Goal: Information Seeking & Learning: Learn about a topic

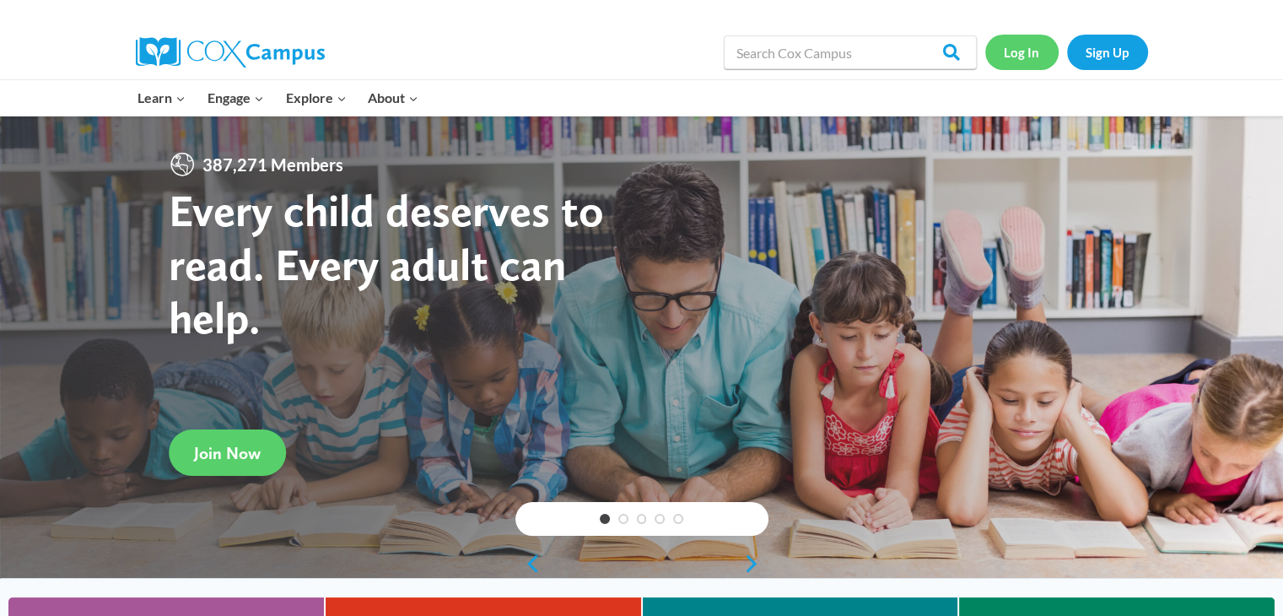
click at [1036, 50] on link "Log In" at bounding box center [1021, 52] width 73 height 35
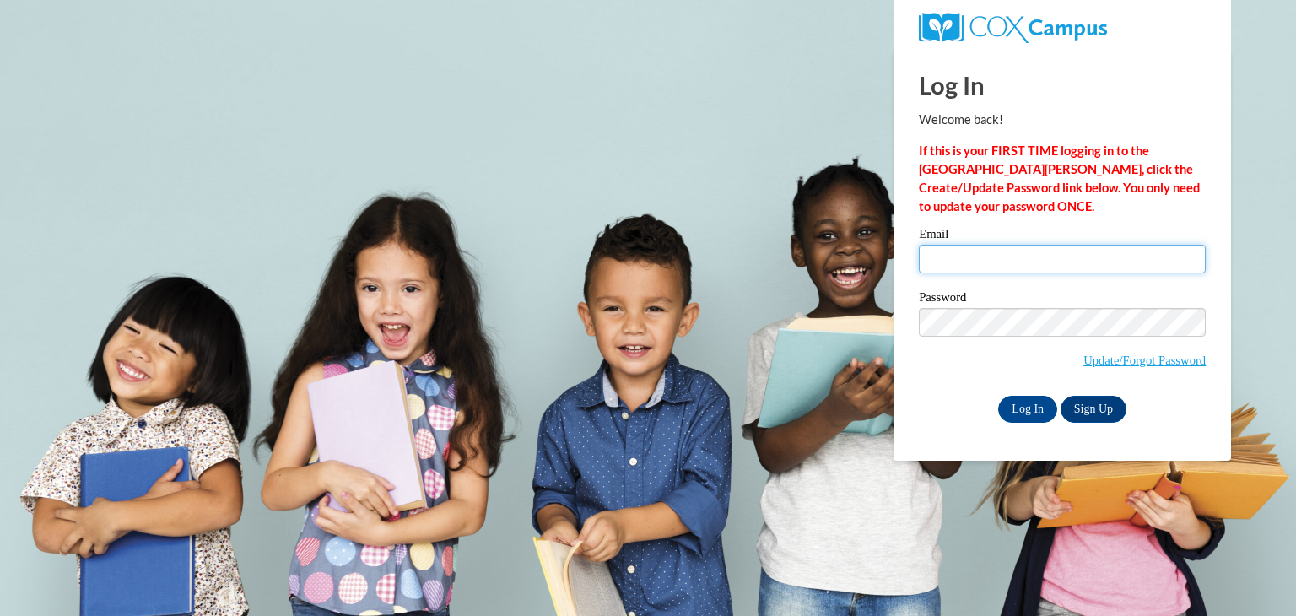
click at [1041, 257] on input "Email" at bounding box center [1062, 259] width 287 height 29
type input "nadia.jackson@gcpsk12.org"
click at [1006, 416] on input "Log In" at bounding box center [1027, 409] width 59 height 27
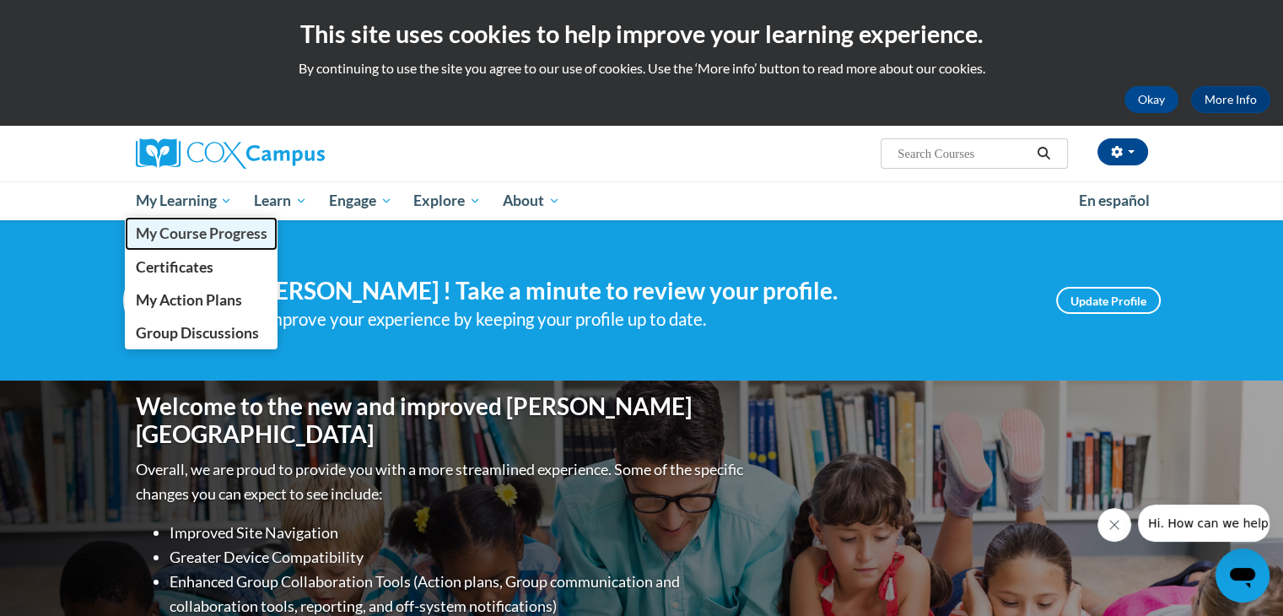
click at [211, 234] on span "My Course Progress" at bounding box center [201, 233] width 132 height 18
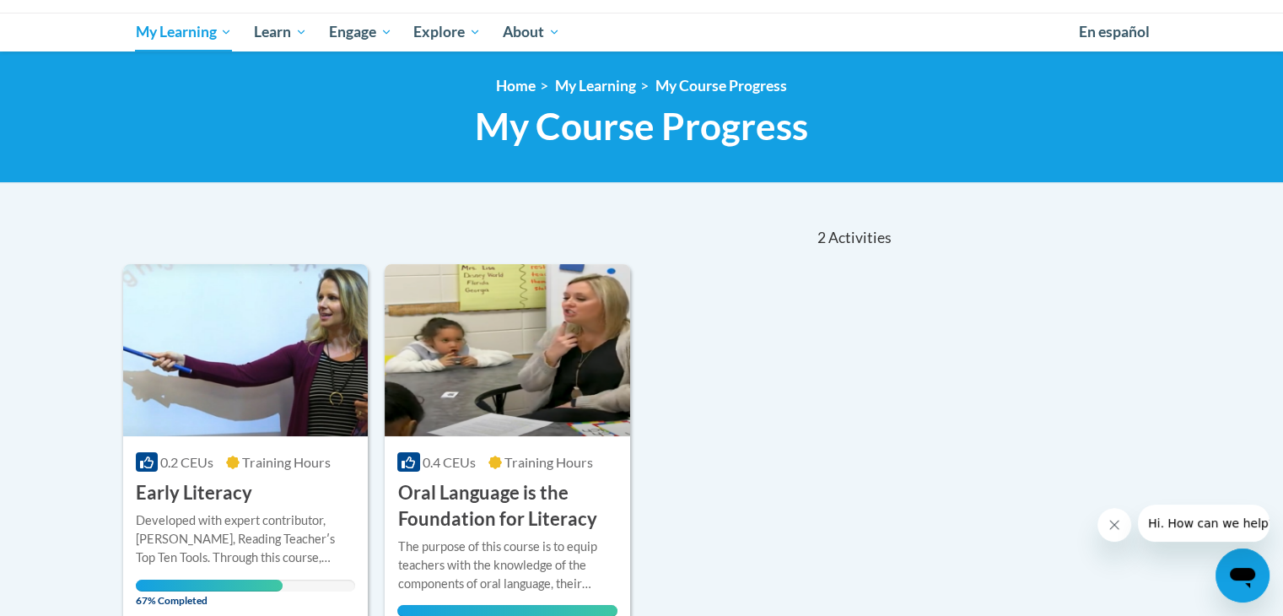
scroll to position [422, 0]
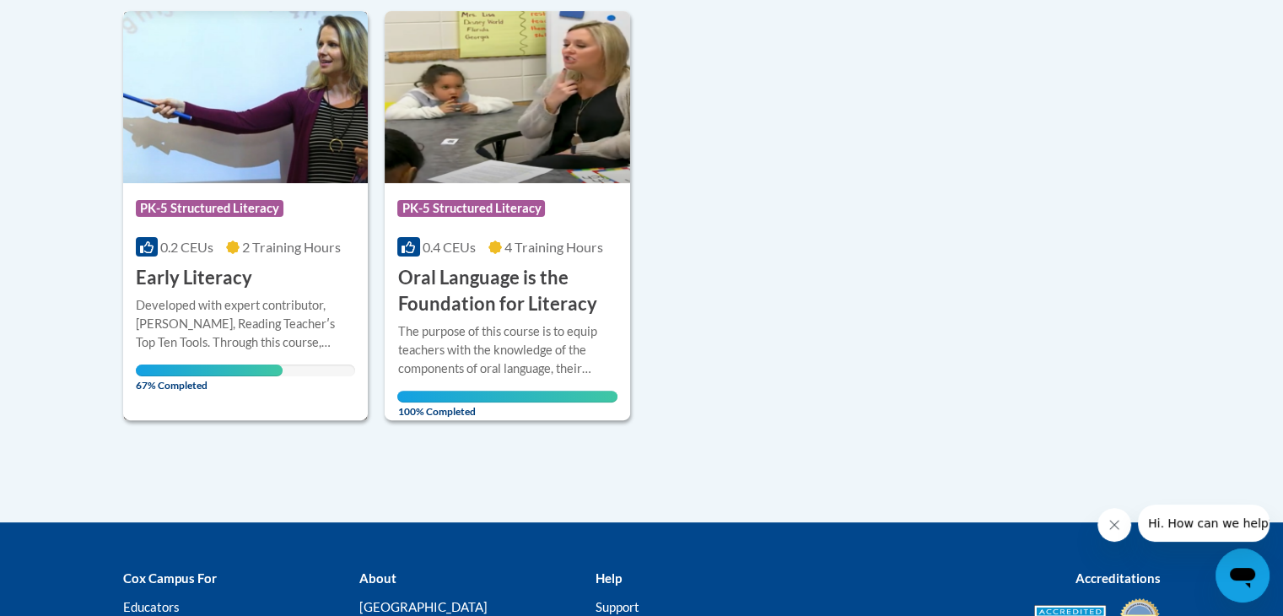
click at [305, 255] on div "0.2 CEUs 2 Training Hours" at bounding box center [246, 247] width 220 height 19
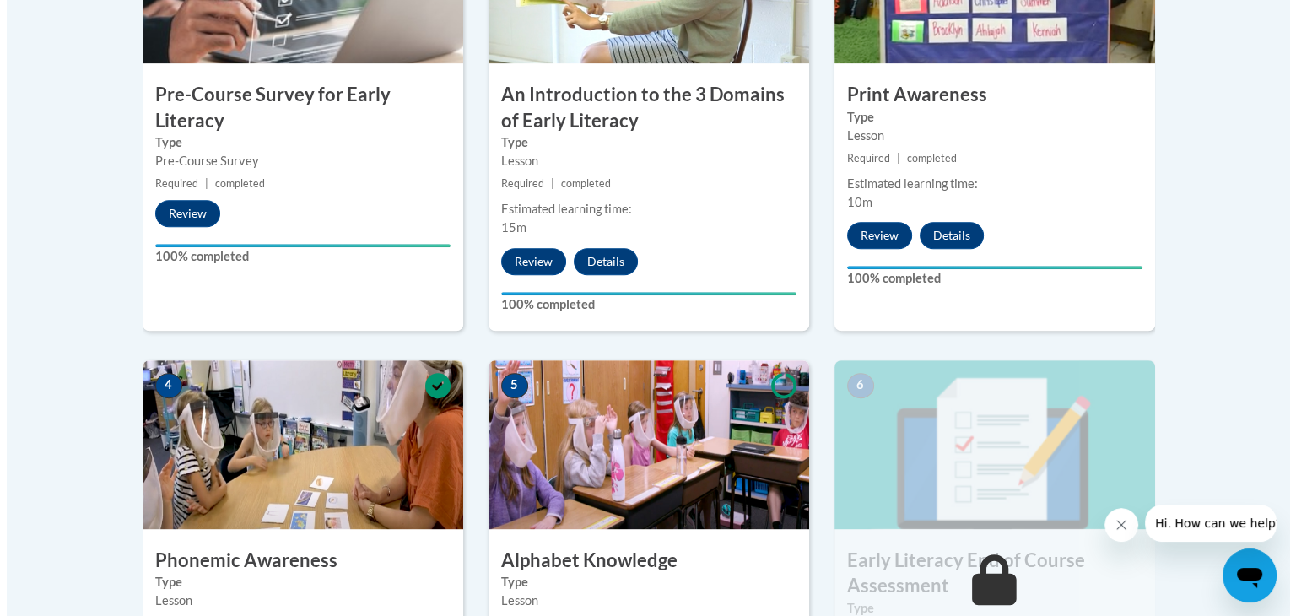
scroll to position [1010, 0]
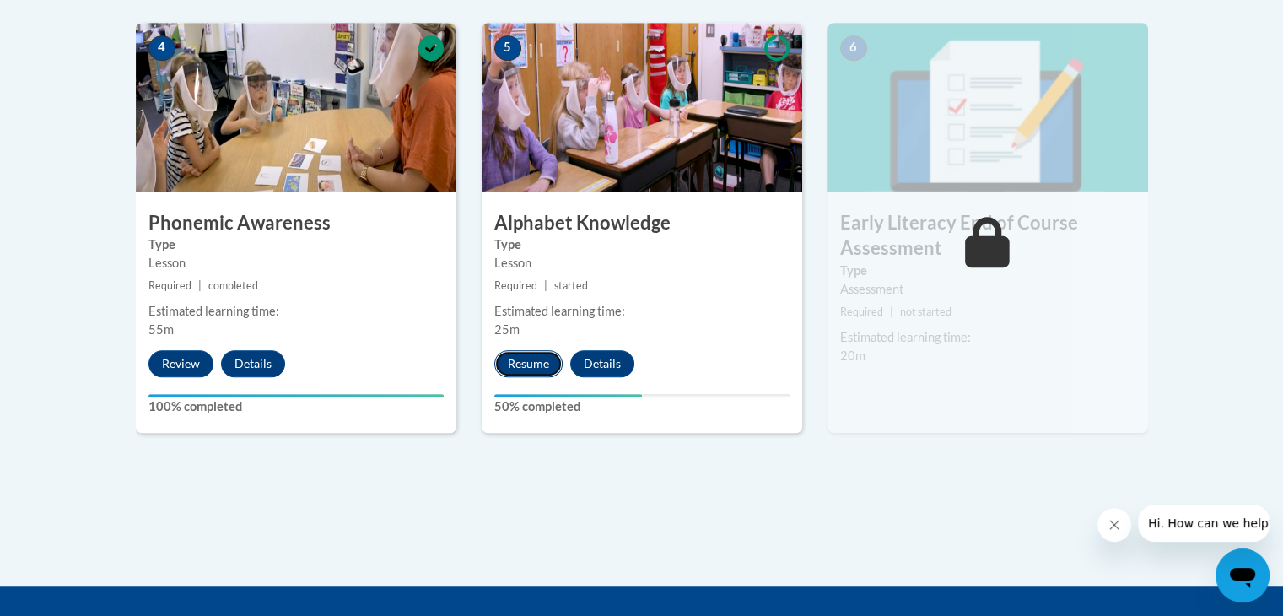
click at [552, 356] on button "Resume" at bounding box center [528, 363] width 68 height 27
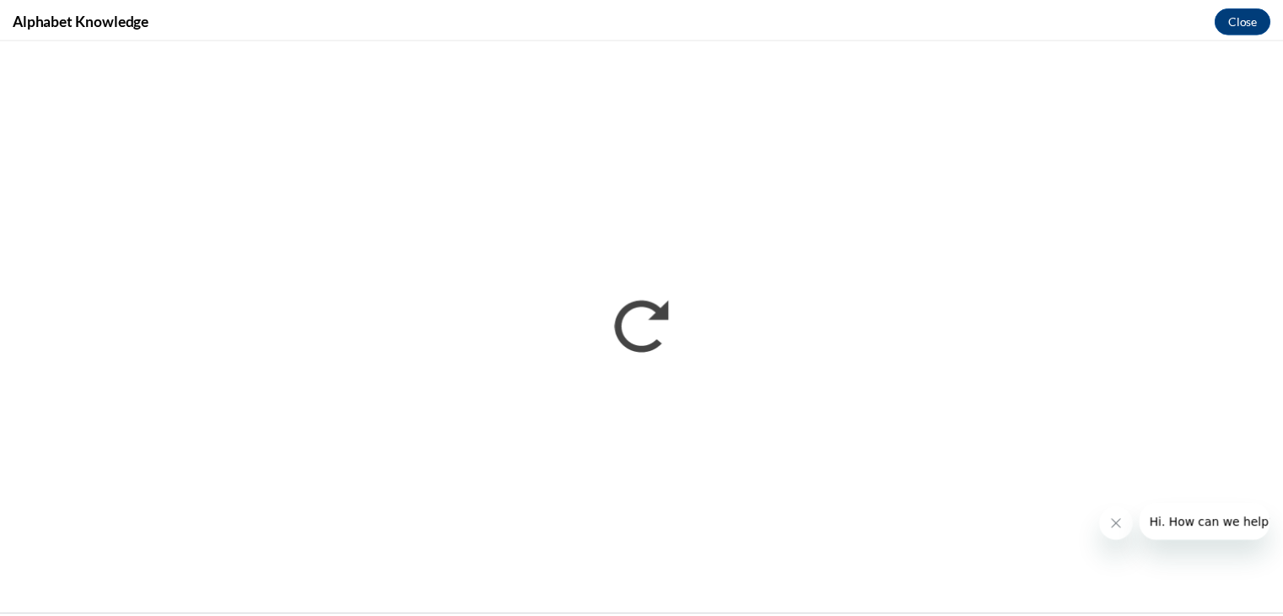
scroll to position [0, 0]
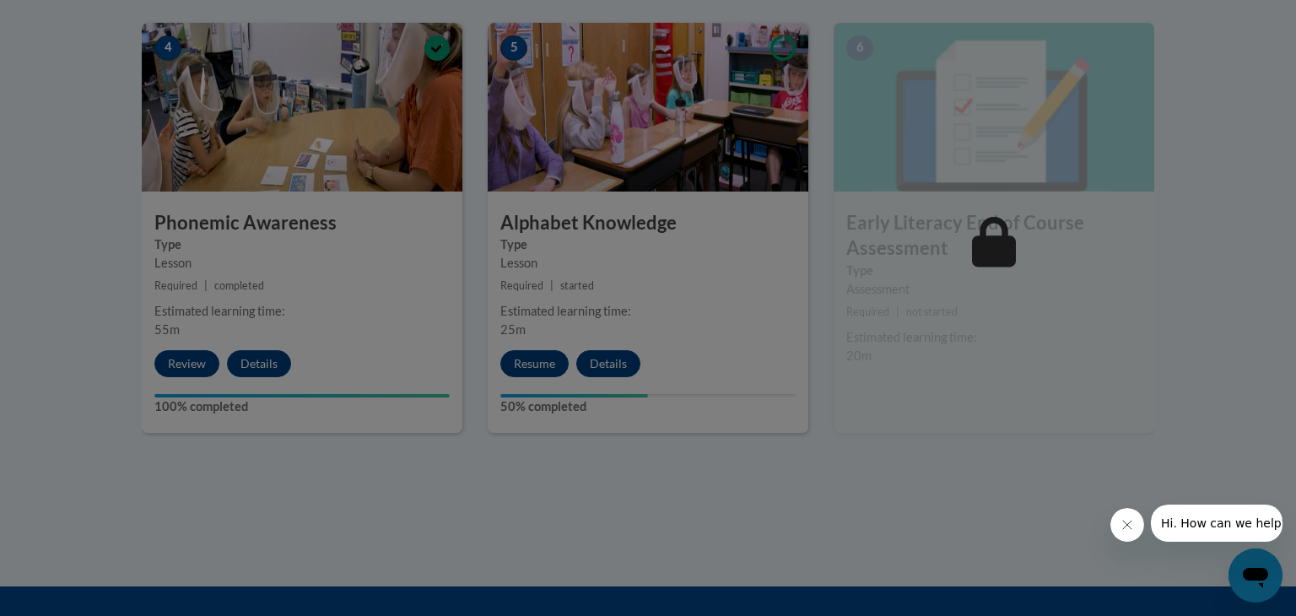
click at [1199, 110] on div at bounding box center [648, 308] width 1296 height 616
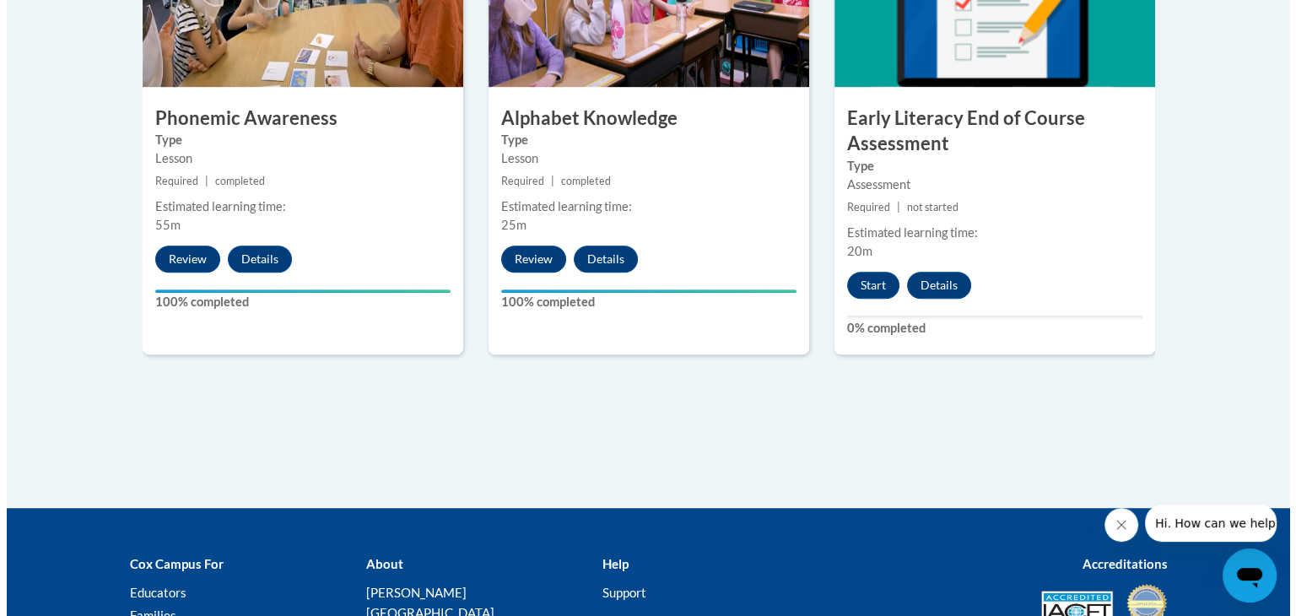
scroll to position [1030, 0]
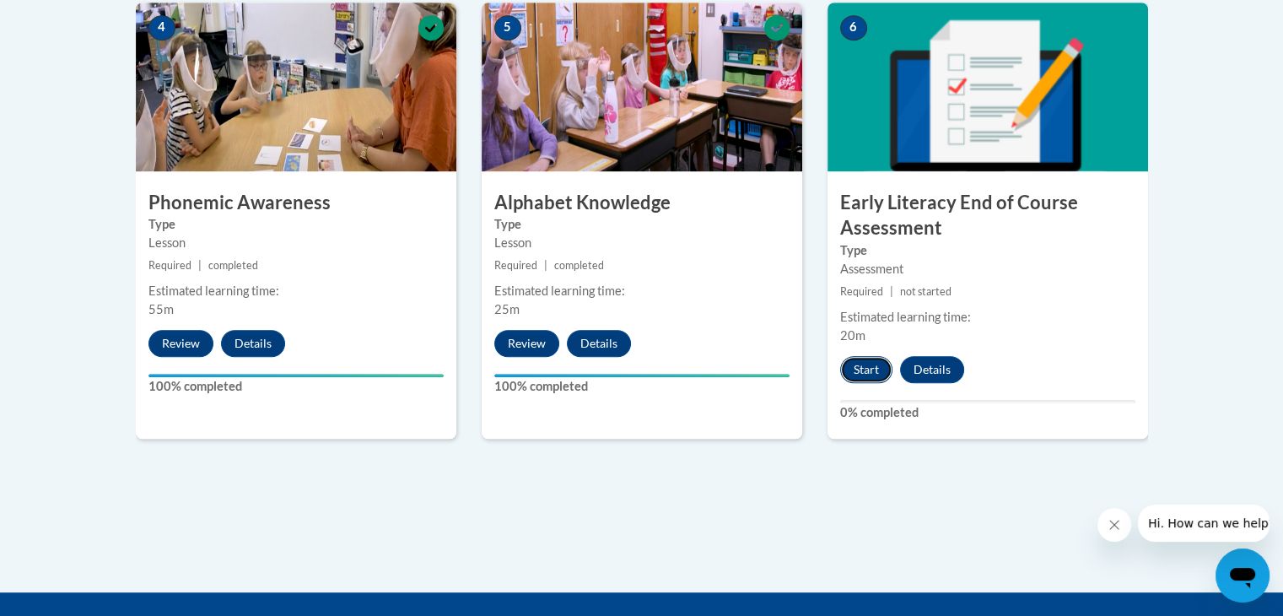
click at [874, 358] on button "Start" at bounding box center [866, 369] width 52 height 27
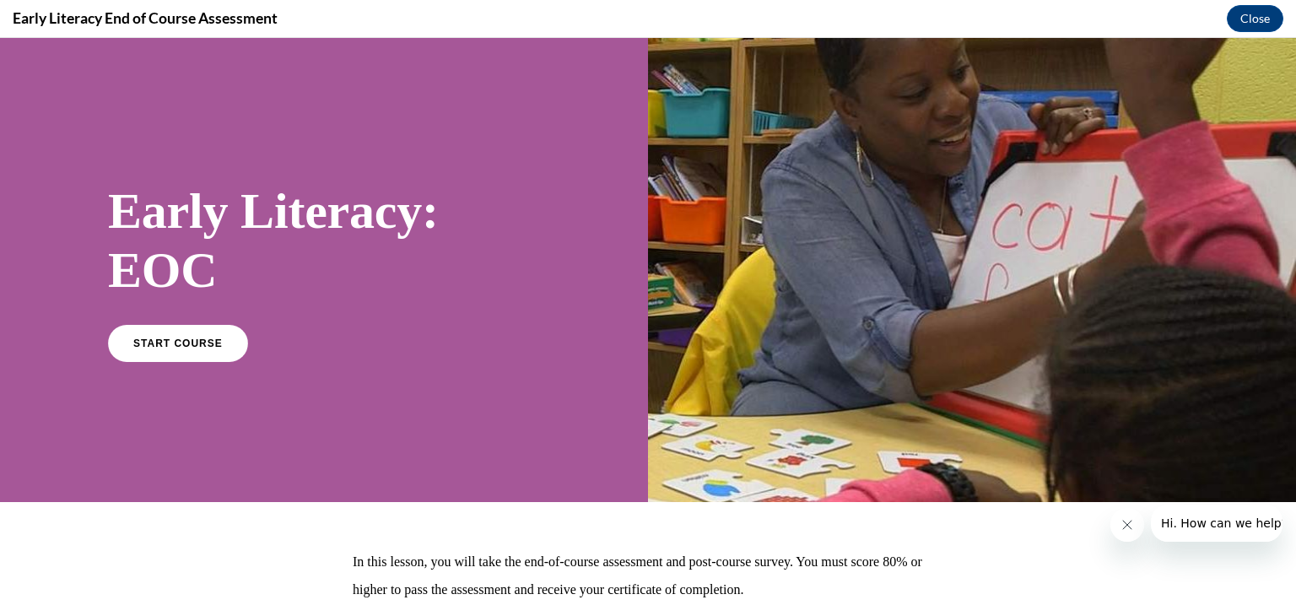
scroll to position [131, 0]
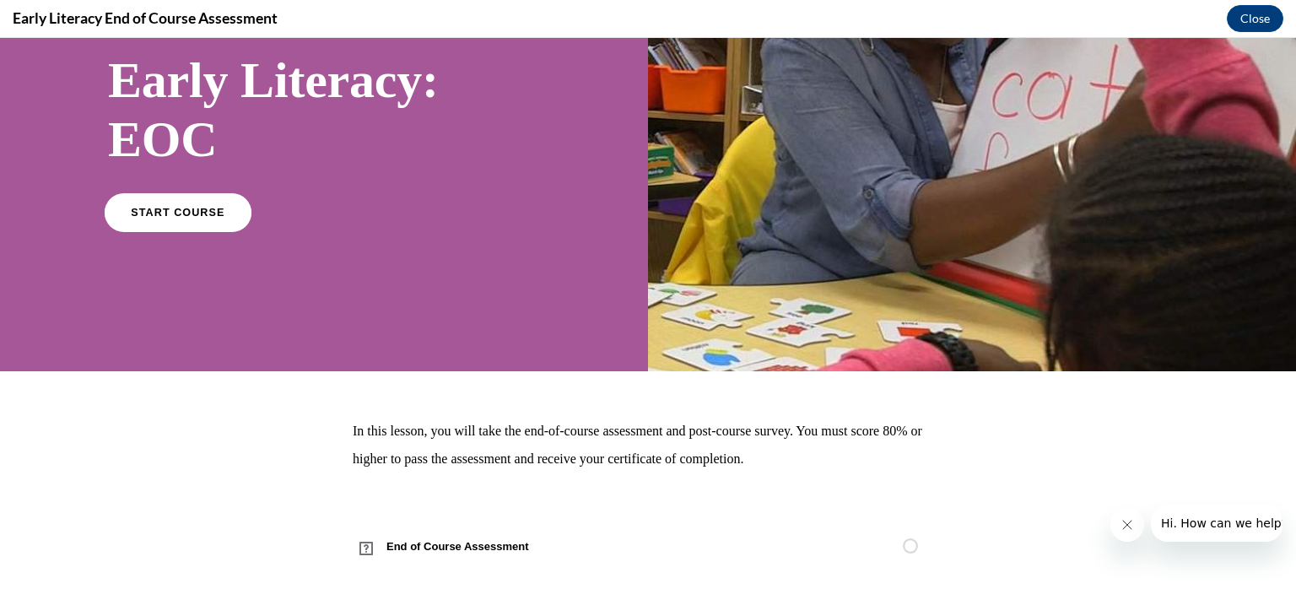
click at [178, 225] on link "START COURSE" at bounding box center [178, 211] width 147 height 39
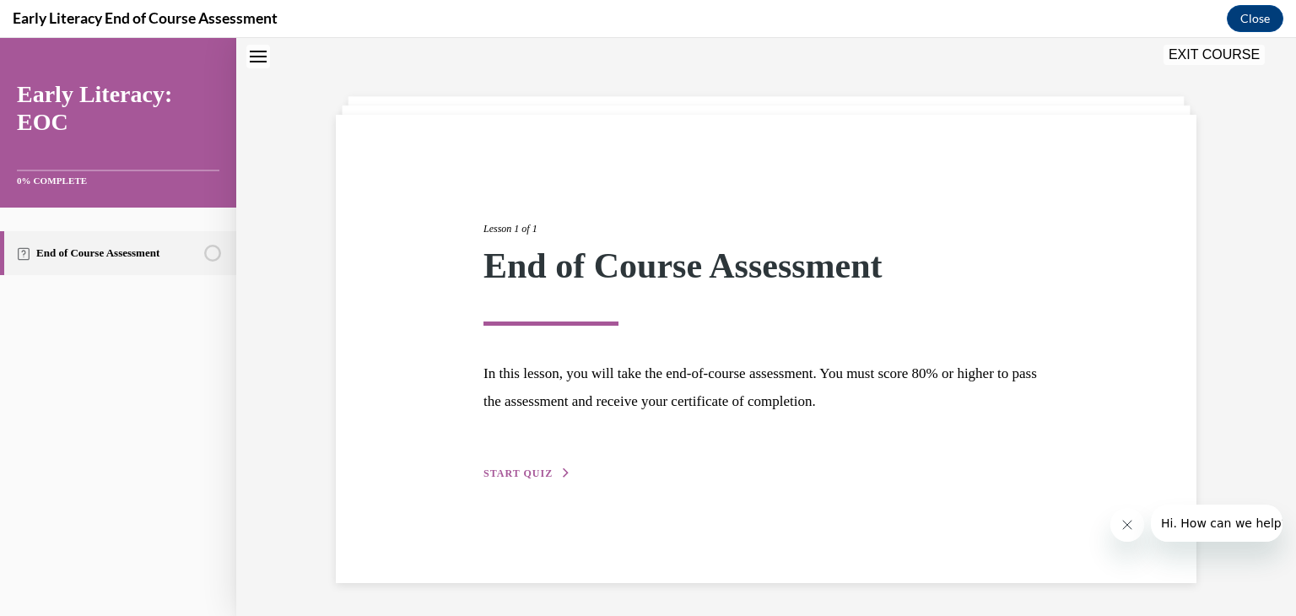
scroll to position [53, 0]
click at [540, 475] on span "START QUIZ" at bounding box center [517, 472] width 69 height 12
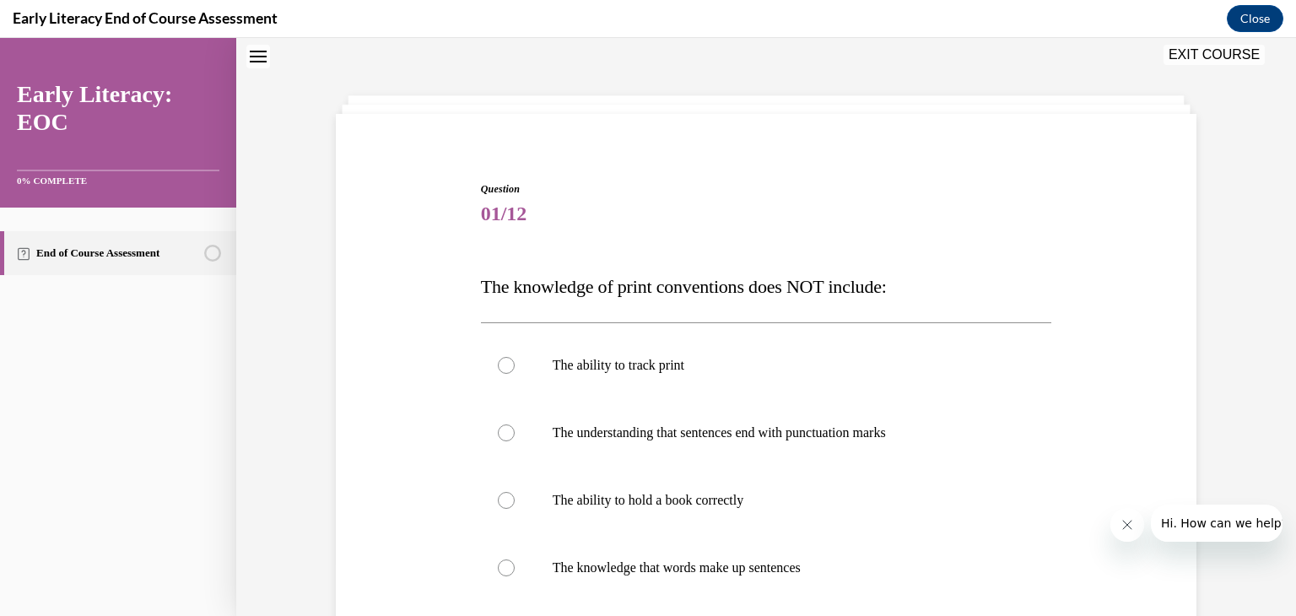
scroll to position [51, 0]
click at [563, 362] on p "The ability to track print" at bounding box center [781, 367] width 457 height 17
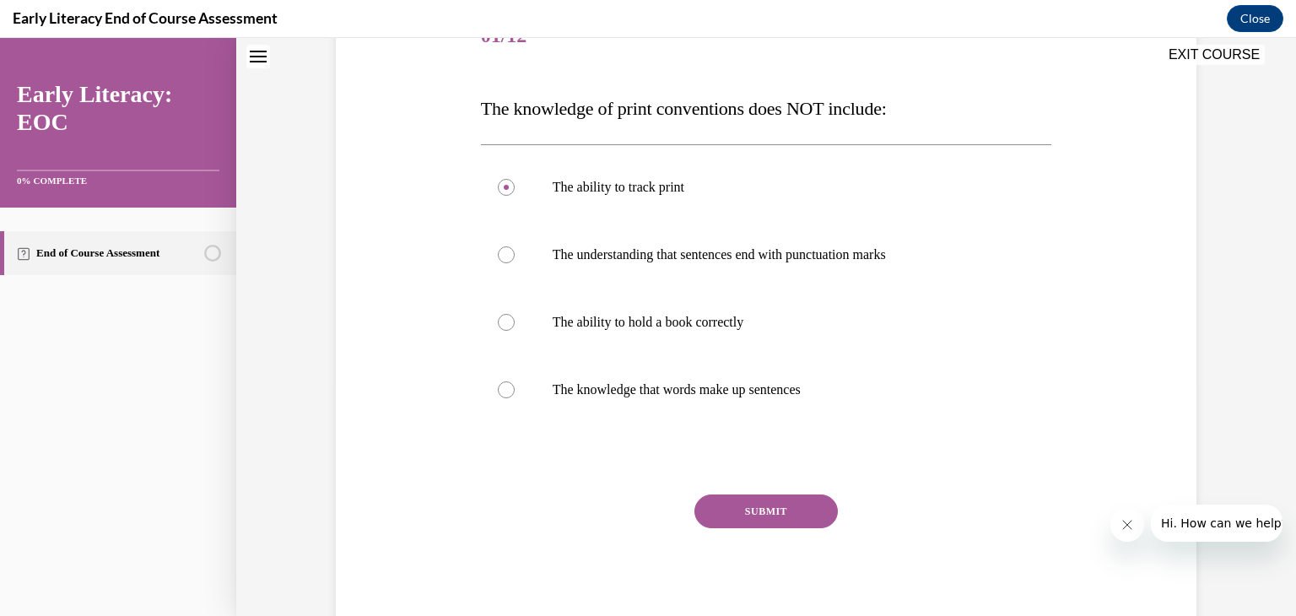
click at [725, 534] on div "SUBMIT NEXT" at bounding box center [766, 563] width 571 height 138
click at [725, 513] on button "SUBMIT" at bounding box center [765, 511] width 143 height 34
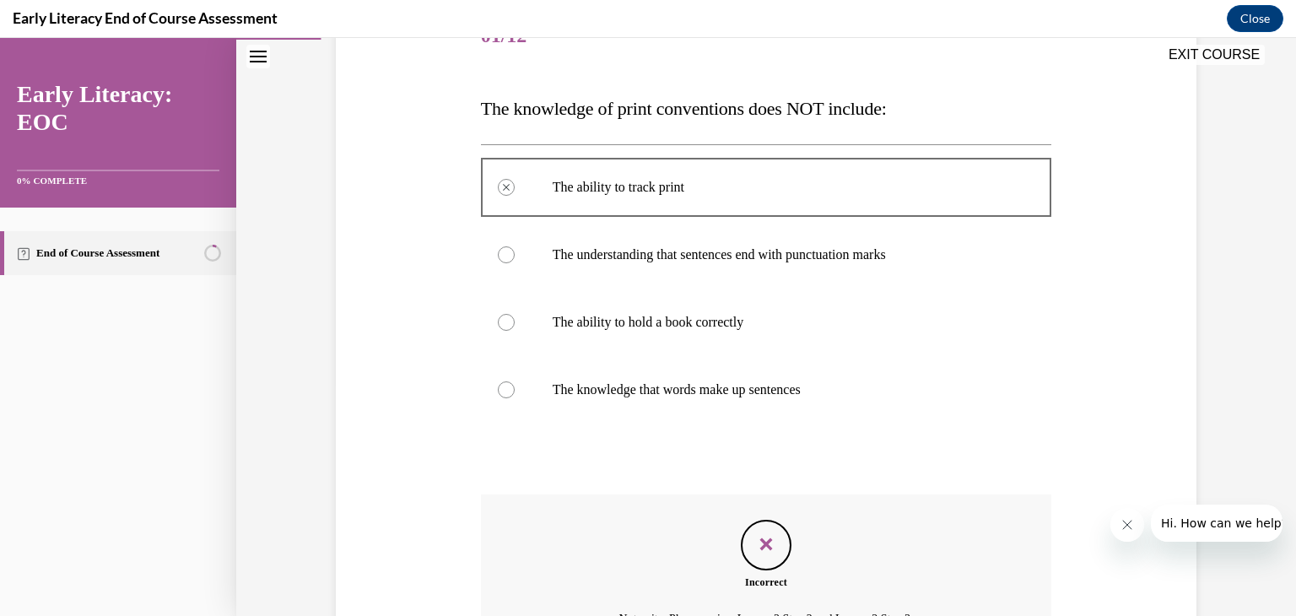
scroll to position [62, 0]
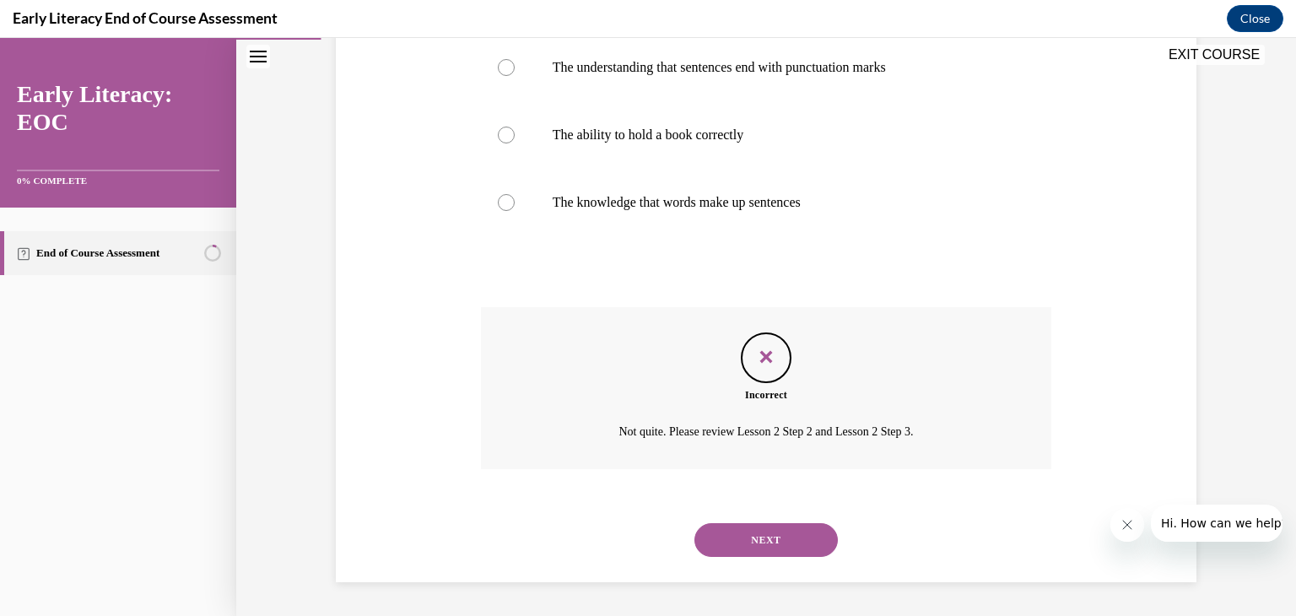
click at [776, 537] on button "NEXT" at bounding box center [765, 540] width 143 height 34
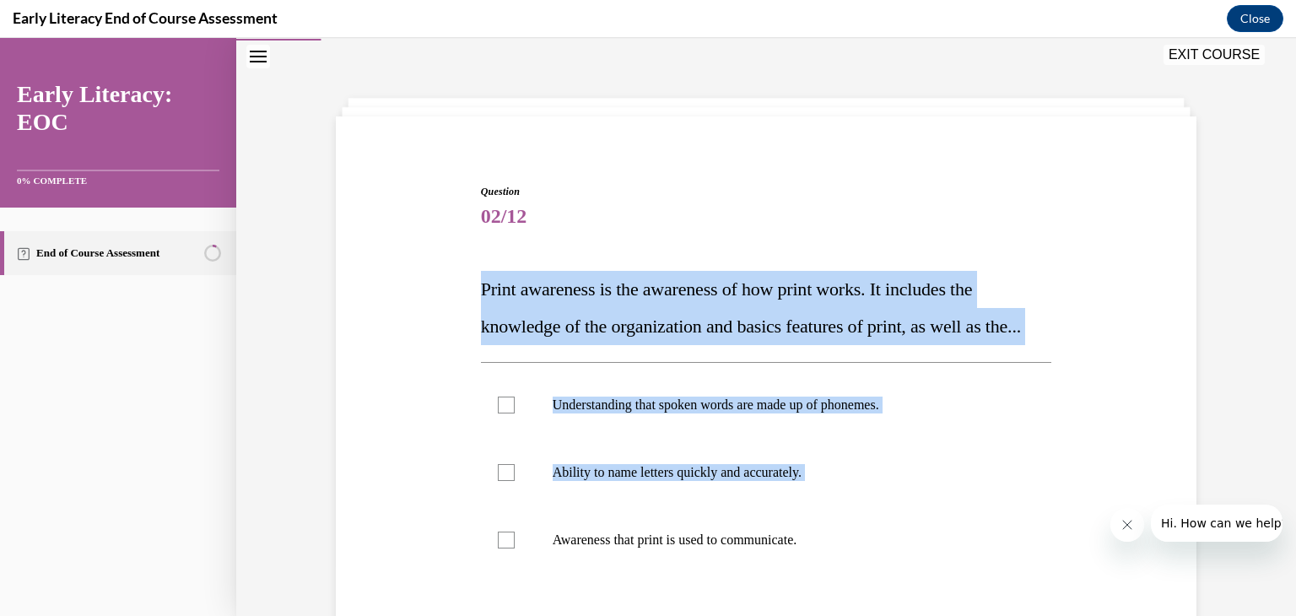
scroll to position [238, 0]
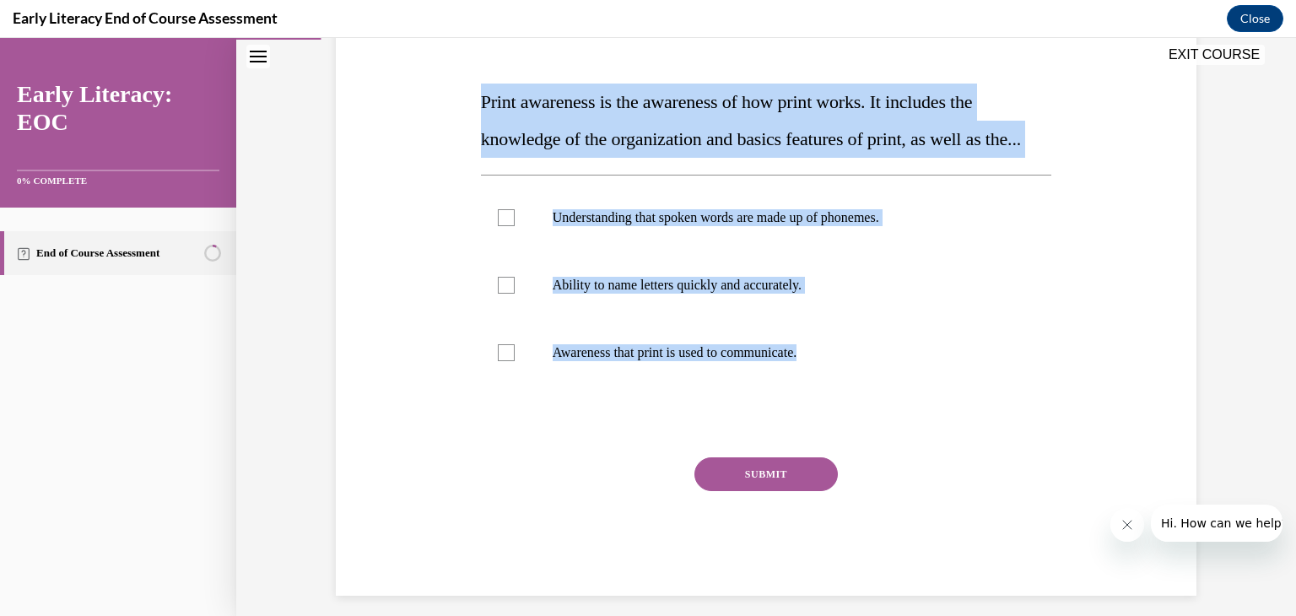
drag, startPoint x: 512, startPoint y: 318, endPoint x: 861, endPoint y: 430, distance: 366.8
click at [861, 430] on div "Question 02/12 Print awareness is the awareness of how print works. It includes…" at bounding box center [766, 296] width 571 height 599
copy div "Print awareness is the awareness of how print works. It includes the knowledge …"
click at [1078, 272] on div "Question 02/12 Print awareness is the awareness of how print works. It includes…" at bounding box center [766, 271] width 869 height 650
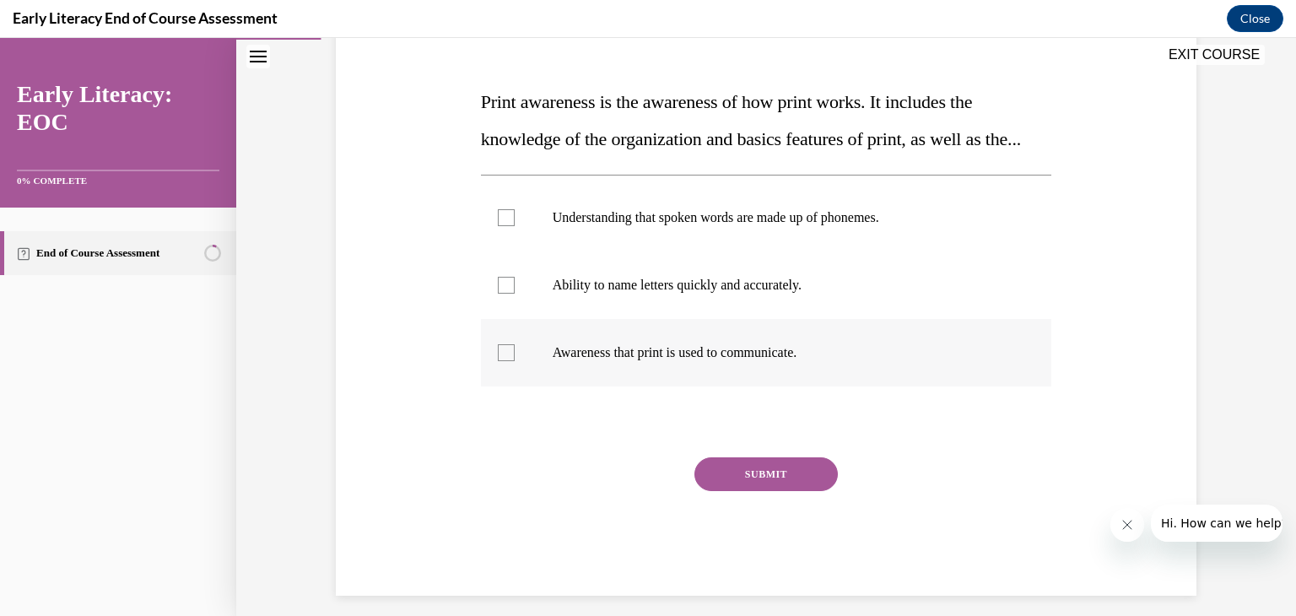
click at [634, 380] on div at bounding box center [766, 352] width 571 height 67
click at [760, 529] on div "SUBMIT NEXT" at bounding box center [766, 526] width 571 height 138
click at [780, 491] on button "SUBMIT" at bounding box center [765, 474] width 143 height 34
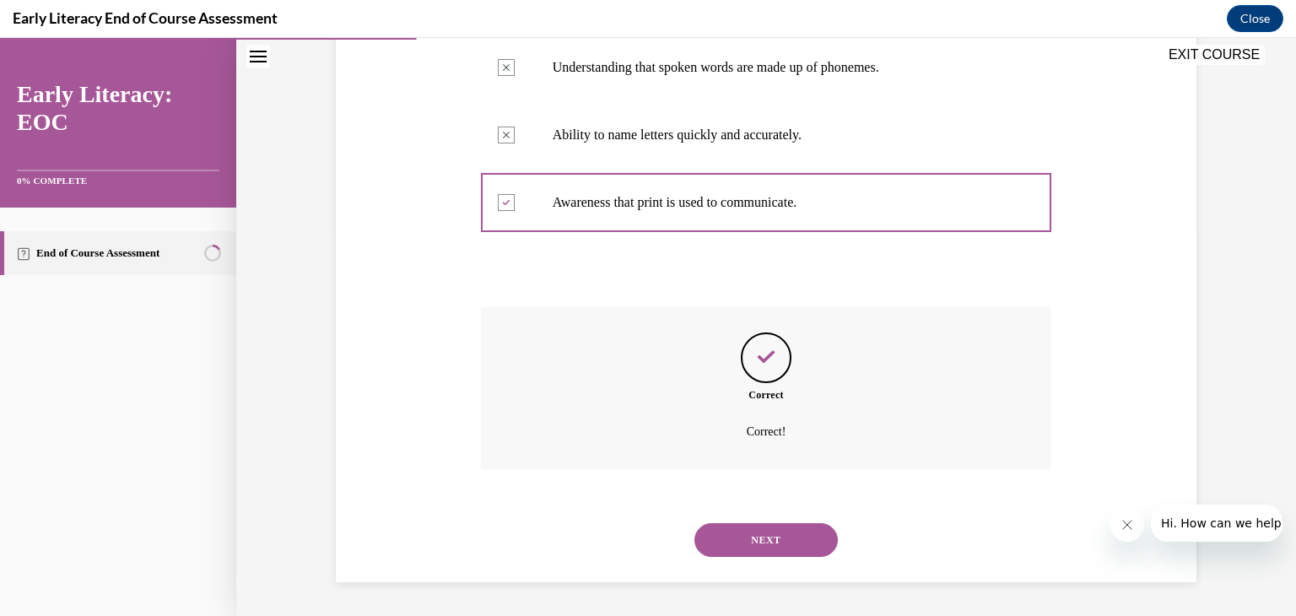
click at [745, 551] on button "NEXT" at bounding box center [765, 540] width 143 height 34
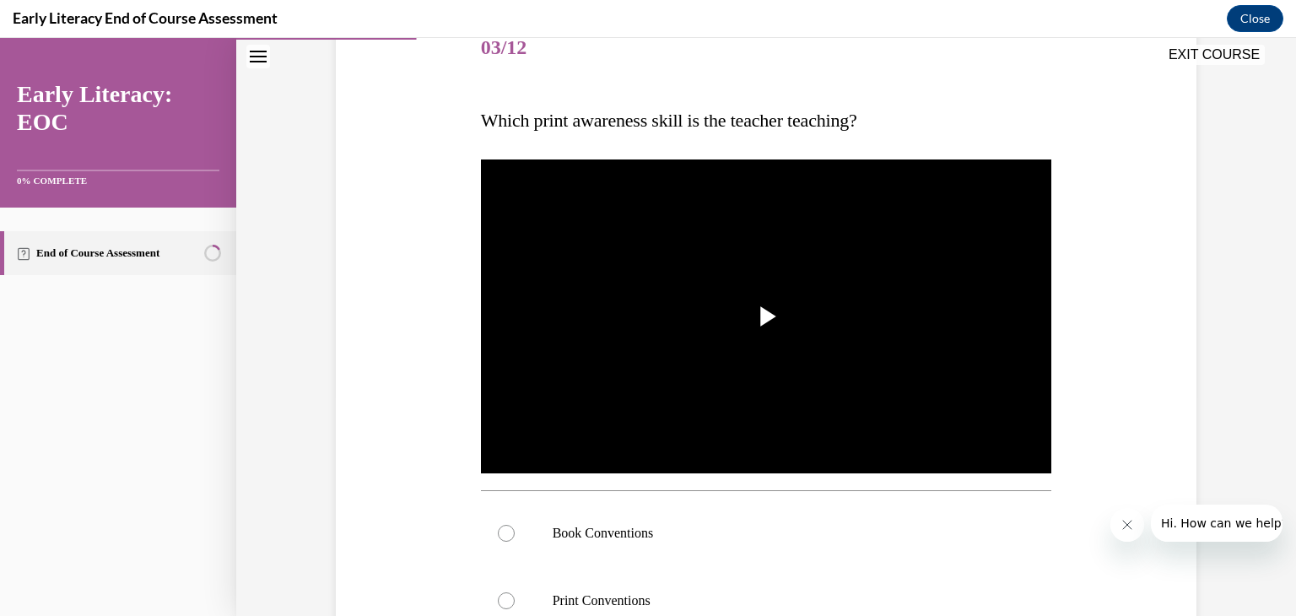
scroll to position [388, 0]
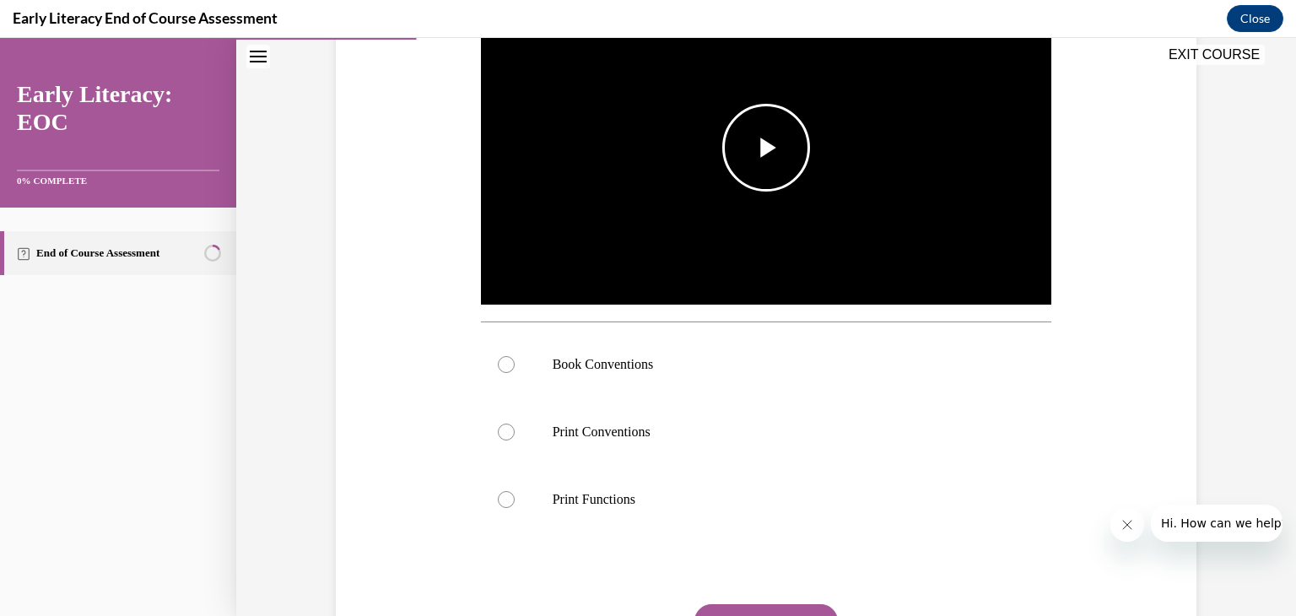
click at [766, 148] on span "Video player" at bounding box center [766, 148] width 0 height 0
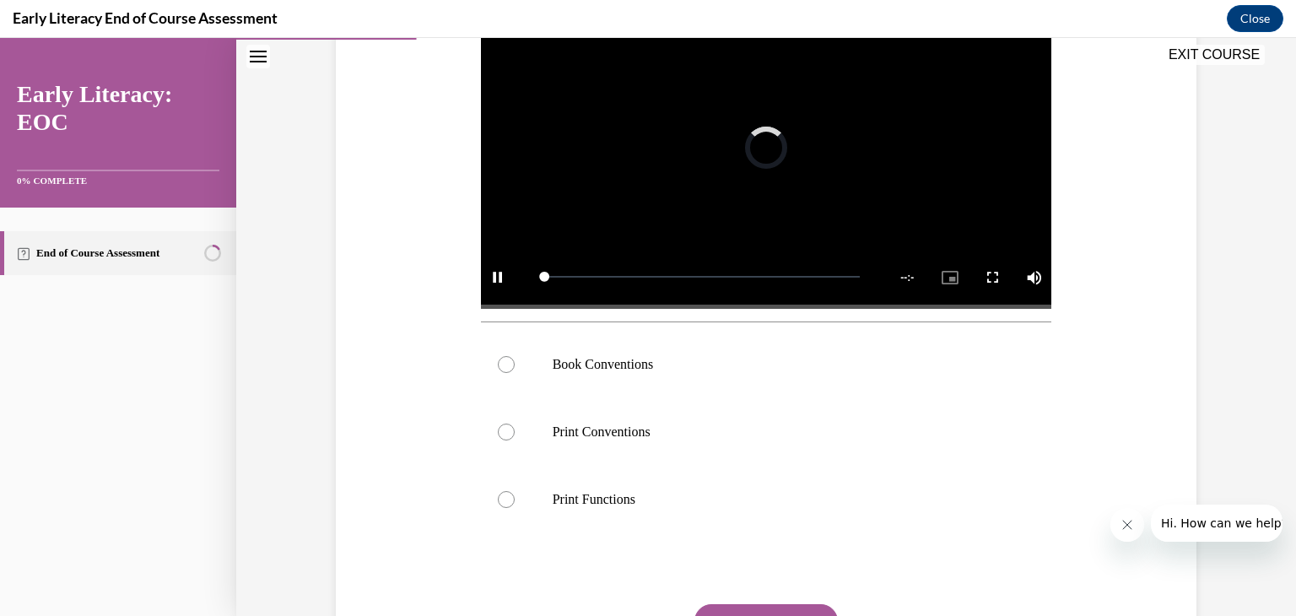
scroll to position [337, 0]
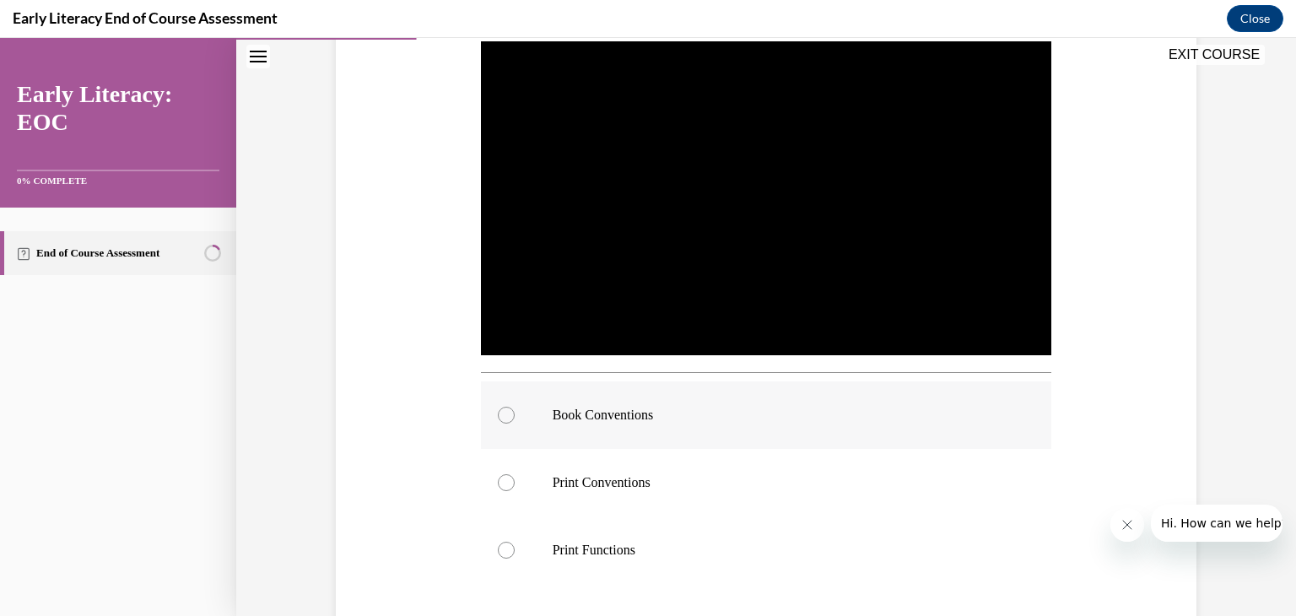
click at [655, 430] on div at bounding box center [766, 414] width 571 height 67
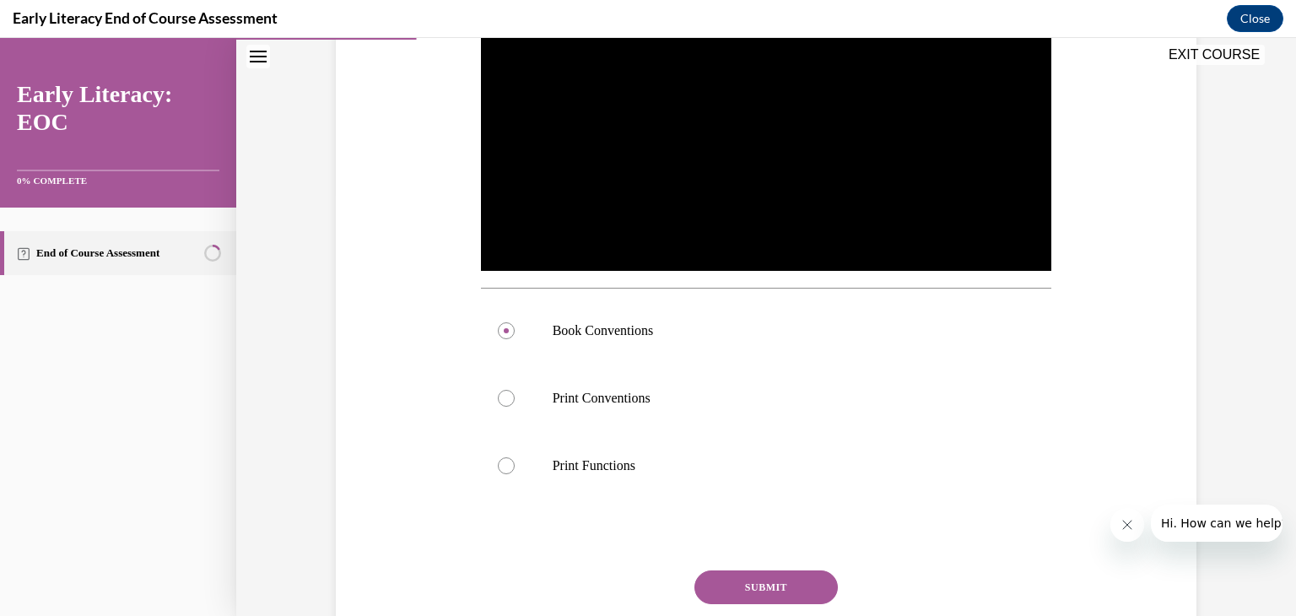
scroll to position [497, 0]
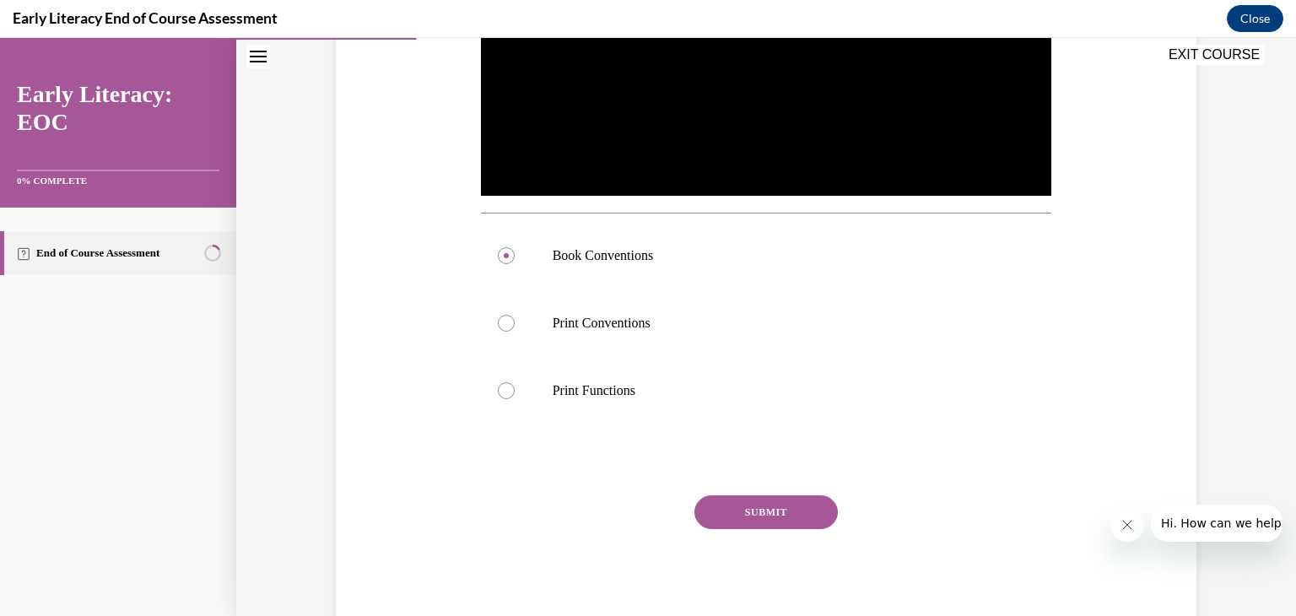
click at [748, 502] on button "SUBMIT" at bounding box center [765, 512] width 143 height 34
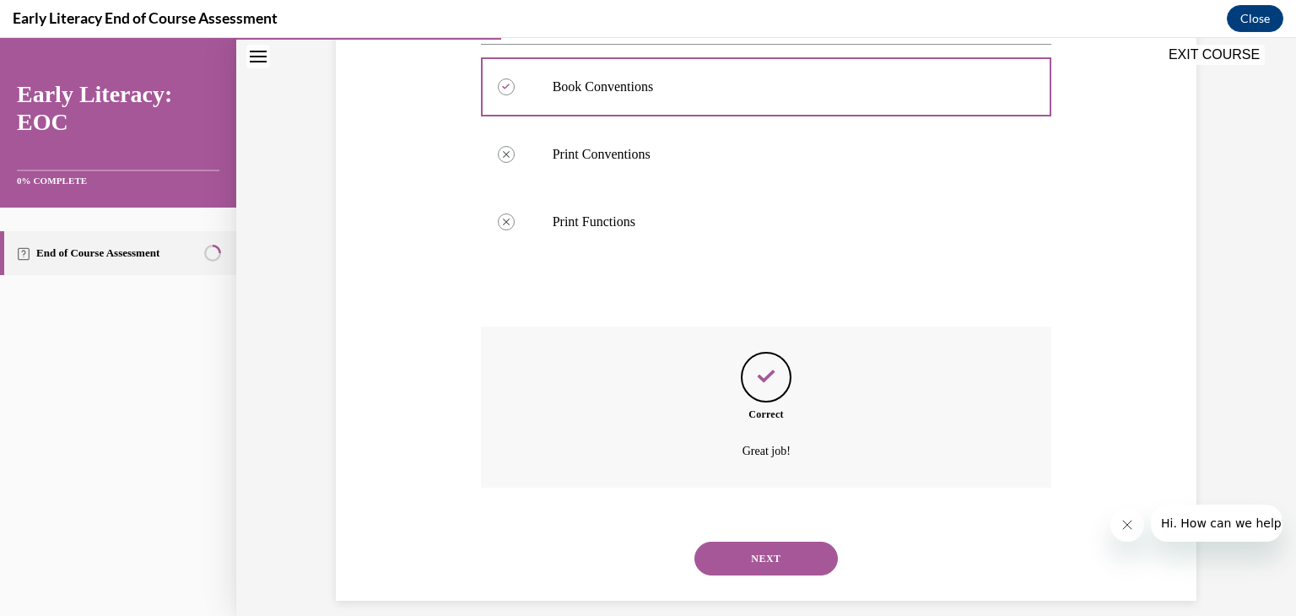
click at [737, 554] on button "NEXT" at bounding box center [765, 559] width 143 height 34
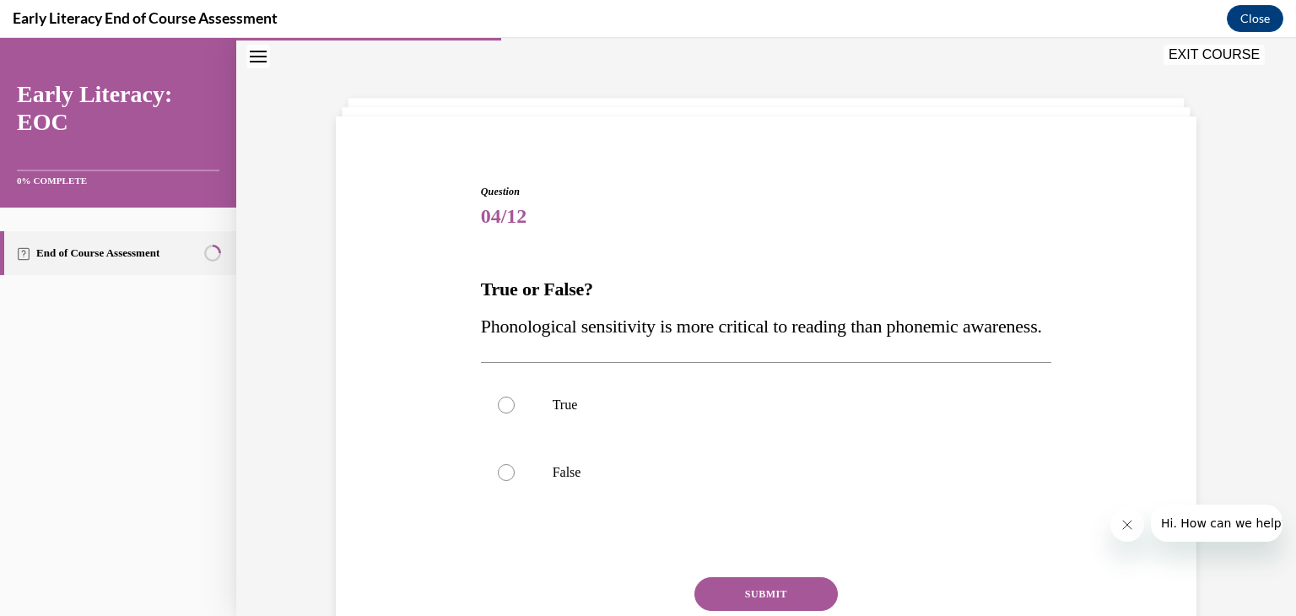
scroll to position [135, 0]
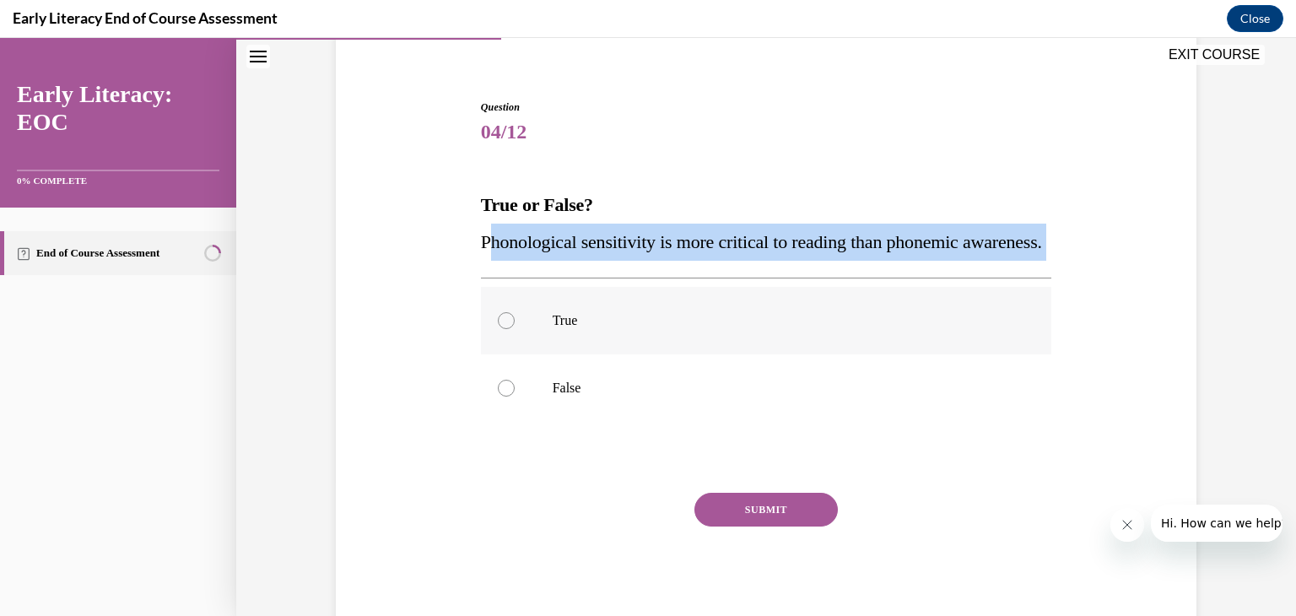
drag, startPoint x: 479, startPoint y: 242, endPoint x: 641, endPoint y: 338, distance: 188.4
click at [641, 338] on div "Question 04/12 True or False? Phonological sensitivity is more critical to read…" at bounding box center [766, 365] width 571 height 531
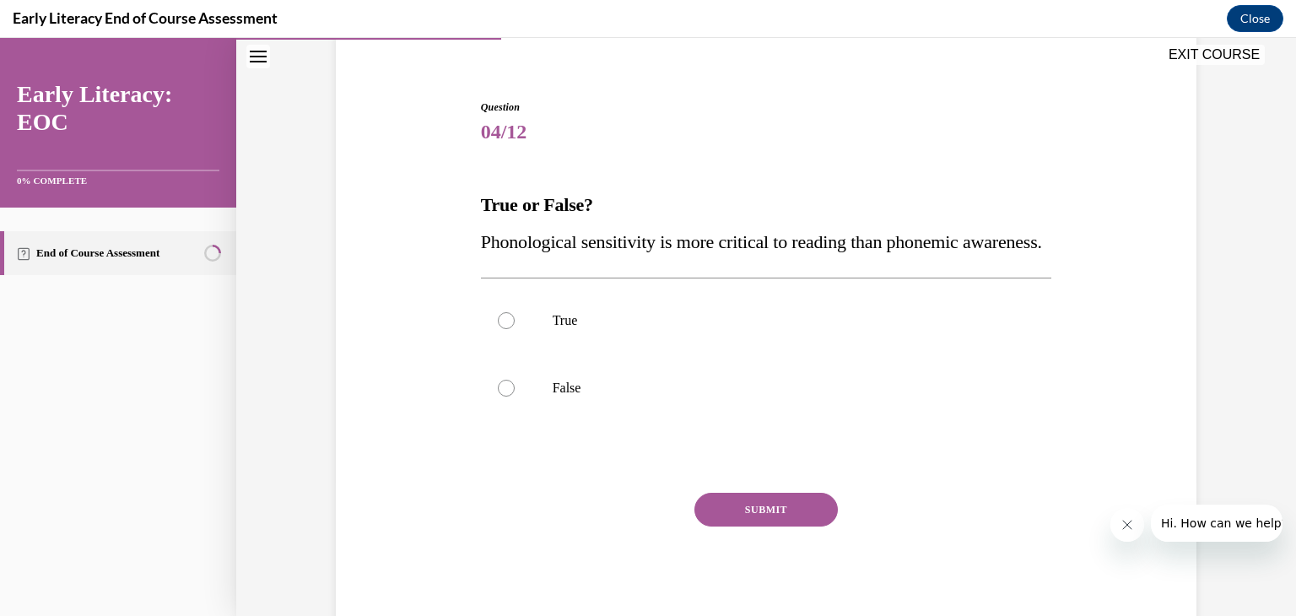
click at [442, 220] on div "Question 04/12 True or False? Phonological sensitivity is more critical to read…" at bounding box center [766, 340] width 869 height 582
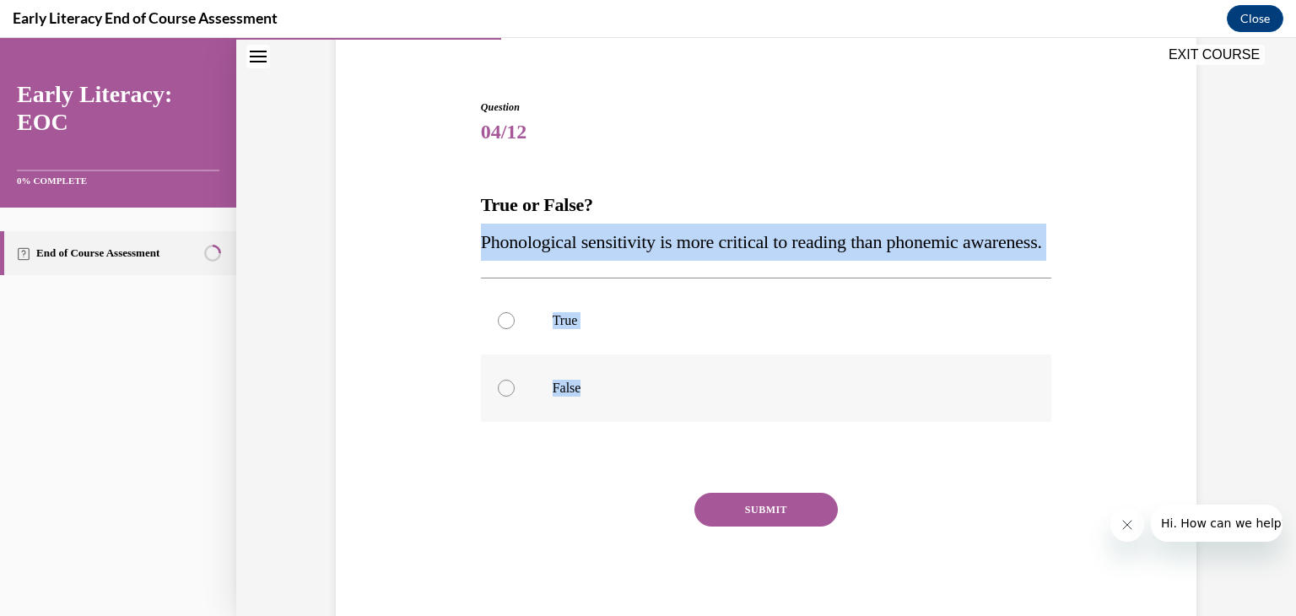
drag, startPoint x: 479, startPoint y: 235, endPoint x: 623, endPoint y: 426, distance: 239.2
click at [623, 426] on div "Question 04/12 True or False? Phonological sensitivity is more critical to read…" at bounding box center [766, 365] width 571 height 531
copy div "Phonological sensitivity is more critical to reading than phonemic awareness. T…"
click at [662, 329] on p "True" at bounding box center [781, 320] width 457 height 17
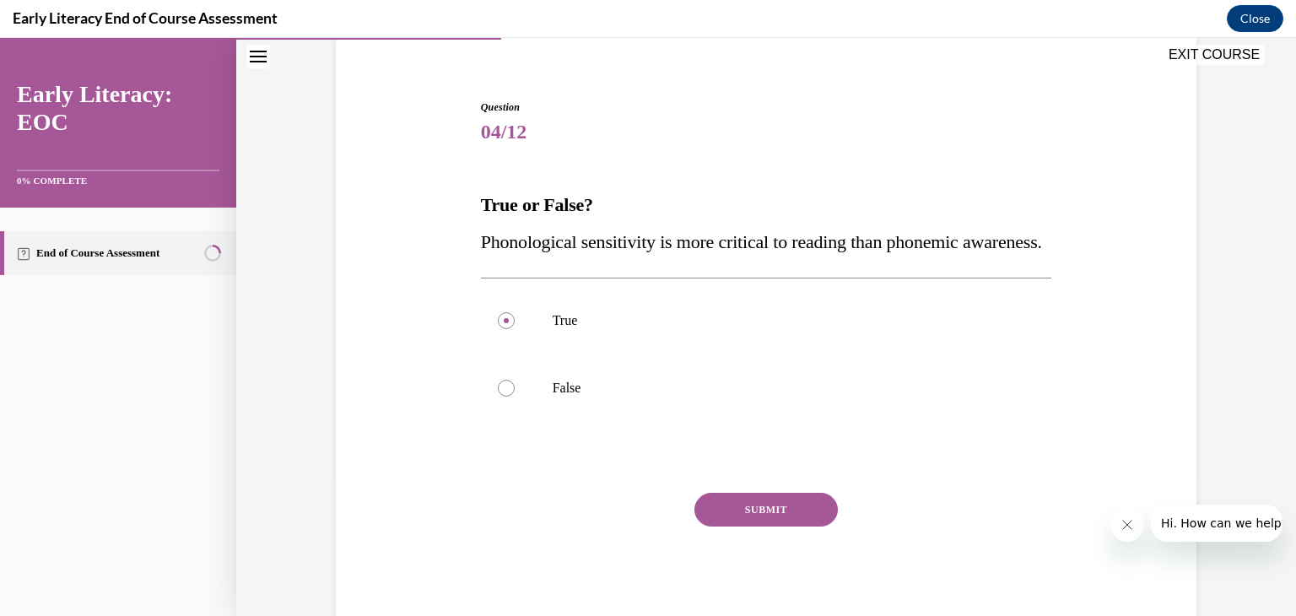
click at [763, 573] on div "SUBMIT NEXT" at bounding box center [766, 562] width 571 height 138
click at [765, 526] on button "SUBMIT" at bounding box center [765, 510] width 143 height 34
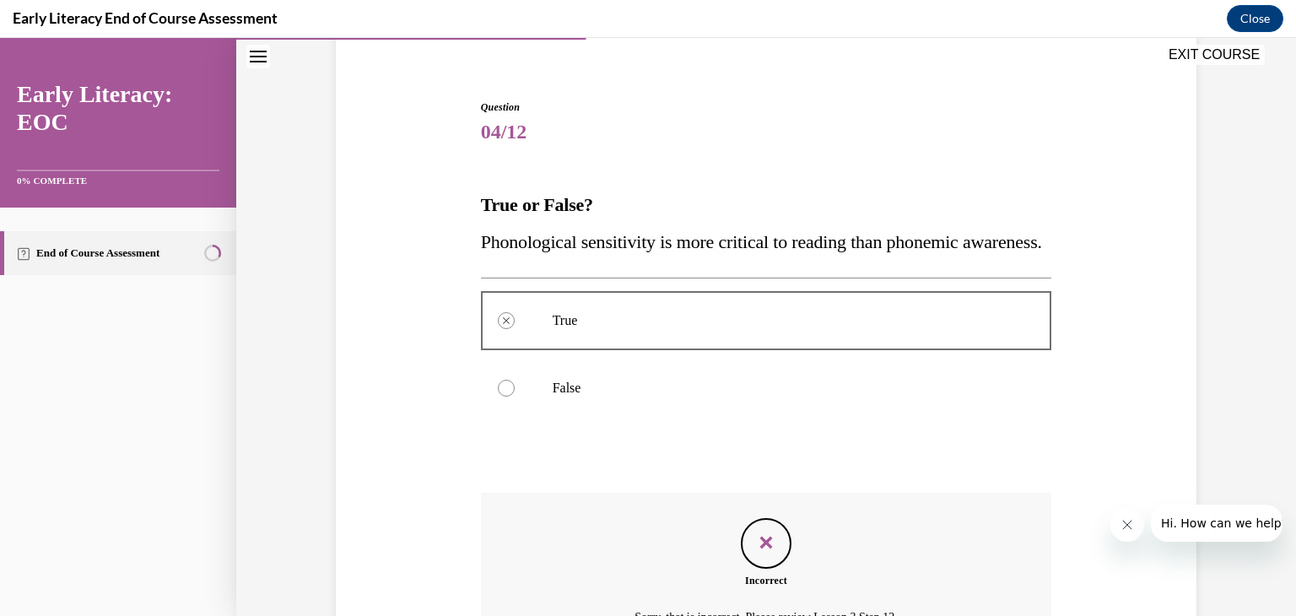
scroll to position [304, 0]
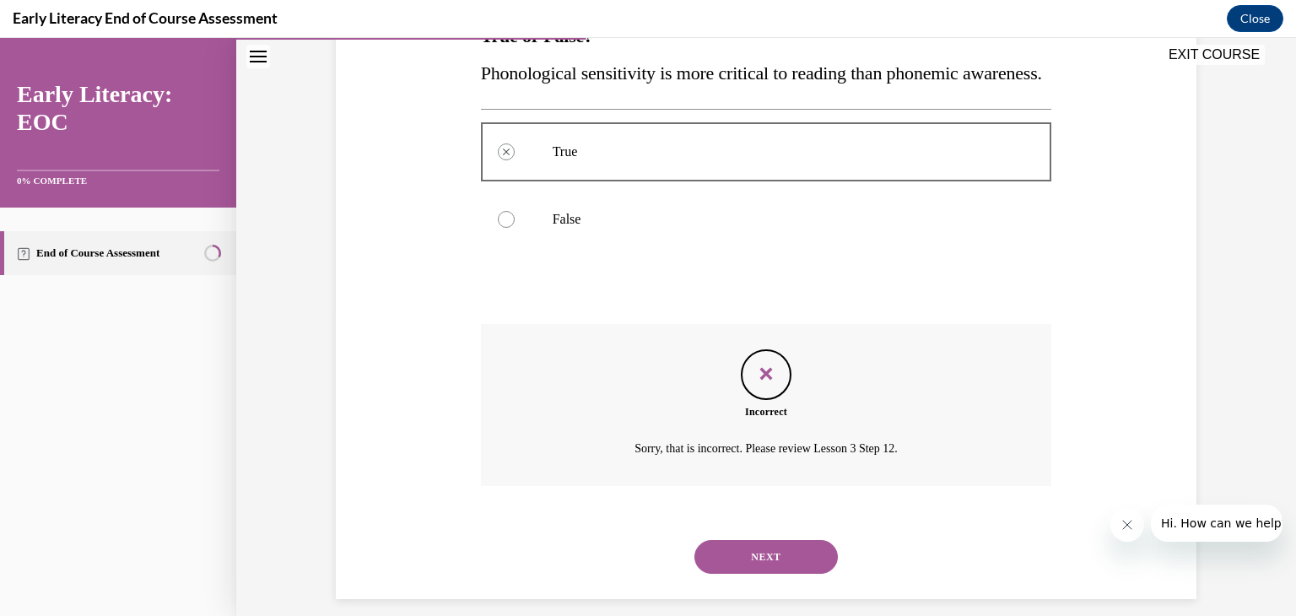
click at [775, 574] on button "NEXT" at bounding box center [765, 557] width 143 height 34
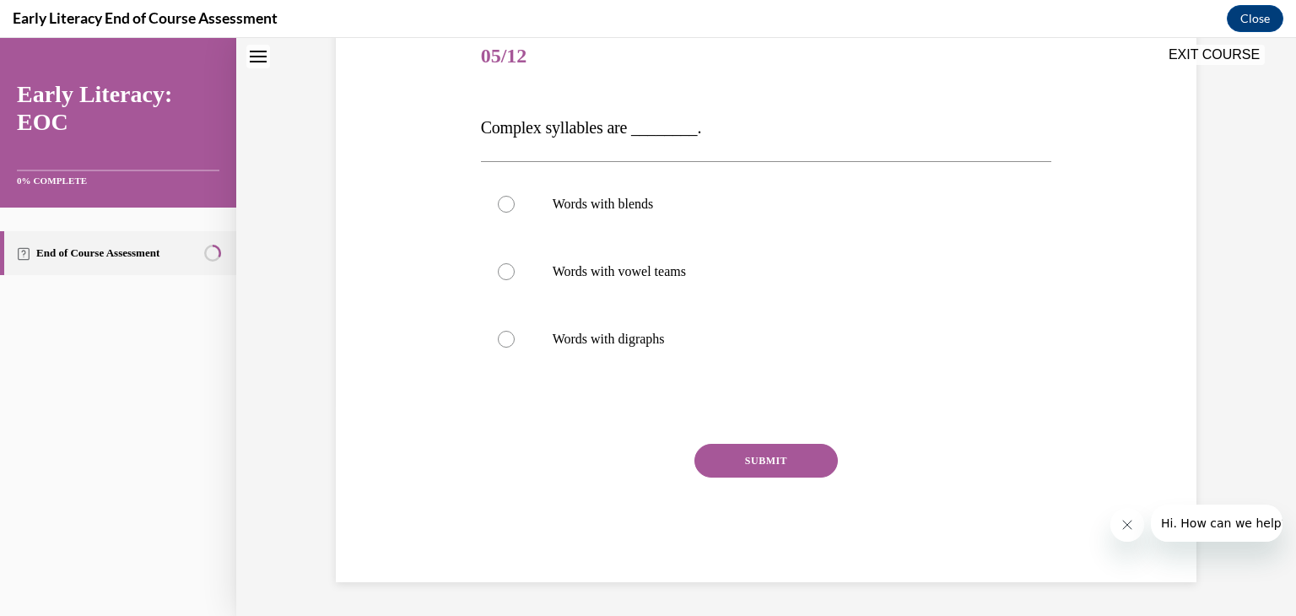
scroll to position [51, 0]
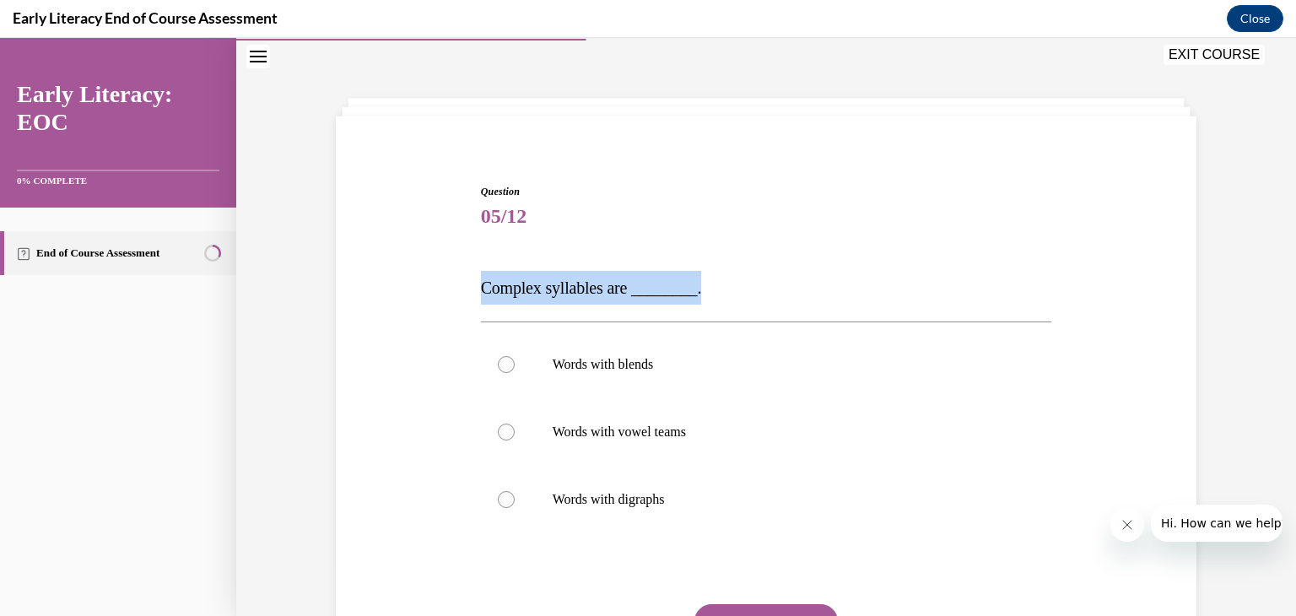
drag, startPoint x: 479, startPoint y: 283, endPoint x: 688, endPoint y: 277, distance: 209.3
click at [688, 277] on p "Complex syllables are ________." at bounding box center [766, 288] width 571 height 34
copy span "Complex syllables are ________."
click at [830, 187] on span "Question" at bounding box center [766, 191] width 571 height 15
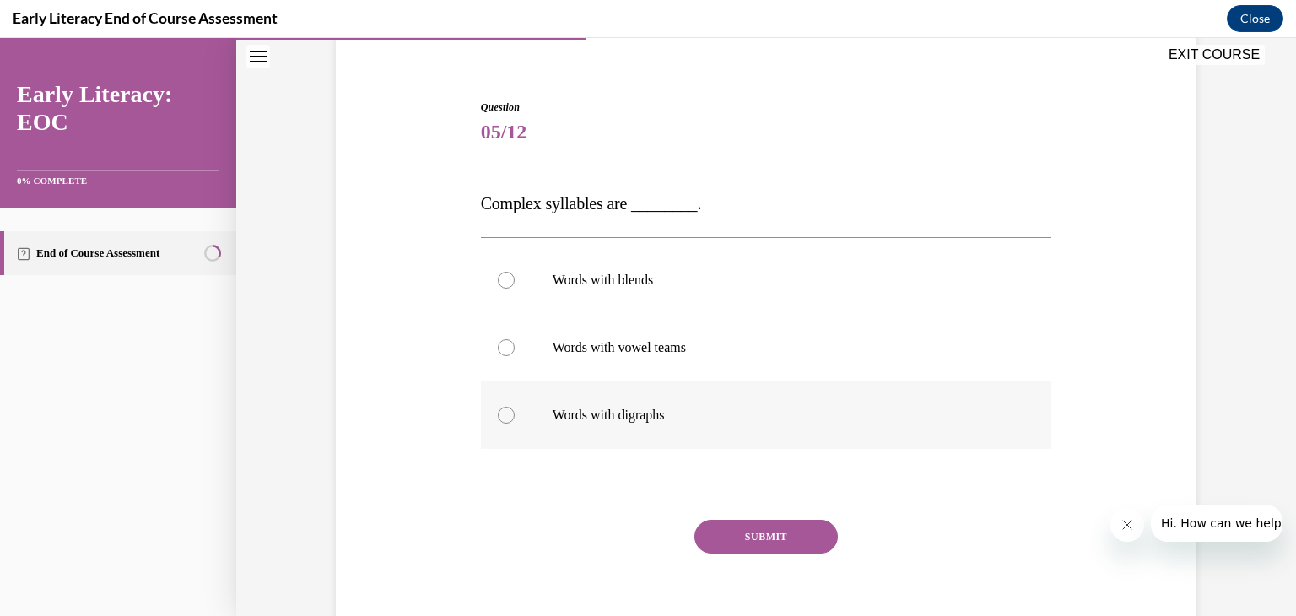
click at [729, 403] on div at bounding box center [766, 414] width 571 height 67
click at [817, 527] on button "SUBMIT" at bounding box center [765, 537] width 143 height 34
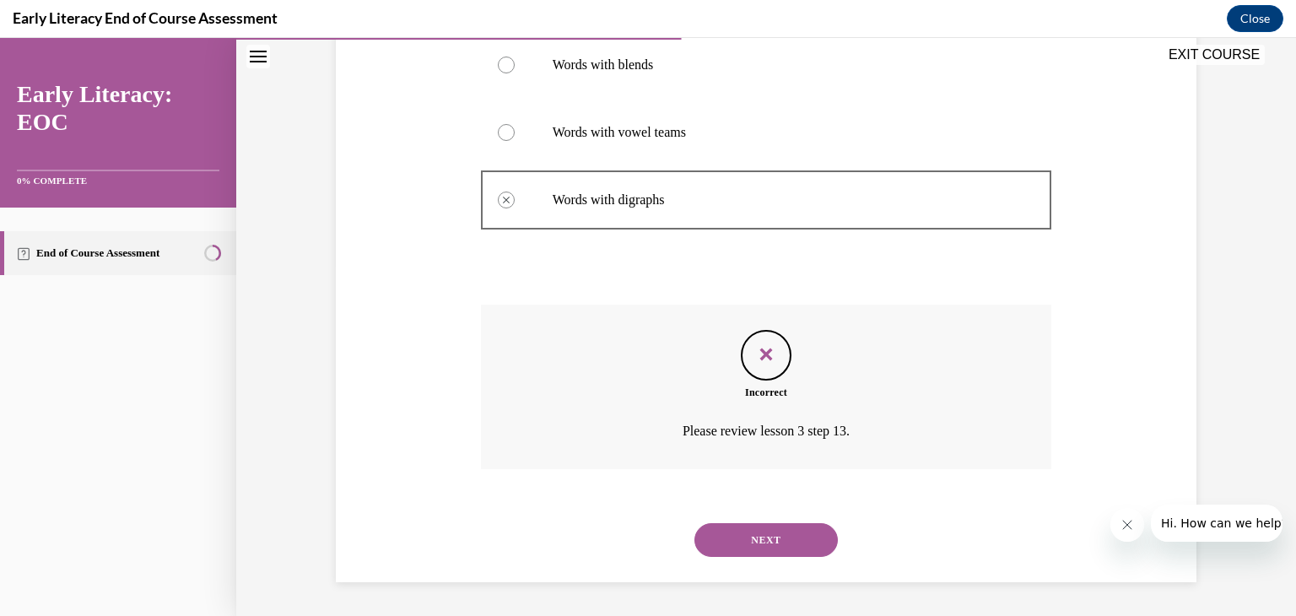
click at [730, 534] on button "NEXT" at bounding box center [765, 540] width 143 height 34
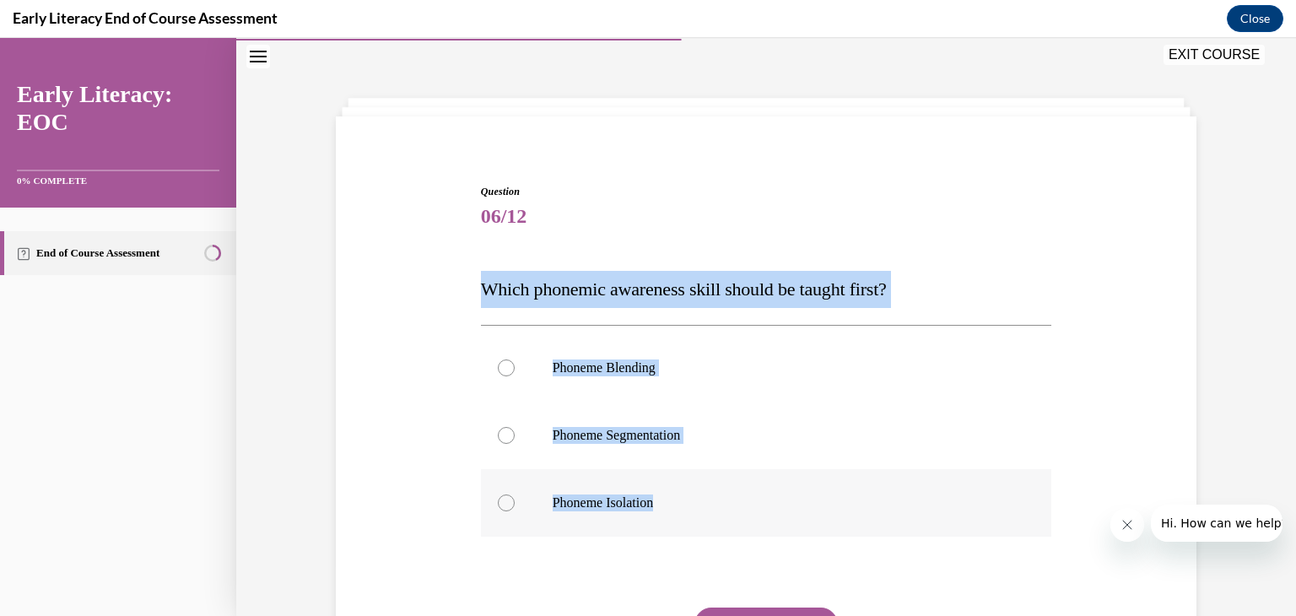
drag, startPoint x: 471, startPoint y: 292, endPoint x: 675, endPoint y: 500, distance: 291.7
click at [675, 500] on div "Question 06/12 Which phonemic awareness skill should be taught first? Phoneme B…" at bounding box center [767, 452] width 580 height 587
copy div "Which phonemic awareness skill should be taught first? Phoneme Blending Phoneme…"
click at [651, 483] on div at bounding box center [766, 502] width 571 height 67
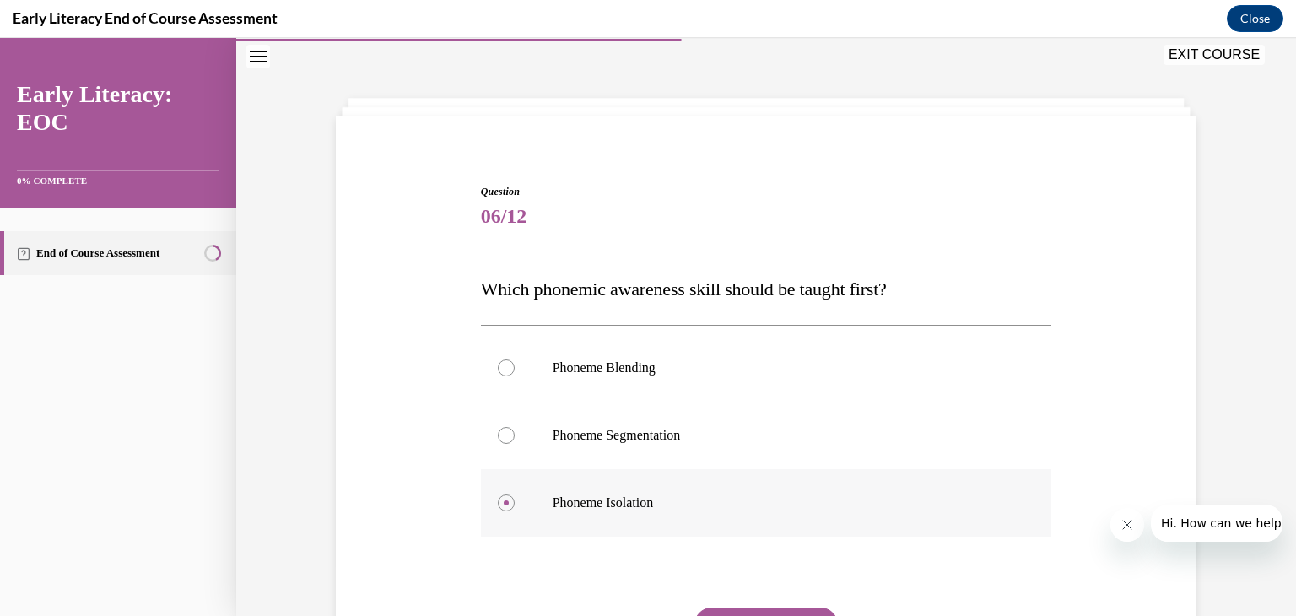
scroll to position [164, 0]
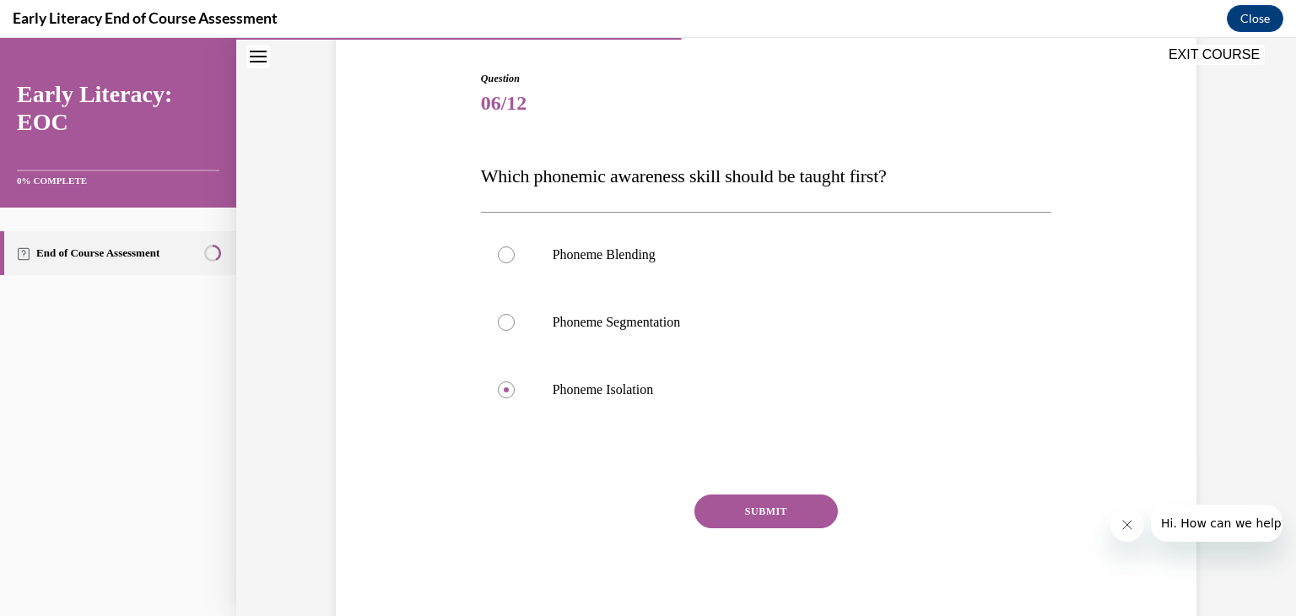
click at [813, 502] on button "SUBMIT" at bounding box center [765, 511] width 143 height 34
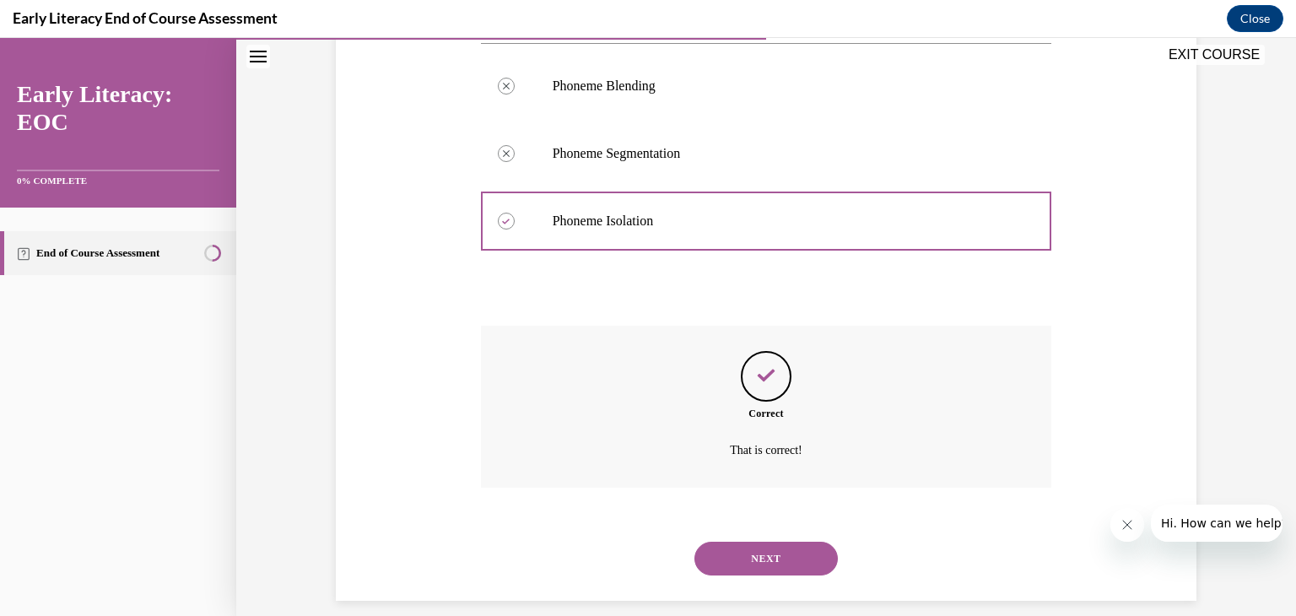
click at [750, 558] on button "NEXT" at bounding box center [765, 559] width 143 height 34
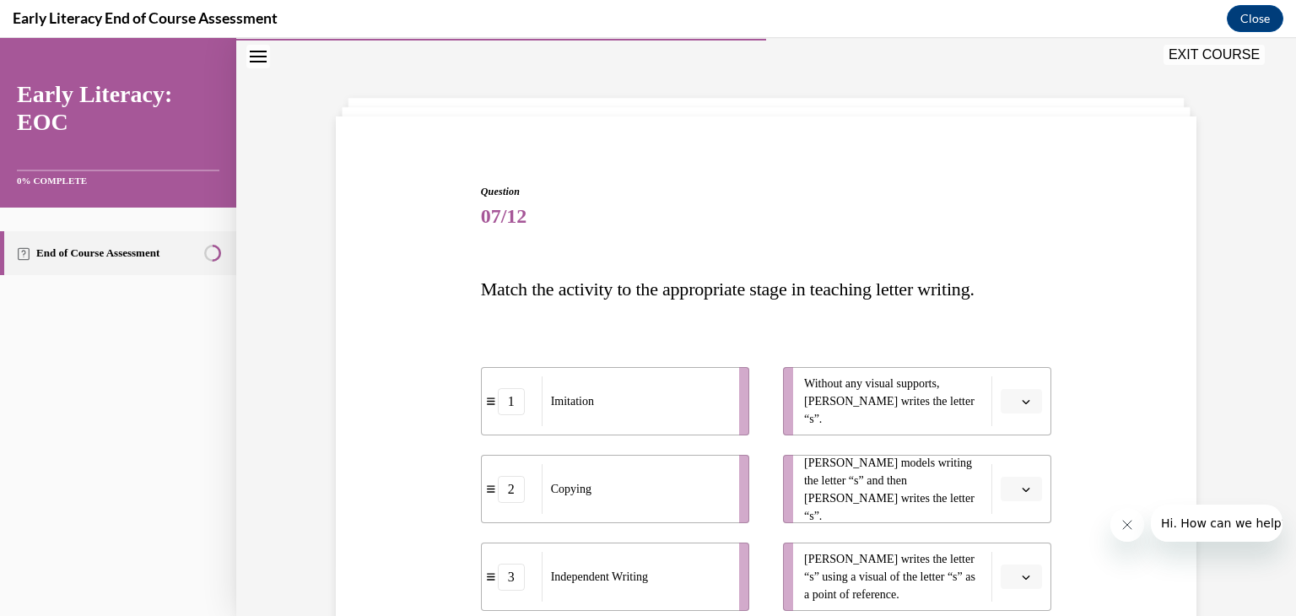
scroll to position [135, 0]
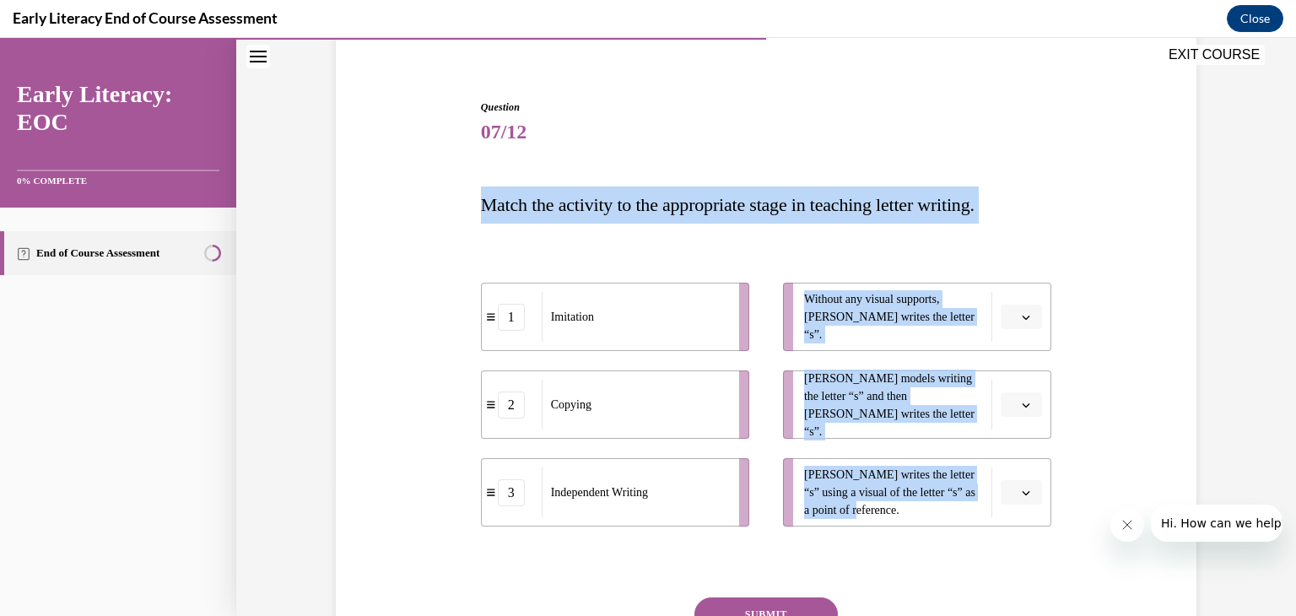
drag, startPoint x: 493, startPoint y: 208, endPoint x: 895, endPoint y: 519, distance: 508.2
click at [895, 519] on div "Question 07/12 Match the activity to the appropriate stage in teaching letter w…" at bounding box center [766, 418] width 571 height 636
click at [465, 172] on div "Question 07/12 Match the activity to the appropriate stage in teaching letter w…" at bounding box center [766, 392] width 869 height 687
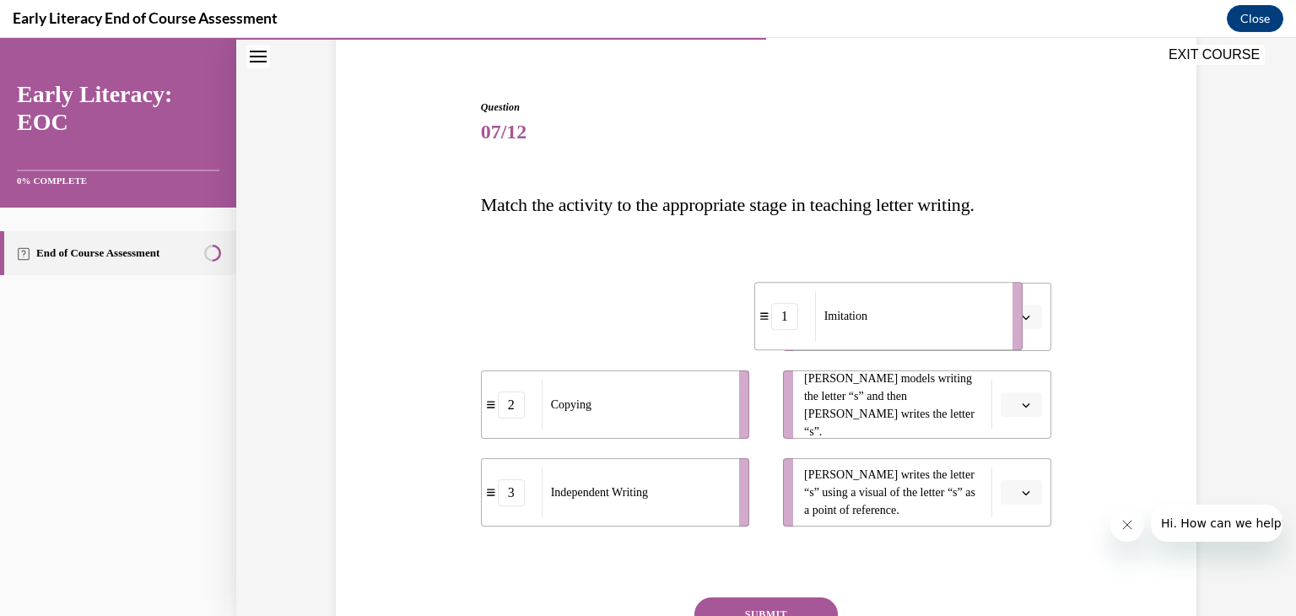
drag, startPoint x: 492, startPoint y: 321, endPoint x: 779, endPoint y: 321, distance: 286.8
click at [779, 321] on div "1" at bounding box center [784, 316] width 27 height 27
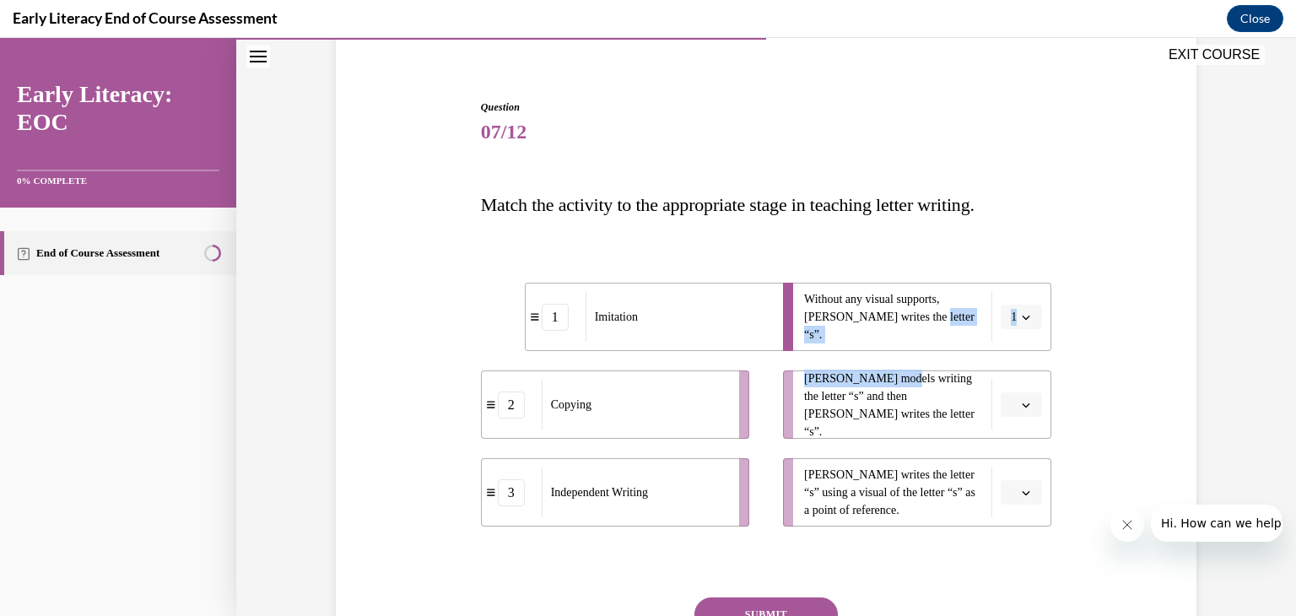
drag, startPoint x: 893, startPoint y: 324, endPoint x: 894, endPoint y: 354, distance: 30.4
click at [894, 354] on ul "Without any visual supports, [PERSON_NAME] writes the letter “s”. 1 [PERSON_NAM…" at bounding box center [908, 405] width 285 height 244
drag, startPoint x: 530, startPoint y: 315, endPoint x: 491, endPoint y: 321, distance: 39.3
click at [492, 321] on icon at bounding box center [496, 323] width 8 height 8
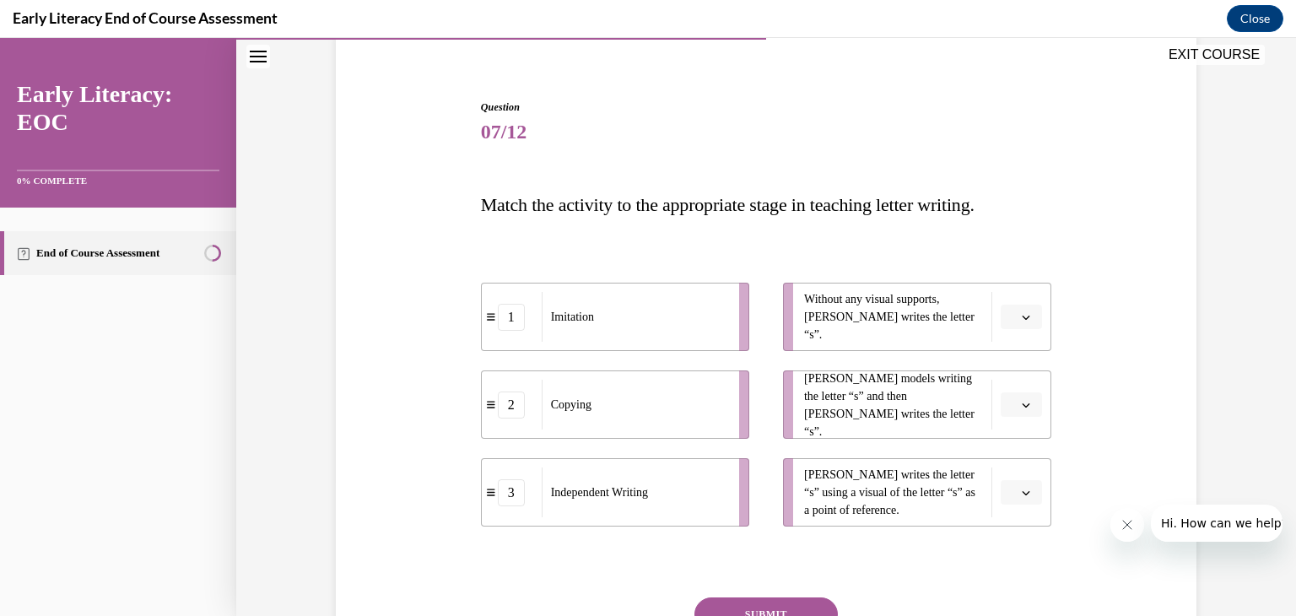
click at [1100, 389] on div "Question 07/12 Match the activity to the appropriate stage in teaching letter w…" at bounding box center [766, 392] width 869 height 687
drag, startPoint x: 486, startPoint y: 500, endPoint x: 529, endPoint y: 332, distance: 174.1
click at [529, 332] on div "3" at bounding box center [554, 323] width 60 height 27
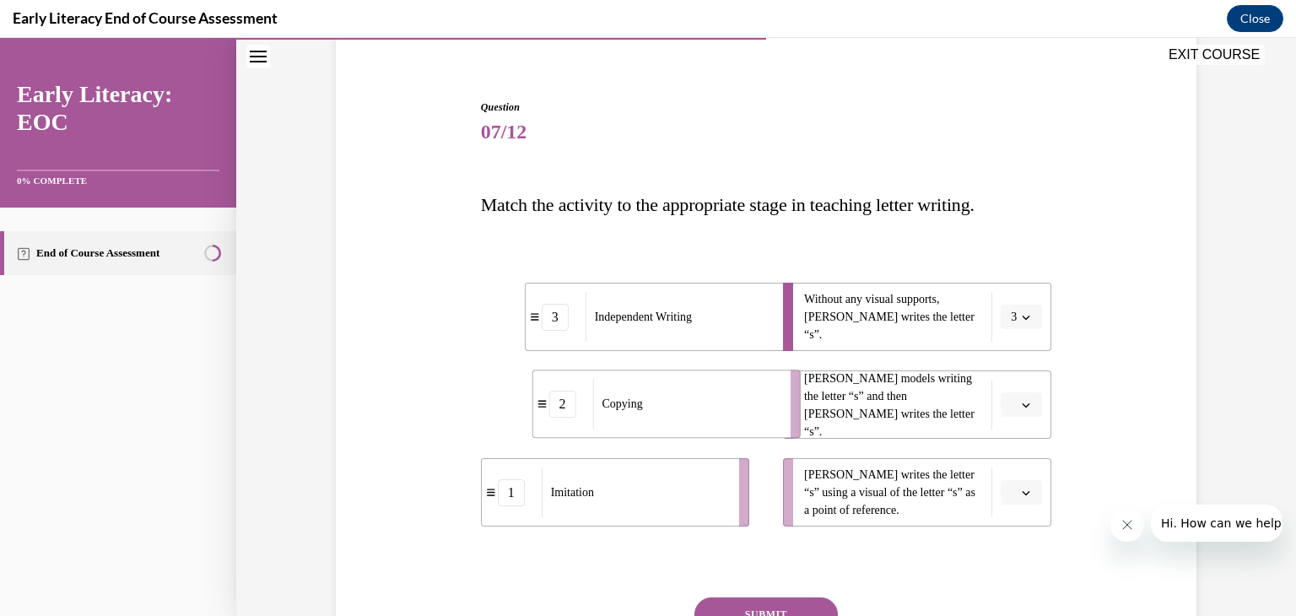
drag, startPoint x: 479, startPoint y: 401, endPoint x: 538, endPoint y: 402, distance: 59.1
click at [538, 402] on span at bounding box center [542, 404] width 10 height 10
drag, startPoint x: 530, startPoint y: 402, endPoint x: 526, endPoint y: 491, distance: 88.7
drag, startPoint x: 677, startPoint y: 397, endPoint x: 712, endPoint y: 396, distance: 35.5
click at [712, 396] on div "Imitation" at bounding box center [670, 404] width 186 height 50
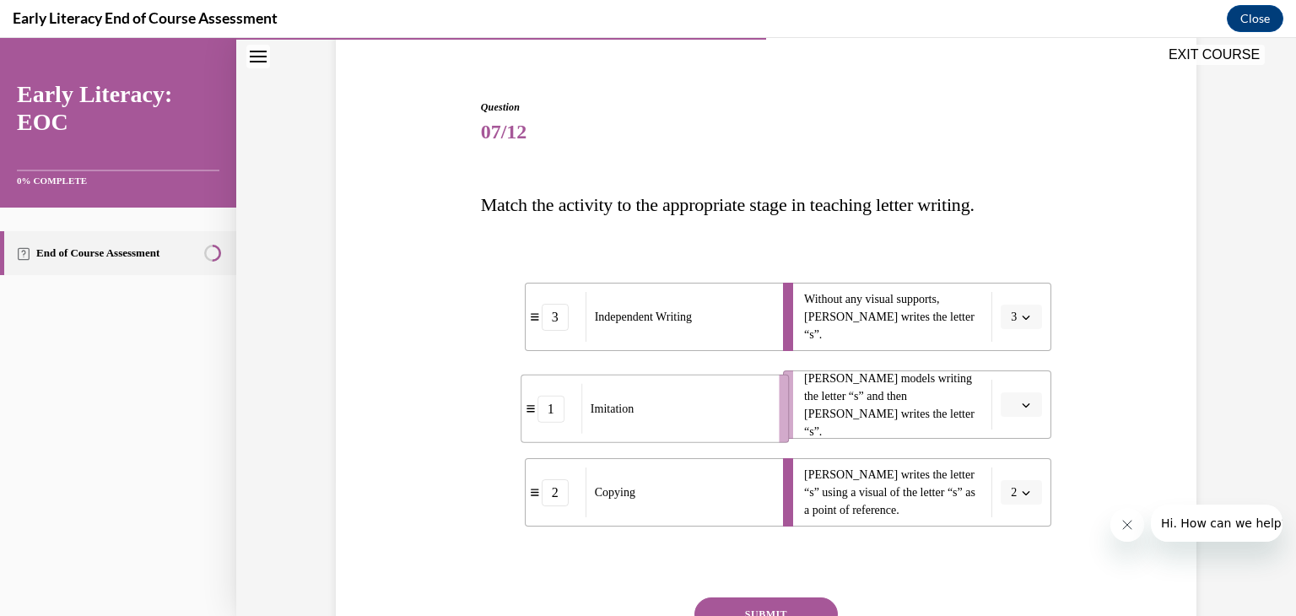
drag, startPoint x: 712, startPoint y: 396, endPoint x: 757, endPoint y: 396, distance: 44.7
click at [757, 396] on div "Imitation" at bounding box center [674, 409] width 186 height 50
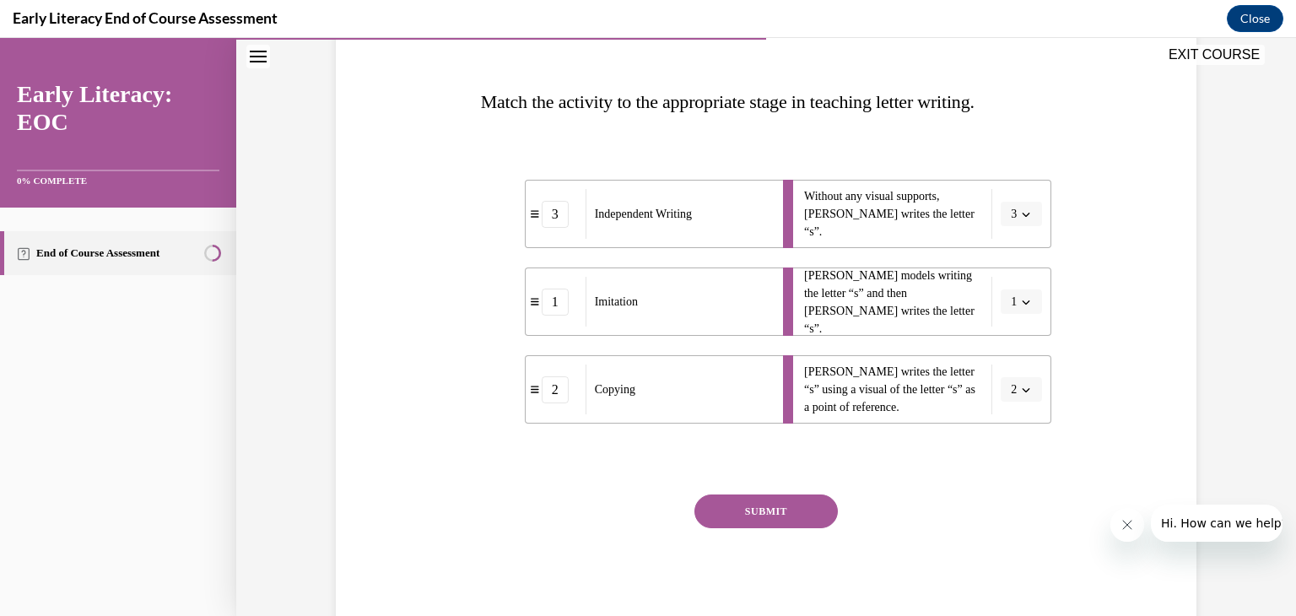
click at [780, 504] on button "SUBMIT" at bounding box center [765, 511] width 143 height 34
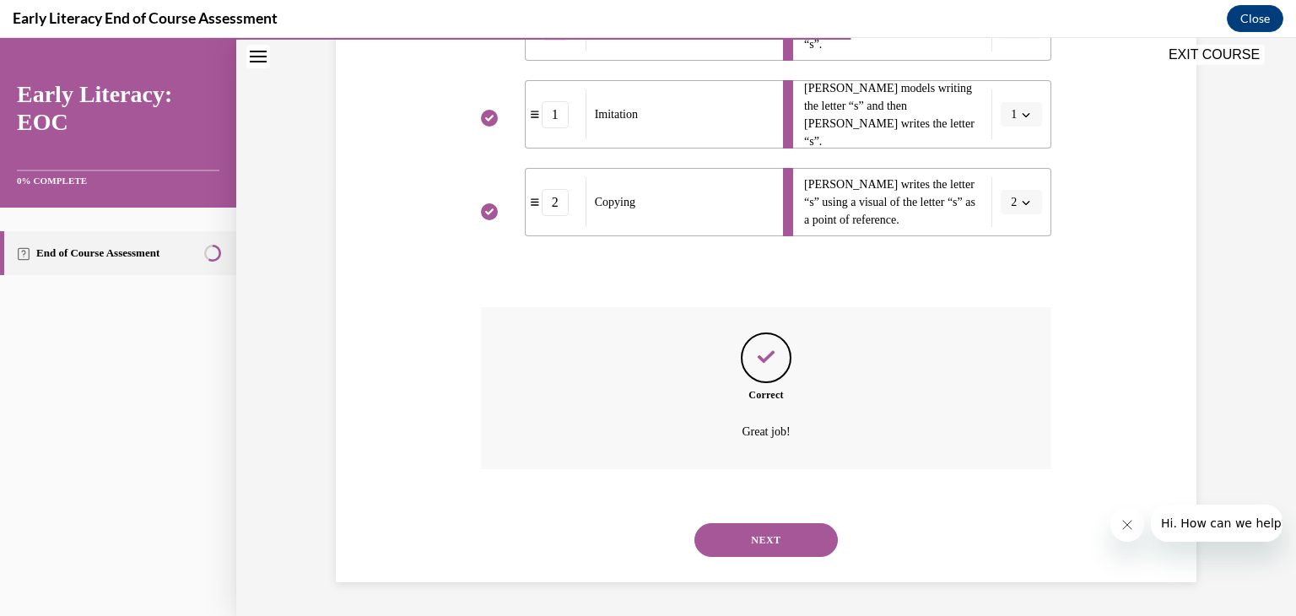
click at [762, 544] on button "NEXT" at bounding box center [765, 540] width 143 height 34
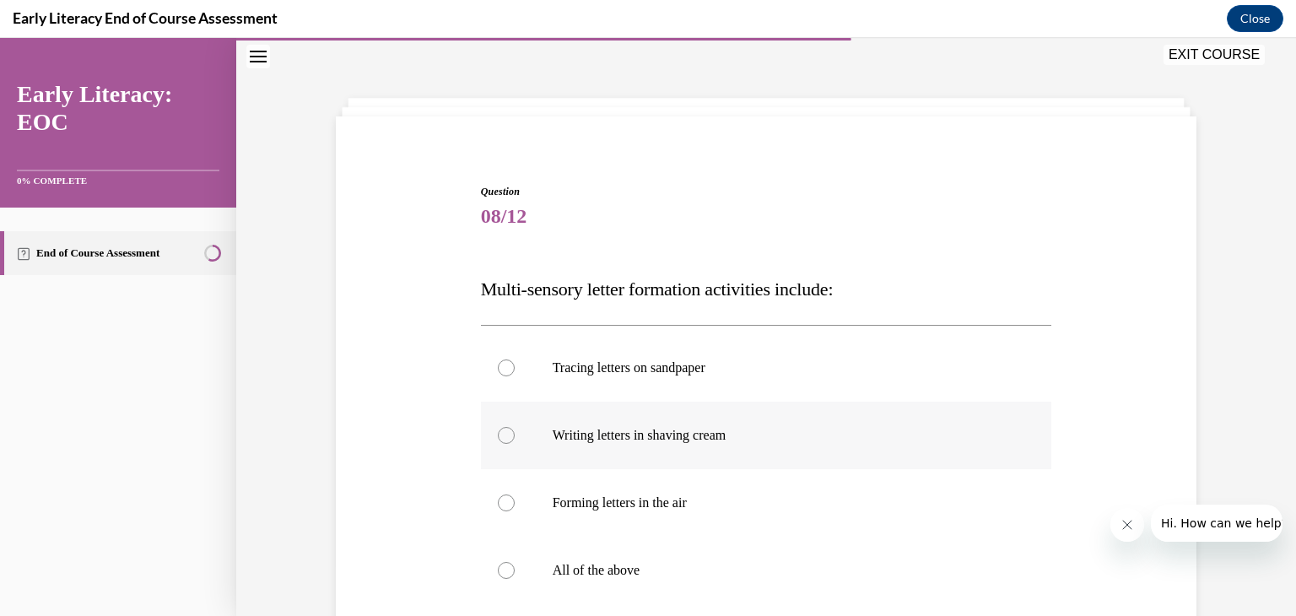
scroll to position [135, 0]
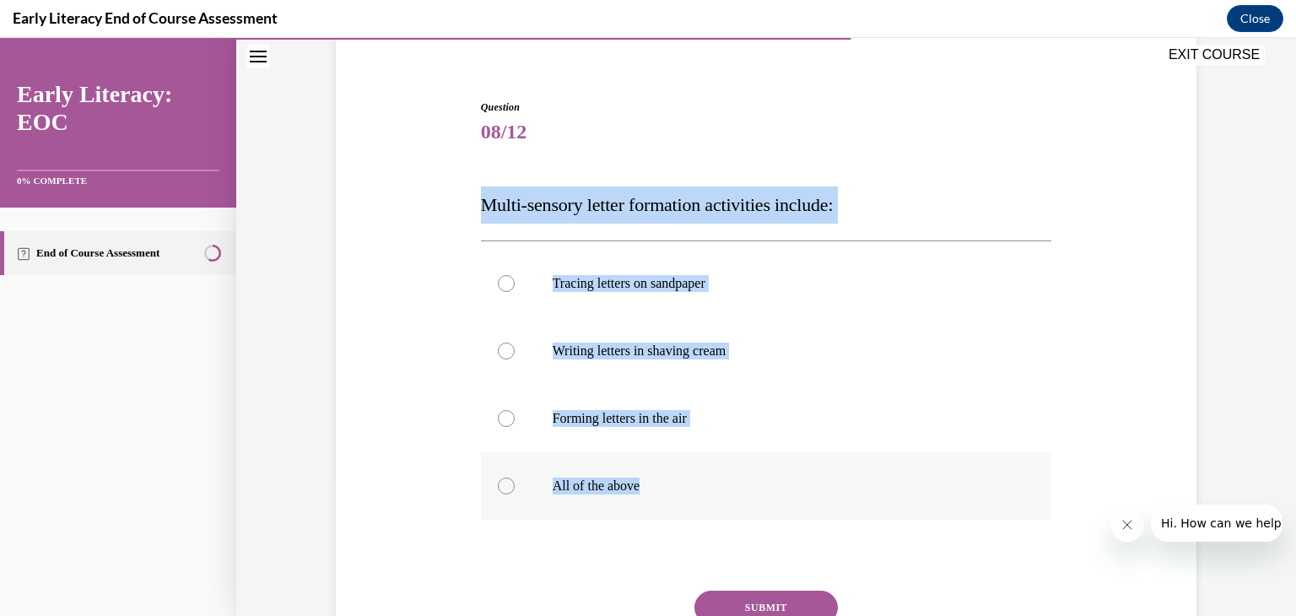
drag, startPoint x: 547, startPoint y: 244, endPoint x: 665, endPoint y: 483, distance: 266.0
click at [665, 483] on div "Question 08/12 Multi-sensory letter formation activities include: Tracing lette…" at bounding box center [766, 389] width 869 height 680
copy div "Multi-sensory letter formation activities include: Tracing letters on sandpaper…"
click at [520, 461] on div at bounding box center [766, 485] width 571 height 67
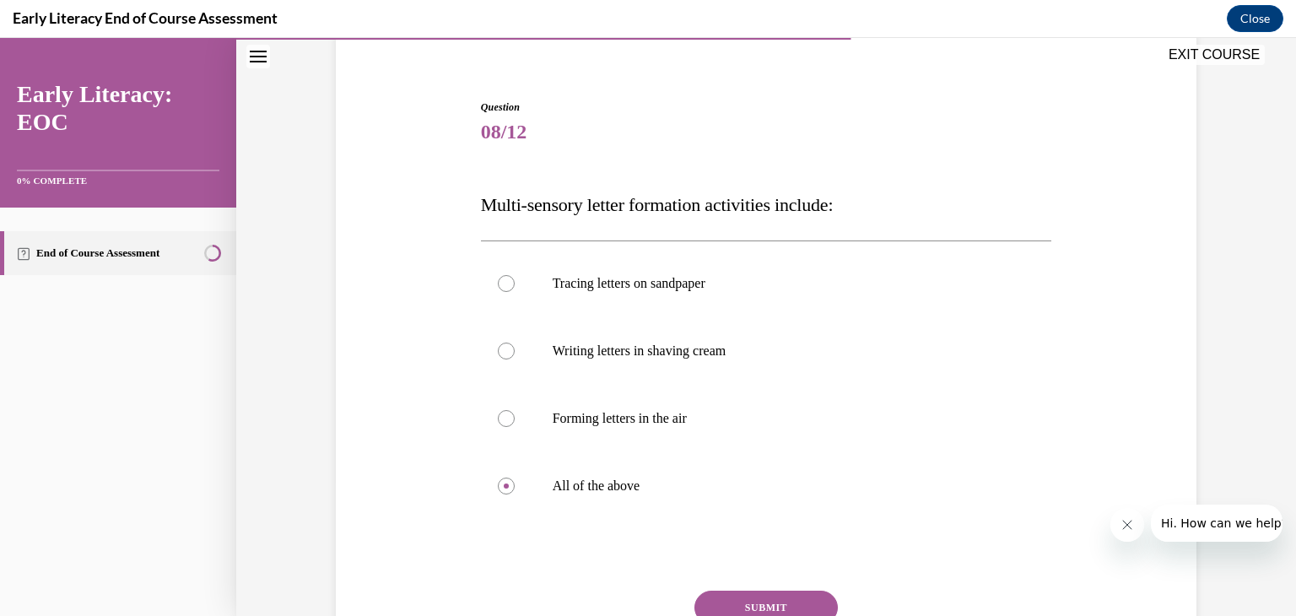
scroll to position [219, 0]
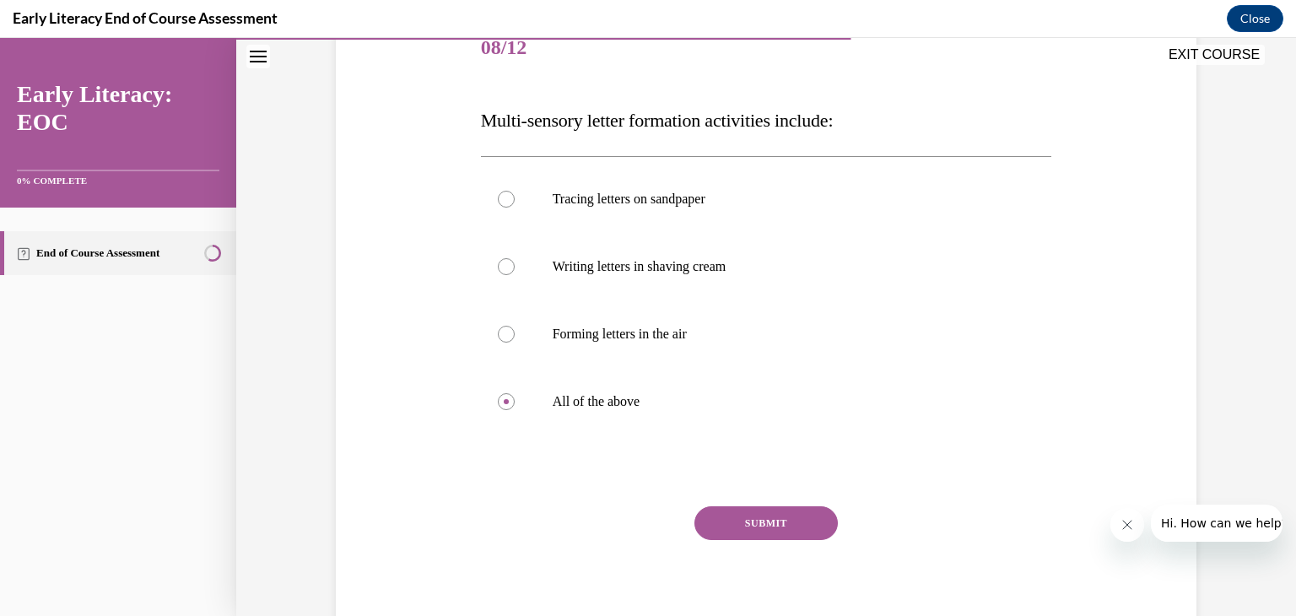
click at [739, 504] on div "Question 08/12 Multi-sensory letter formation activities include: Tracing lette…" at bounding box center [766, 329] width 571 height 629
click at [732, 526] on button "SUBMIT" at bounding box center [765, 523] width 143 height 34
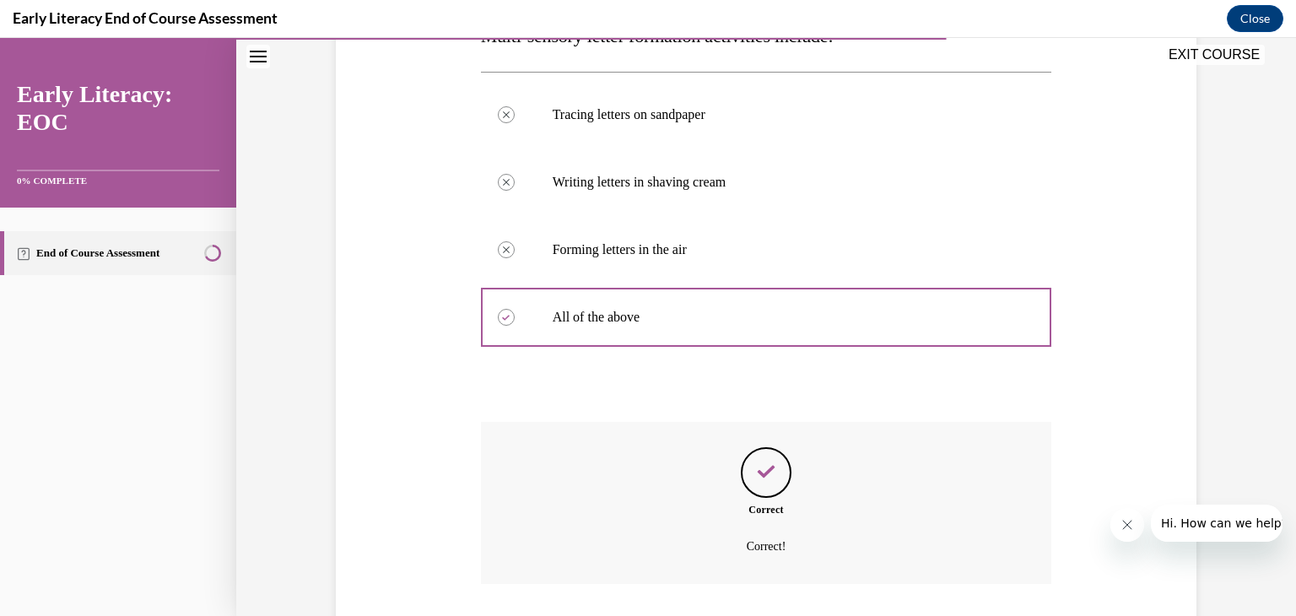
click at [749, 524] on div "Correct Correct!" at bounding box center [766, 503] width 571 height 162
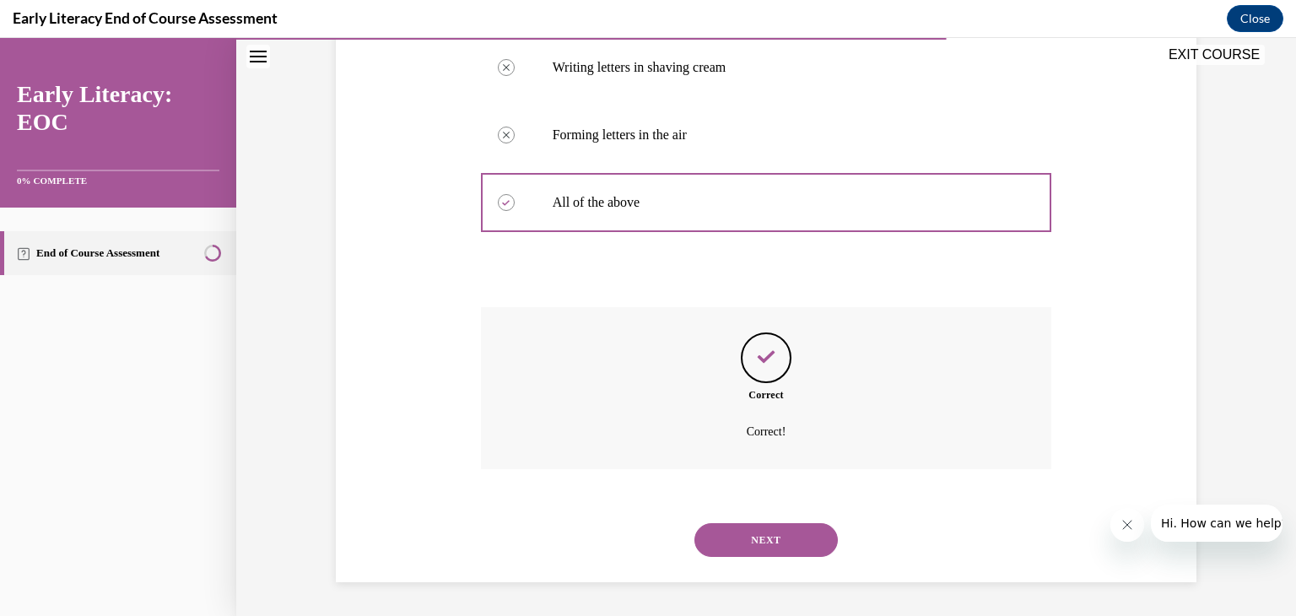
click at [762, 531] on button "NEXT" at bounding box center [765, 540] width 143 height 34
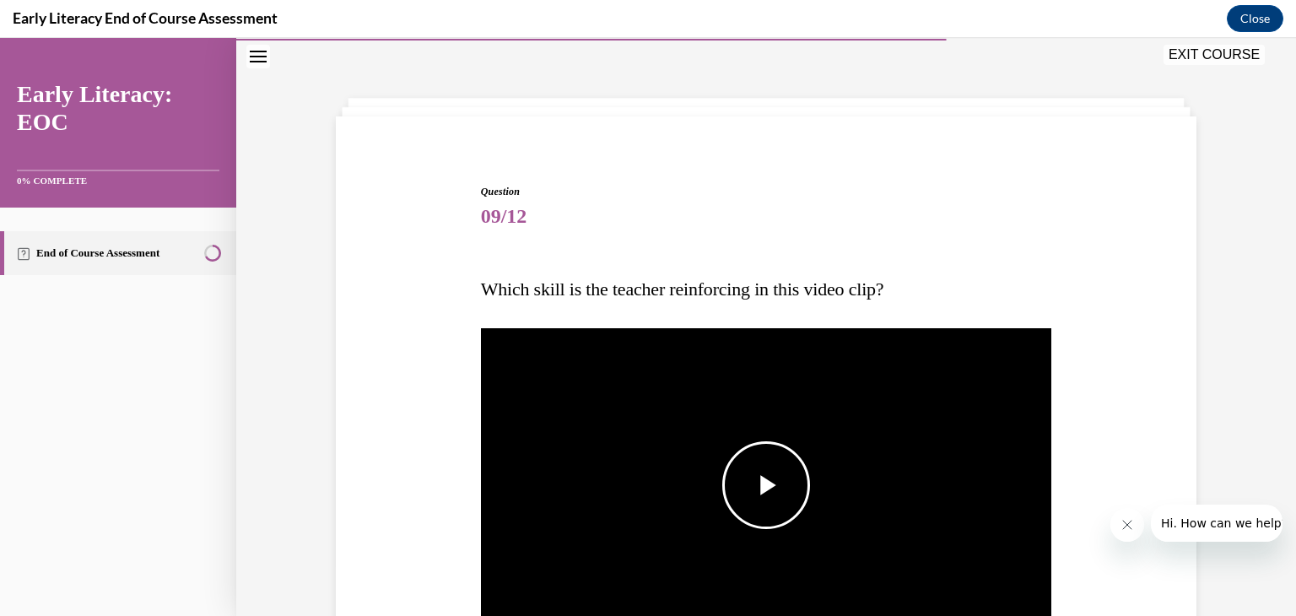
scroll to position [135, 0]
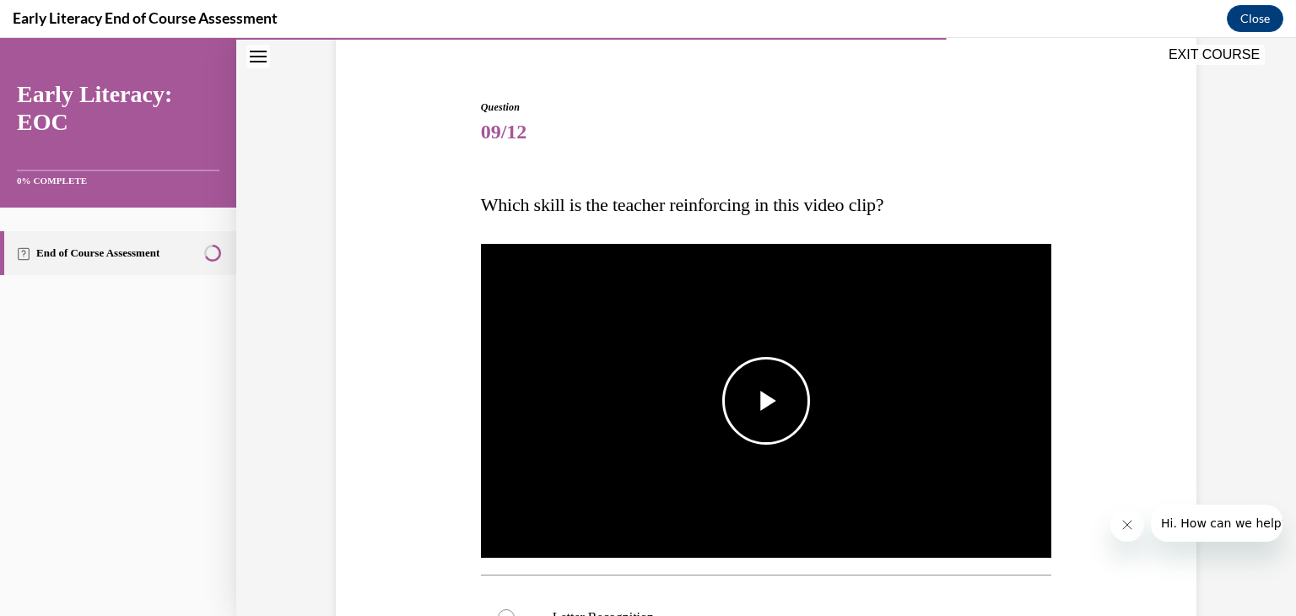
click at [766, 401] on span "Video player" at bounding box center [766, 401] width 0 height 0
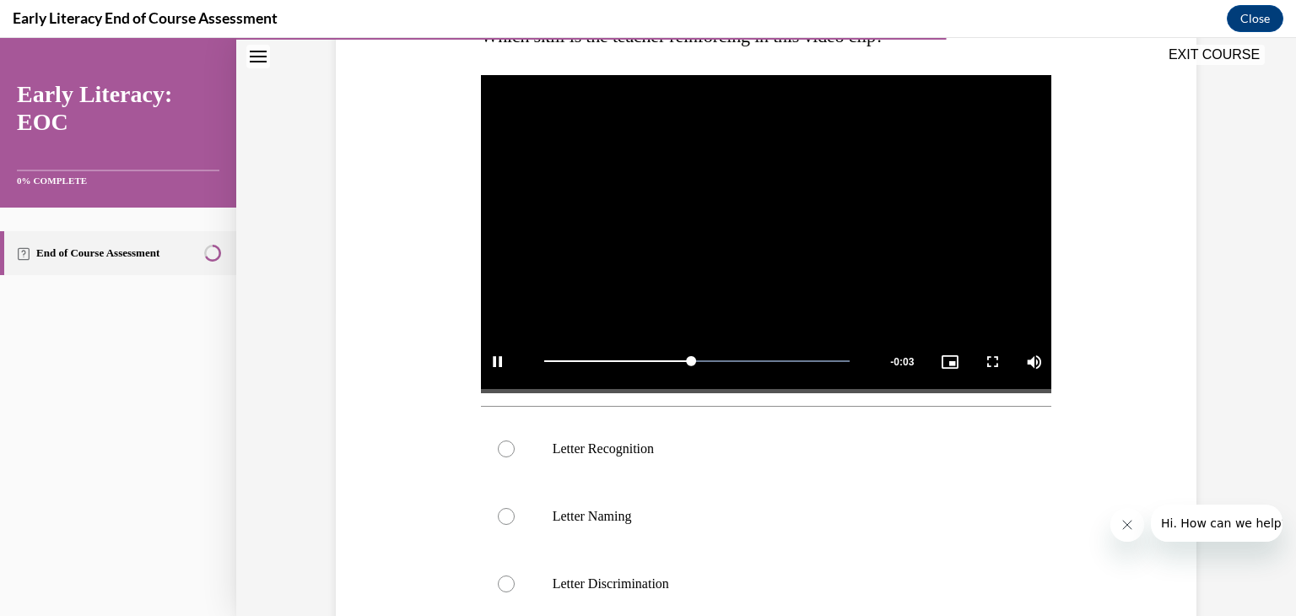
scroll to position [388, 0]
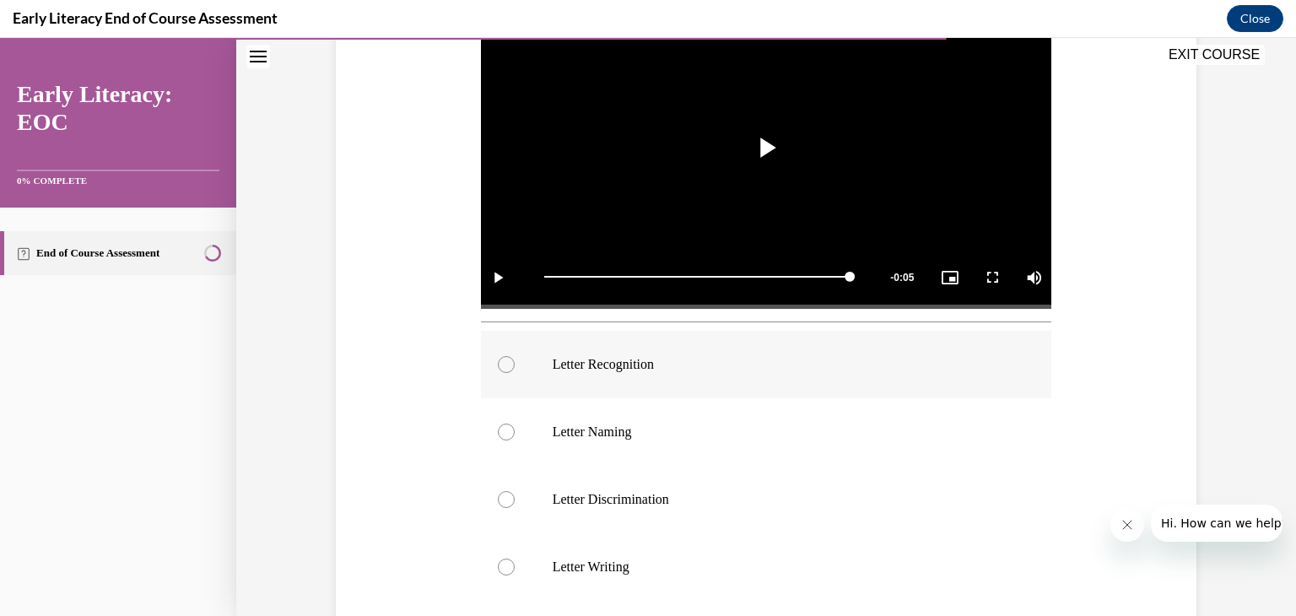
click at [753, 380] on div at bounding box center [766, 364] width 571 height 67
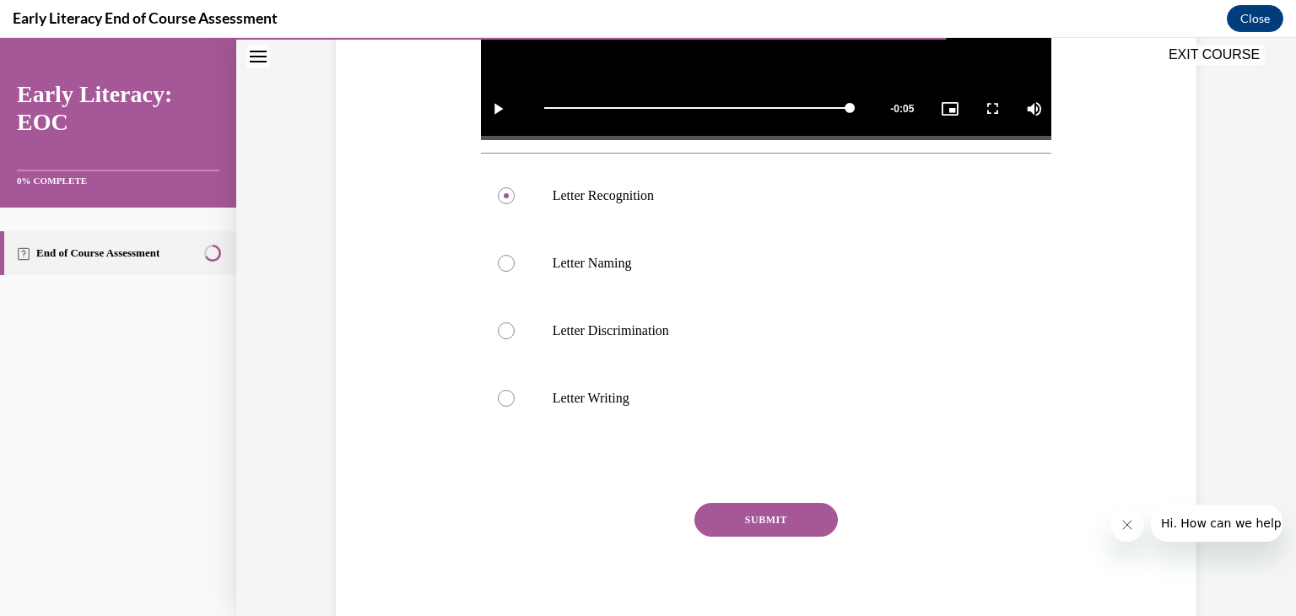
click at [766, 534] on button "SUBMIT" at bounding box center [765, 520] width 143 height 34
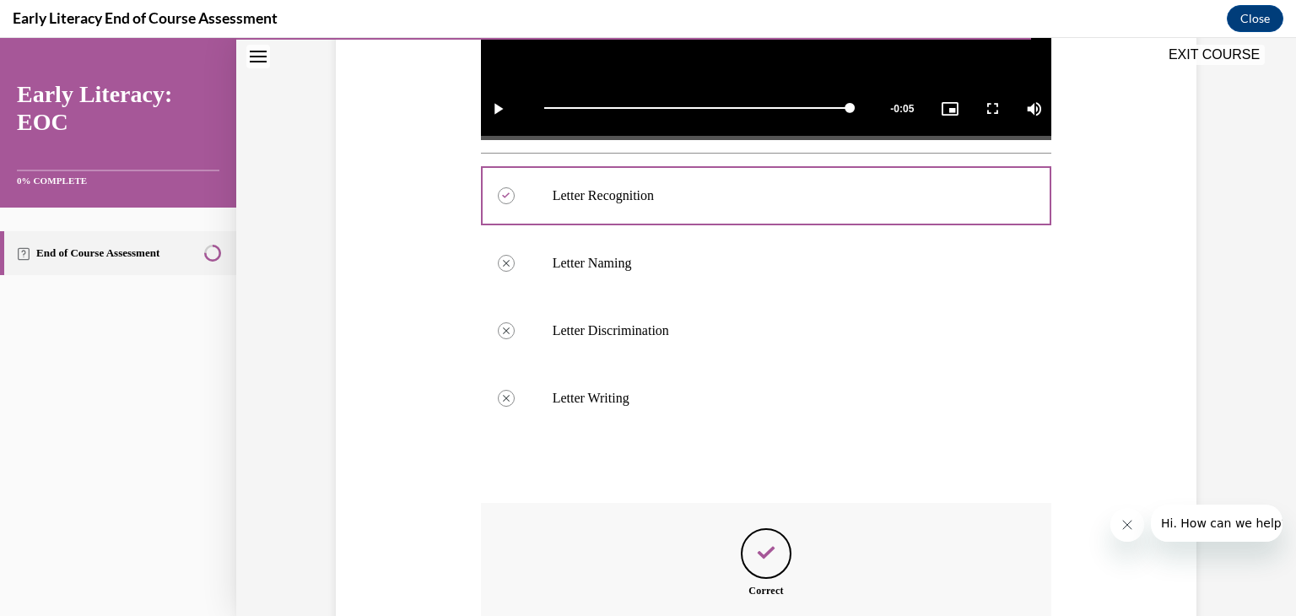
click at [768, 528] on div "Question 09/12 Which skill is the teacher reinforcing in this video clip? Video…" at bounding box center [766, 227] width 571 height 1099
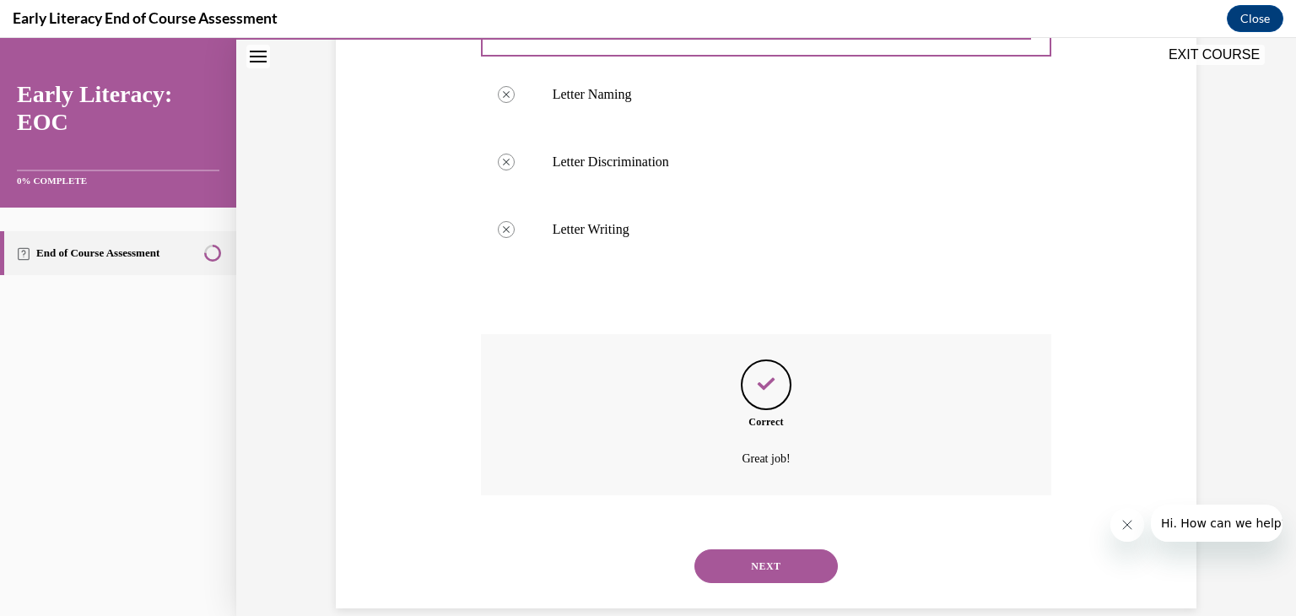
click at [785, 559] on button "NEXT" at bounding box center [765, 566] width 143 height 34
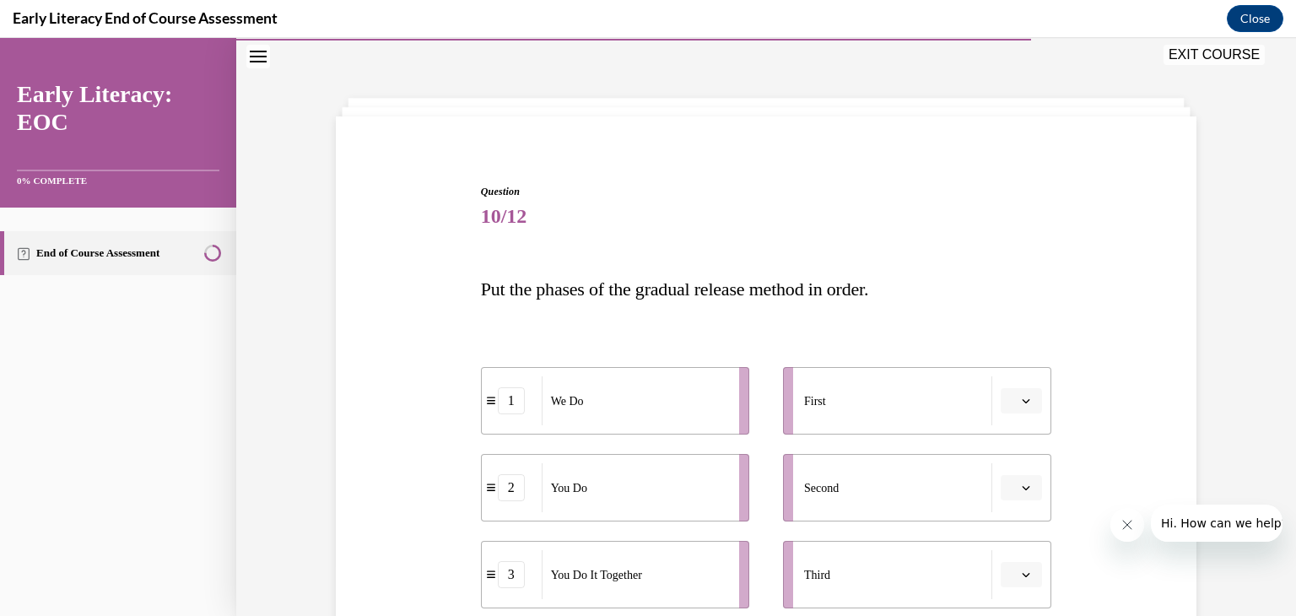
scroll to position [219, 0]
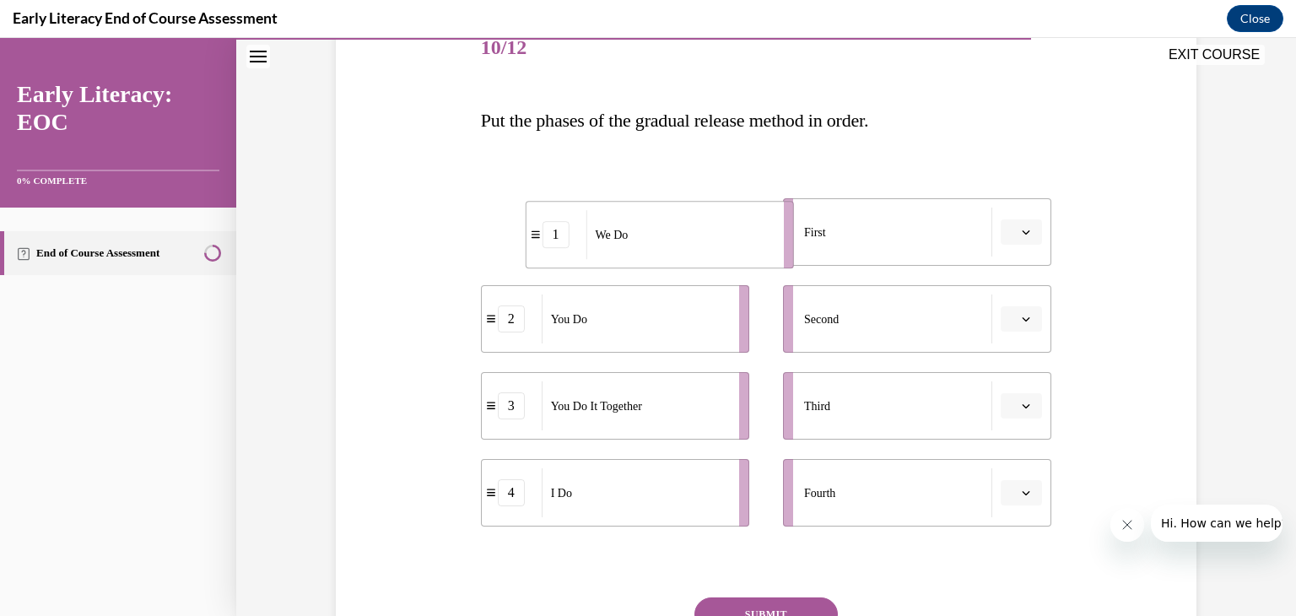
drag, startPoint x: 693, startPoint y: 247, endPoint x: 739, endPoint y: 249, distance: 46.4
click at [739, 249] on div "We Do" at bounding box center [678, 234] width 186 height 49
drag, startPoint x: 595, startPoint y: 508, endPoint x: 634, endPoint y: 247, distance: 263.7
click at [634, 247] on div "I Do" at bounding box center [674, 231] width 186 height 49
drag, startPoint x: 574, startPoint y: 525, endPoint x: 617, endPoint y: 352, distance: 178.4
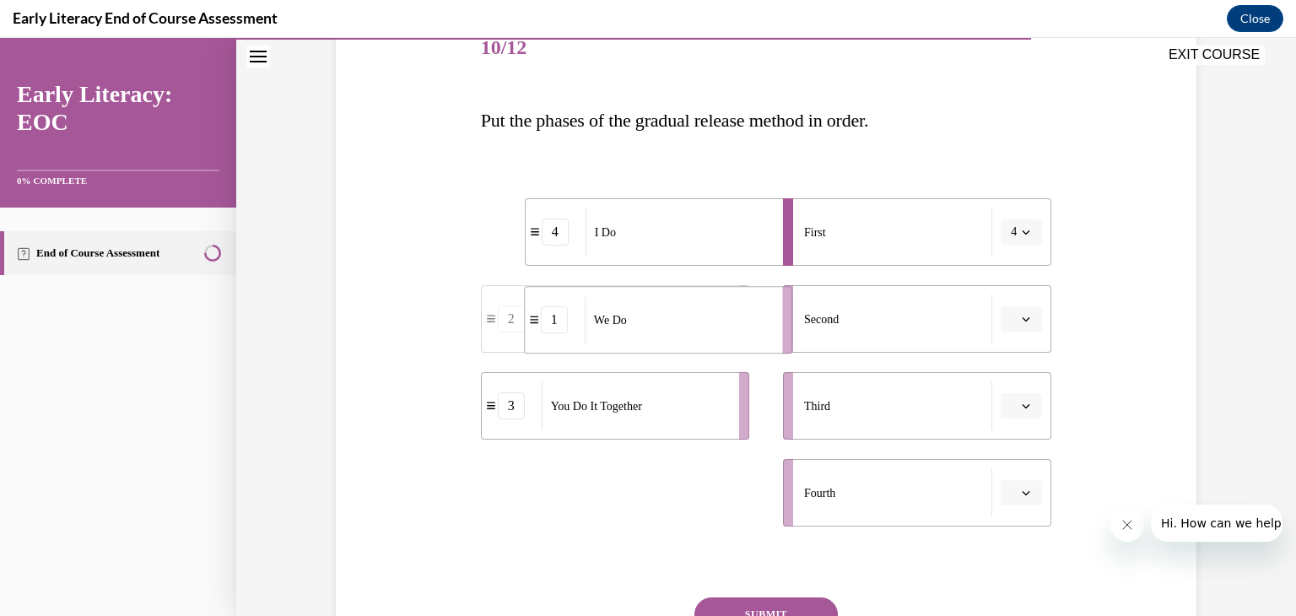
click at [617, 352] on li "1 We Do" at bounding box center [658, 319] width 268 height 67
drag, startPoint x: 580, startPoint y: 500, endPoint x: 628, endPoint y: 413, distance: 99.6
click at [628, 413] on div "You Do" at bounding box center [681, 404] width 186 height 49
drag, startPoint x: 591, startPoint y: 498, endPoint x: 625, endPoint y: 492, distance: 35.1
click at [625, 492] on span "You Do It Together" at bounding box center [630, 486] width 91 height 18
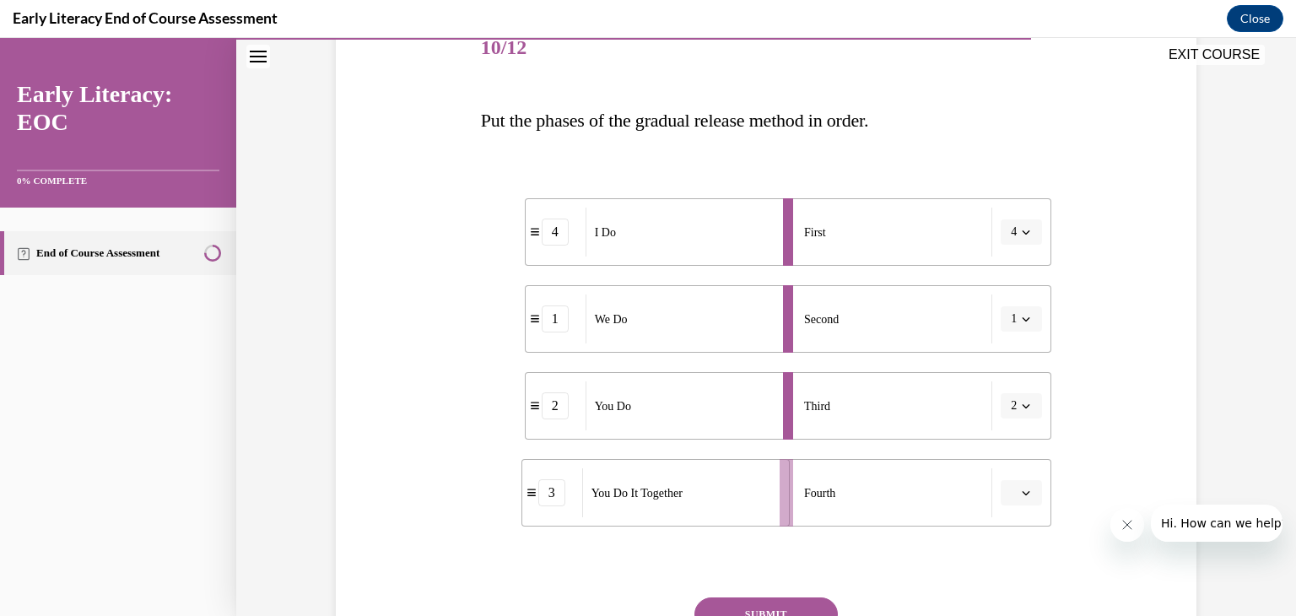
drag, startPoint x: 628, startPoint y: 482, endPoint x: 668, endPoint y: 482, distance: 40.5
click at [668, 482] on div "You Do It Together" at bounding box center [675, 492] width 186 height 49
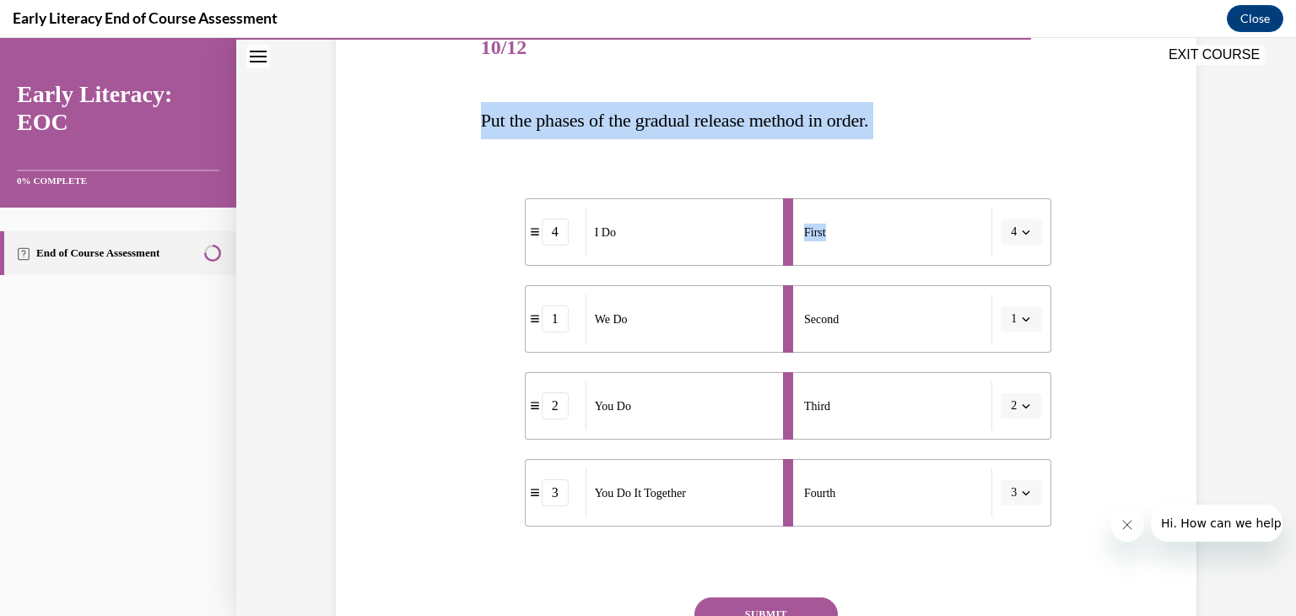
drag, startPoint x: 463, startPoint y: 125, endPoint x: 830, endPoint y: 121, distance: 367.0
click at [916, 139] on div "Question 10/12 Put the phases of the gradual release method in order. 4 I Do 1 …" at bounding box center [766, 350] width 869 height 771
copy div "Put the phases of the gradual release method in order. 4 I Do 1 We Do 2 You Do …"
drag, startPoint x: 528, startPoint y: 500, endPoint x: 526, endPoint y: 413, distance: 86.9
click at [526, 413] on div "3" at bounding box center [550, 418] width 60 height 27
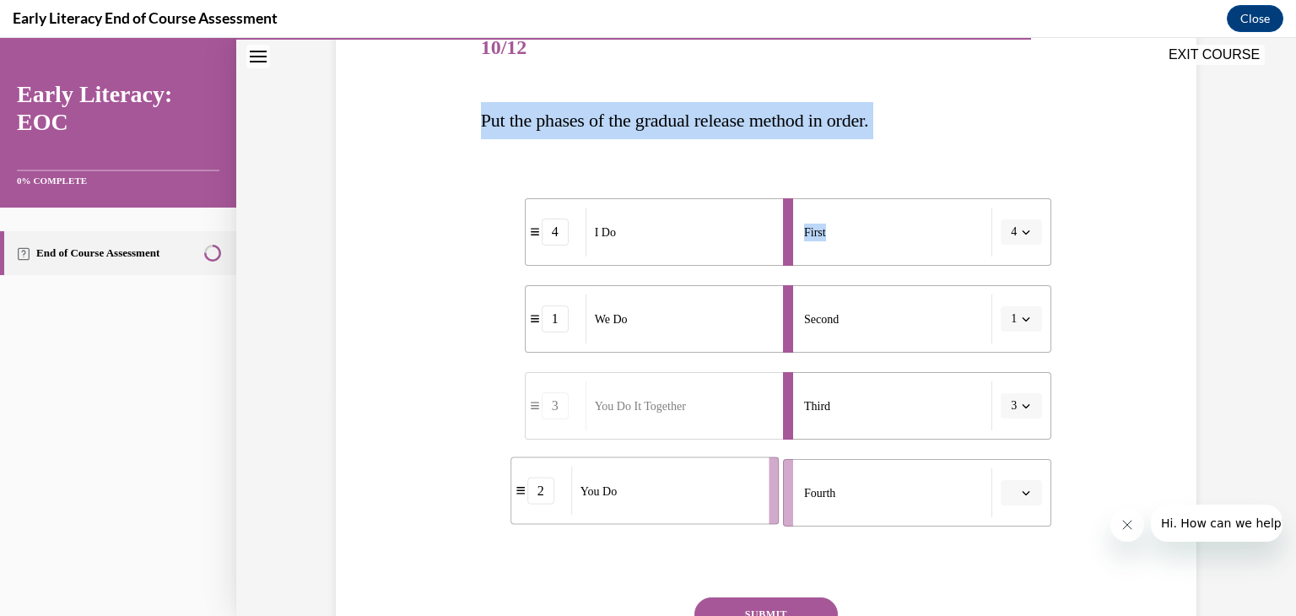
drag, startPoint x: 491, startPoint y: 506, endPoint x: 535, endPoint y: 502, distance: 44.1
click at [535, 502] on li "2 You Do" at bounding box center [644, 490] width 268 height 67
drag, startPoint x: 488, startPoint y: 499, endPoint x: 535, endPoint y: 497, distance: 46.5
click at [535, 497] on div "2" at bounding box center [558, 490] width 60 height 27
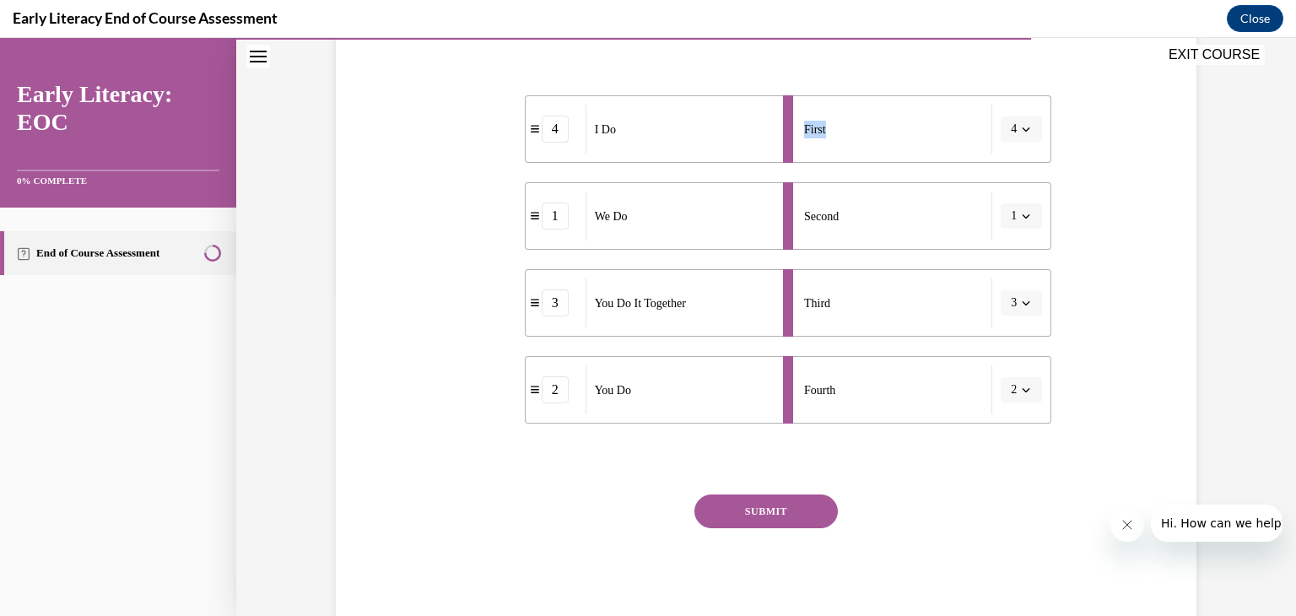
click at [732, 520] on button "SUBMIT" at bounding box center [765, 511] width 143 height 34
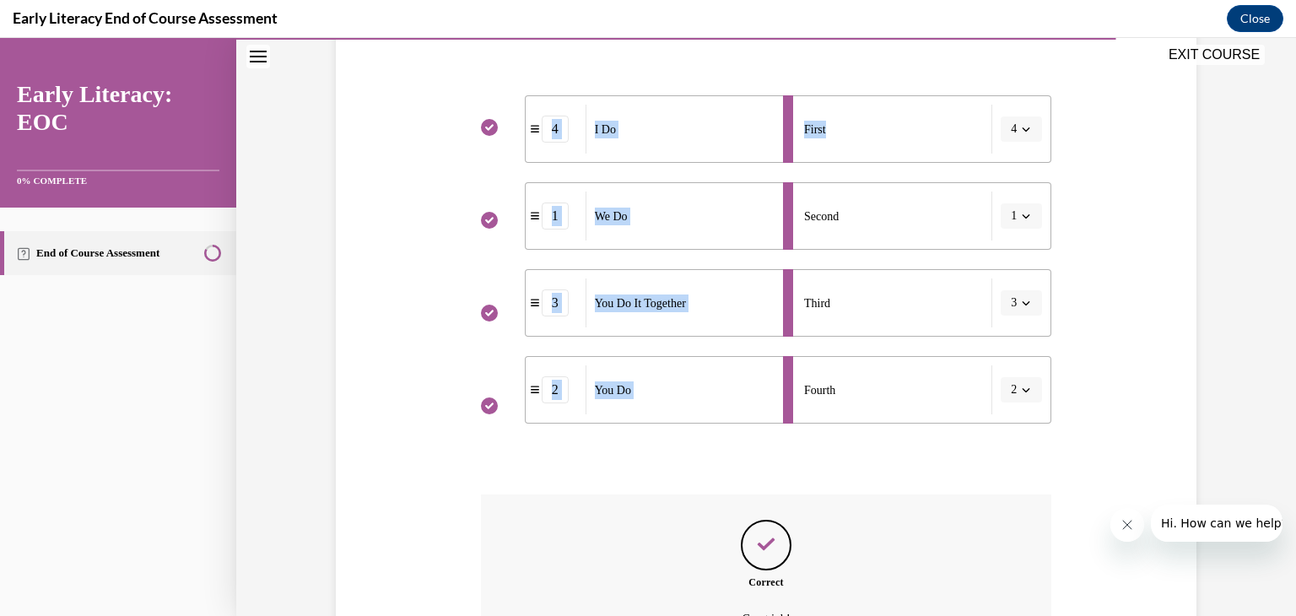
scroll to position [510, 0]
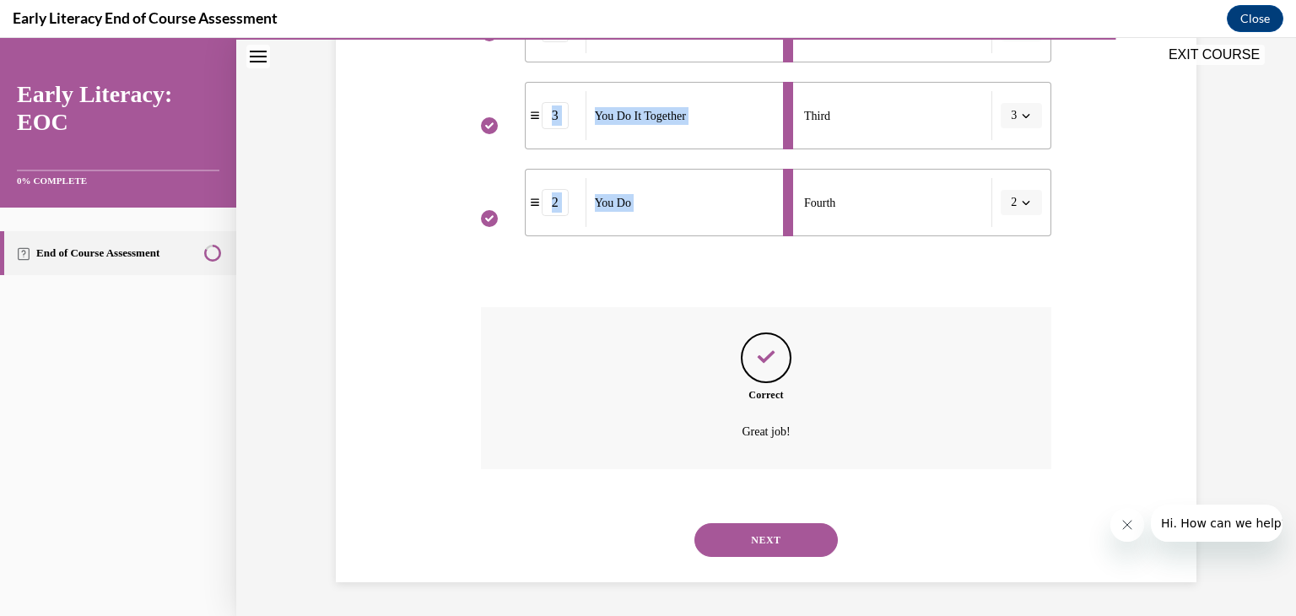
click at [757, 533] on button "NEXT" at bounding box center [765, 540] width 143 height 34
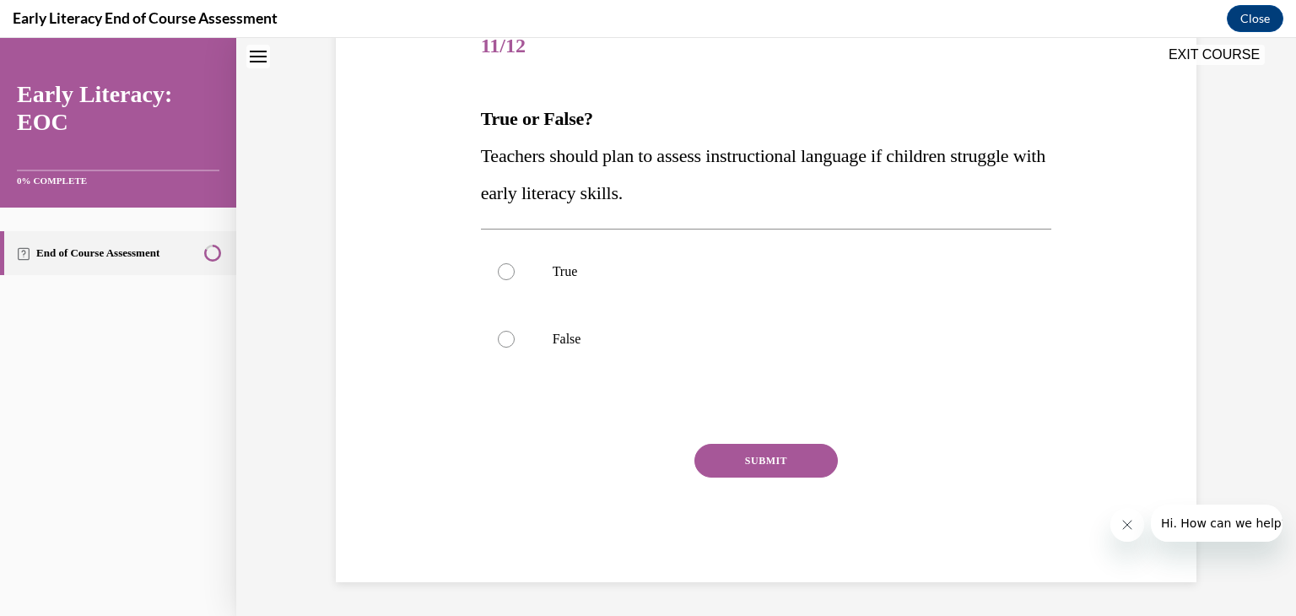
scroll to position [51, 0]
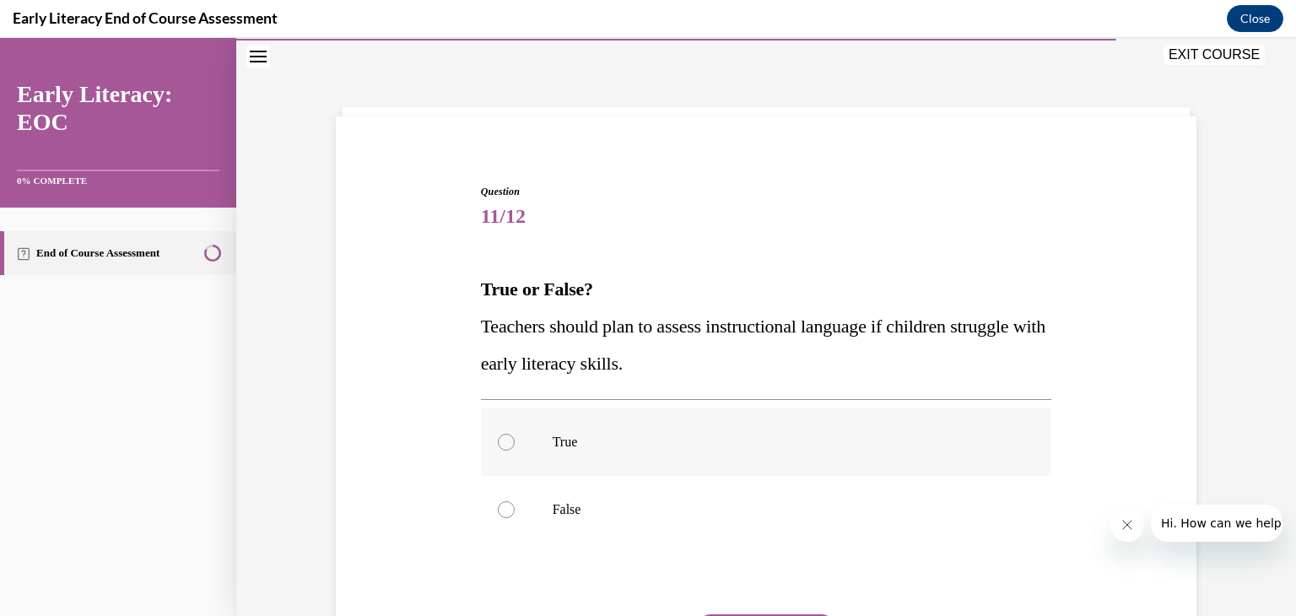
click at [630, 431] on div at bounding box center [766, 441] width 571 height 67
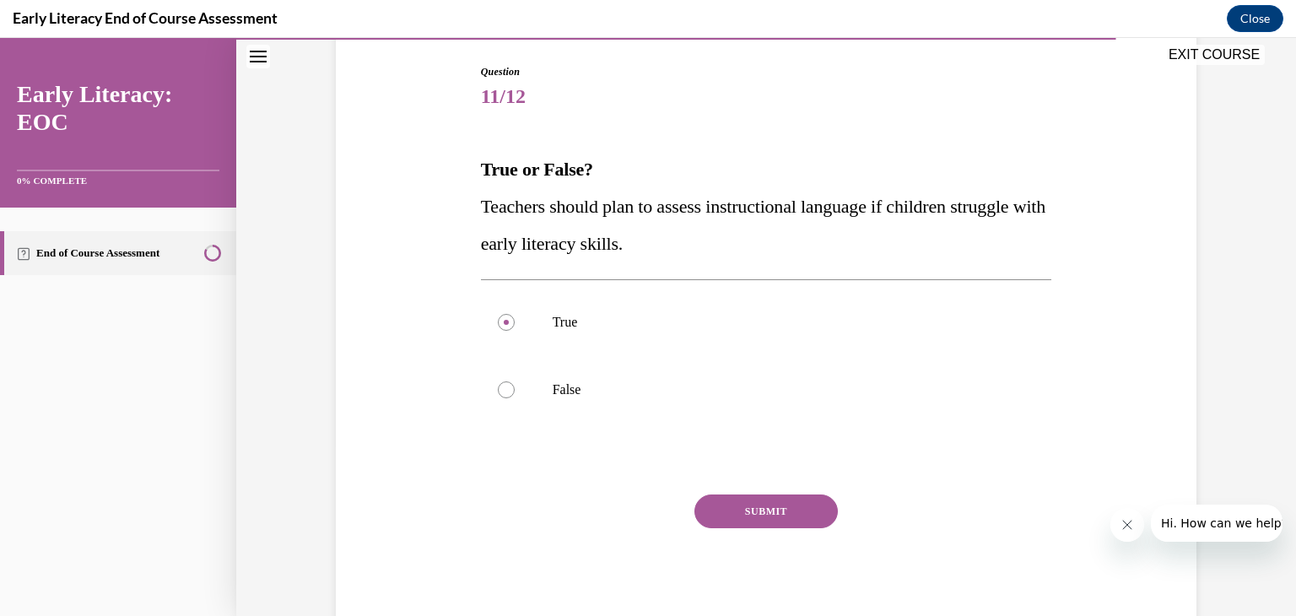
click at [750, 517] on button "SUBMIT" at bounding box center [765, 511] width 143 height 34
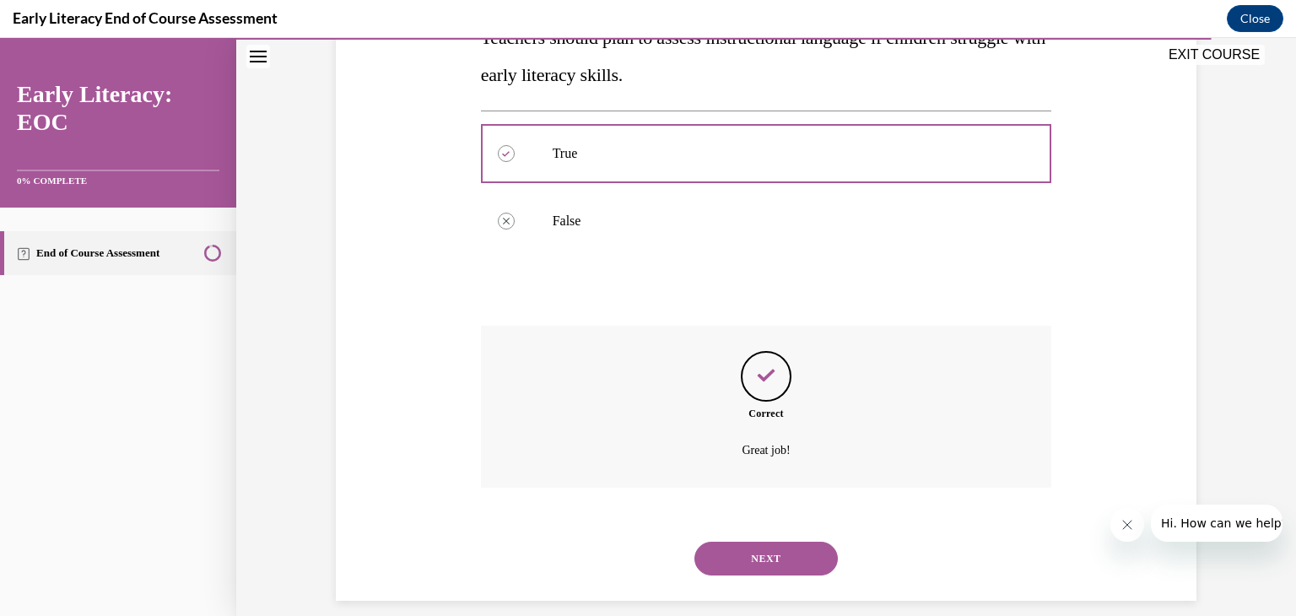
click at [756, 547] on button "NEXT" at bounding box center [765, 559] width 143 height 34
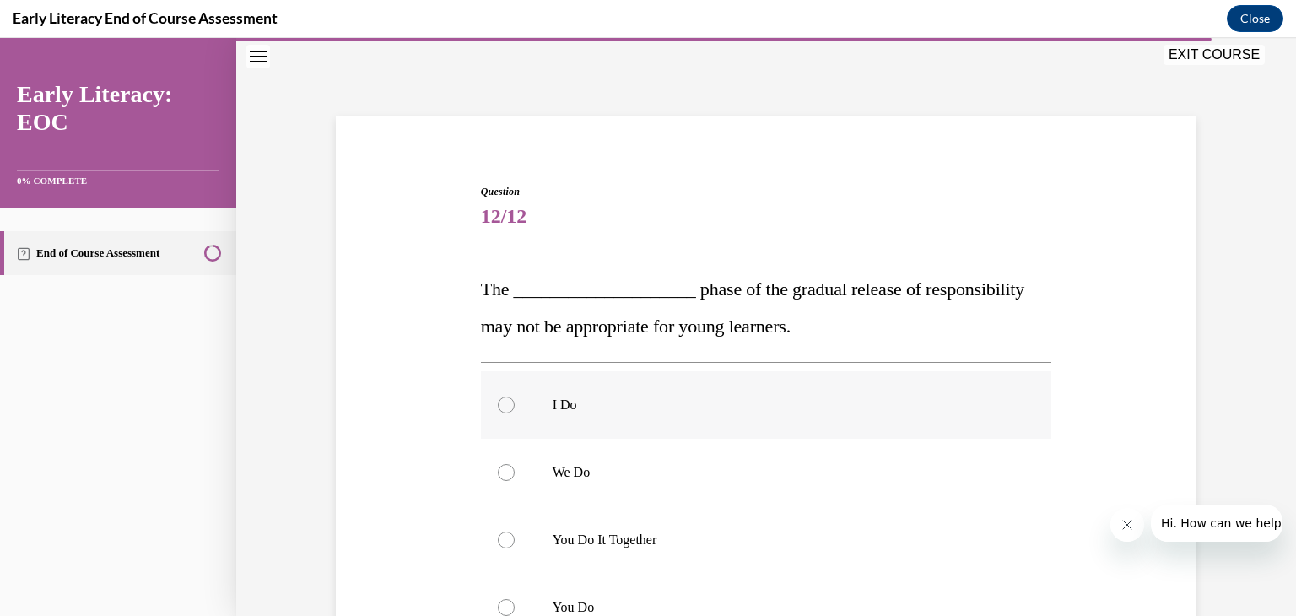
scroll to position [135, 0]
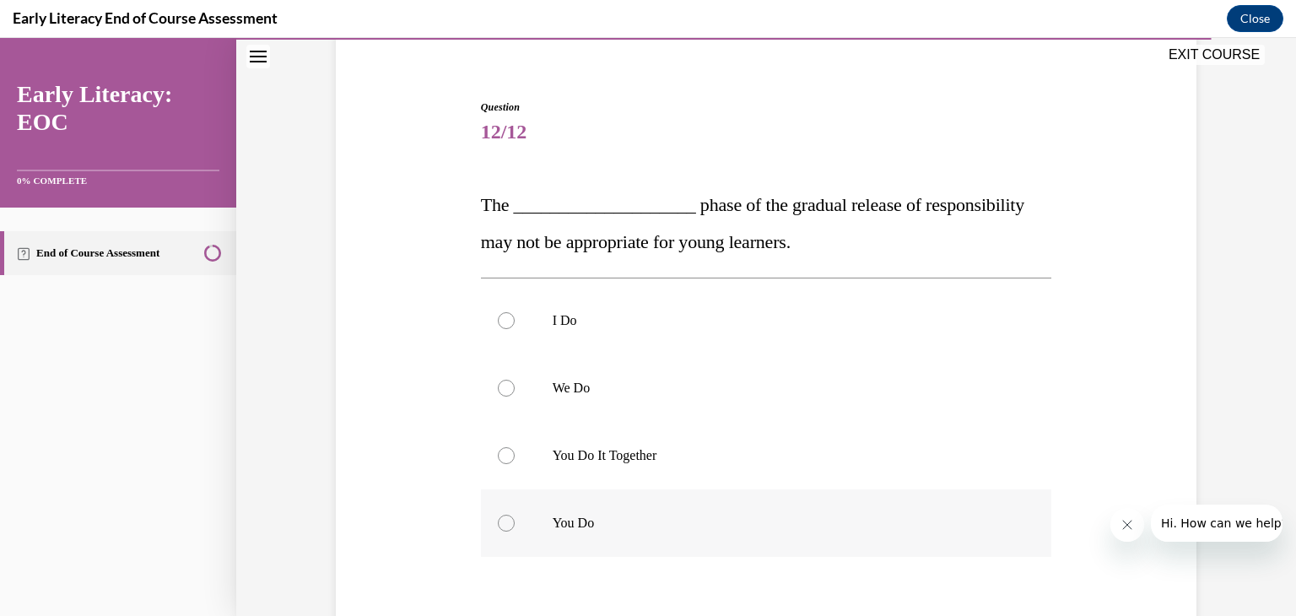
click at [612, 532] on div at bounding box center [766, 522] width 571 height 67
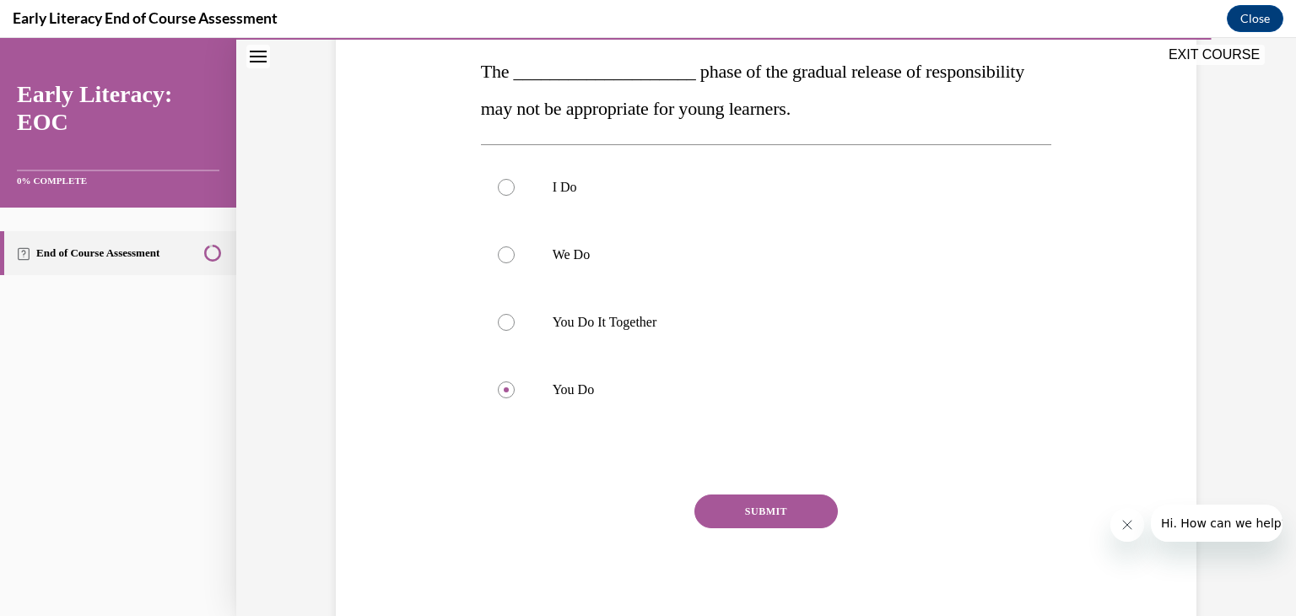
click at [725, 498] on button "SUBMIT" at bounding box center [765, 511] width 143 height 34
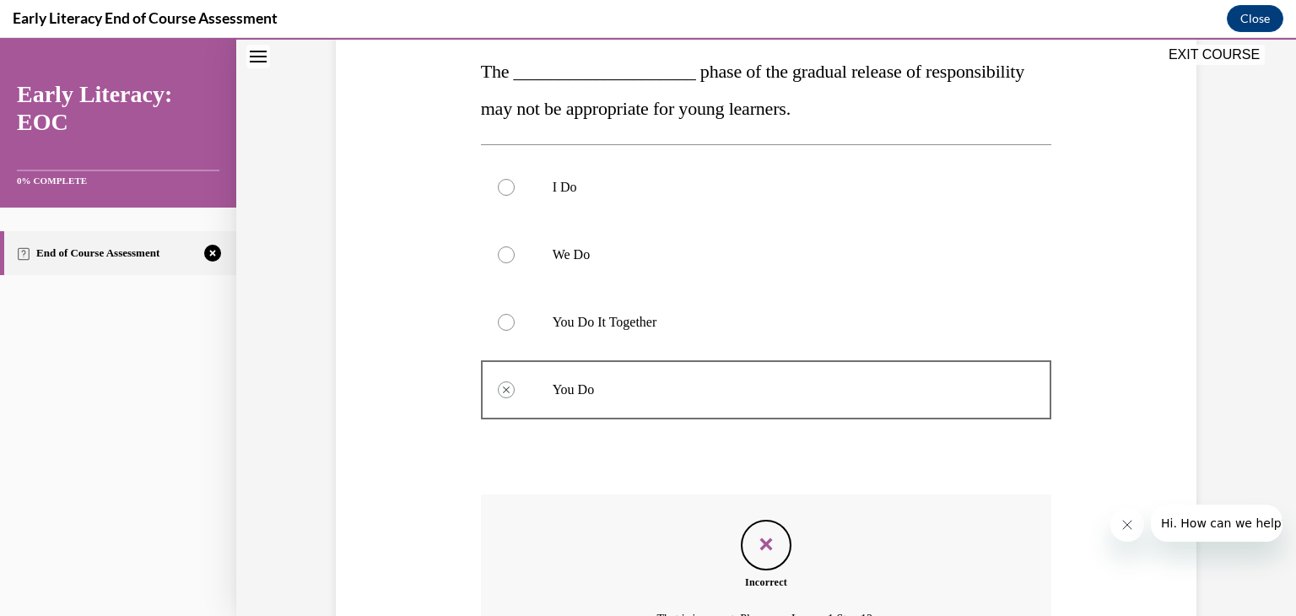
scroll to position [456, 0]
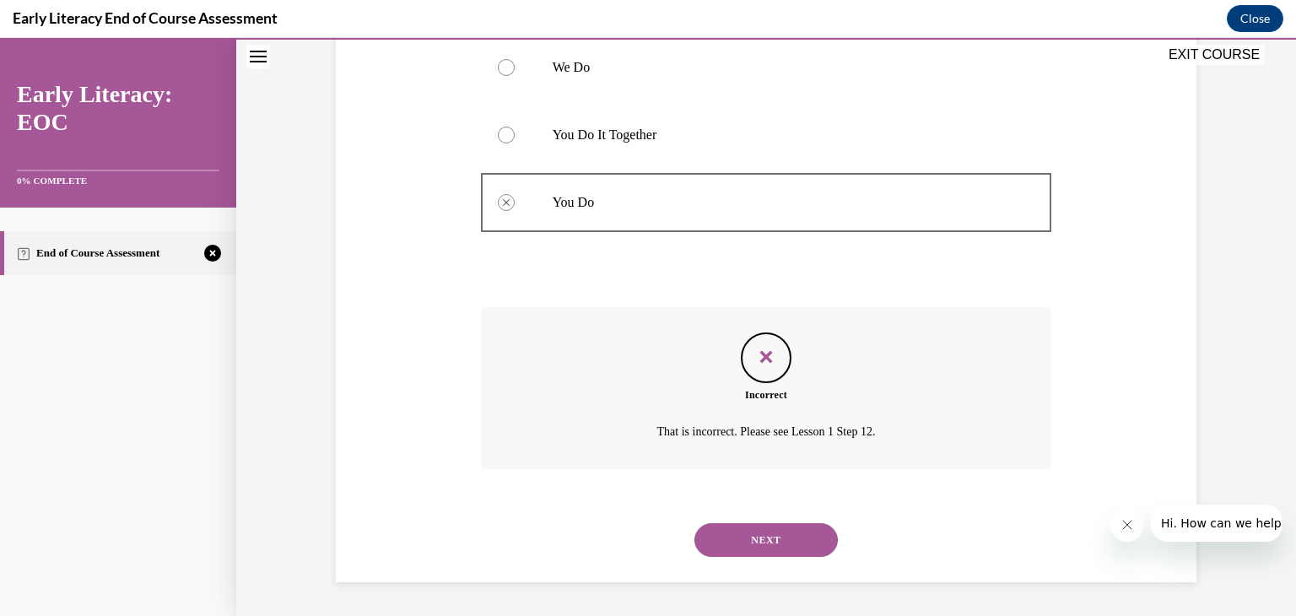
click at [763, 530] on button "NEXT" at bounding box center [765, 540] width 143 height 34
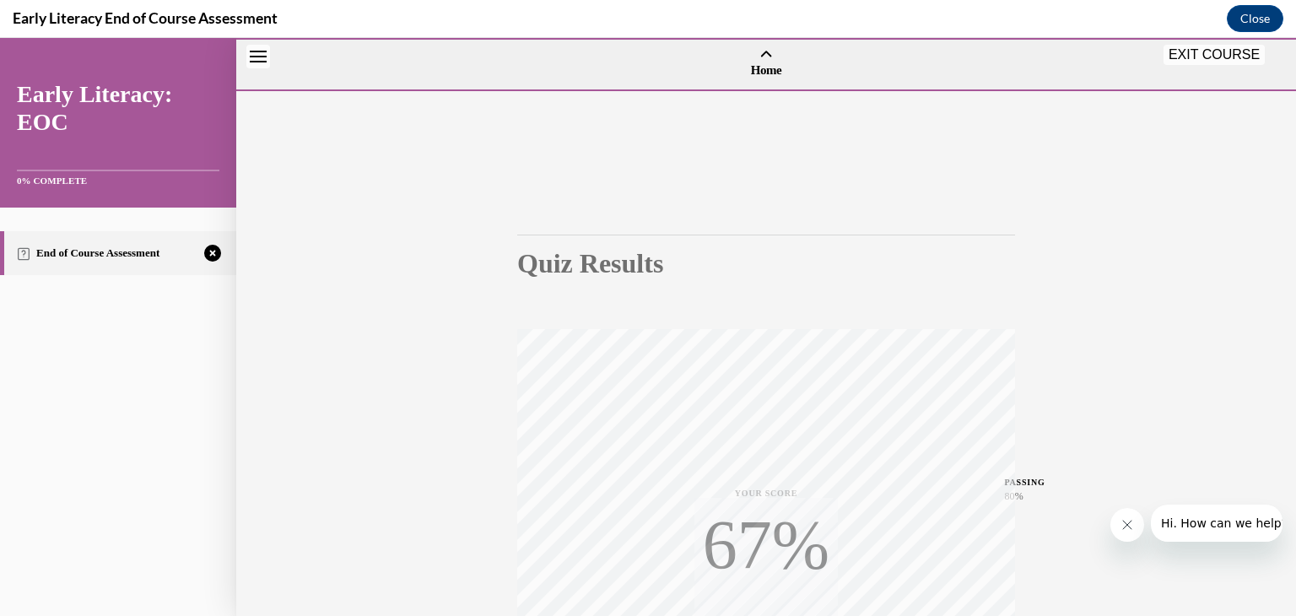
scroll to position [287, 0]
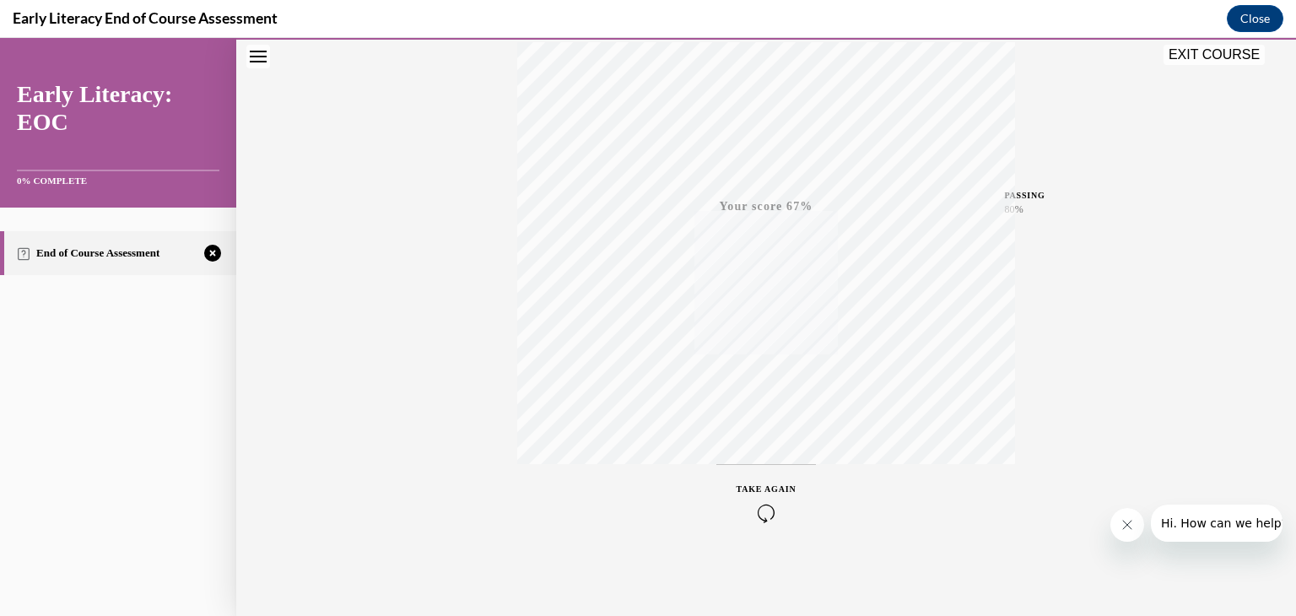
click at [749, 507] on icon "button" at bounding box center [766, 513] width 60 height 19
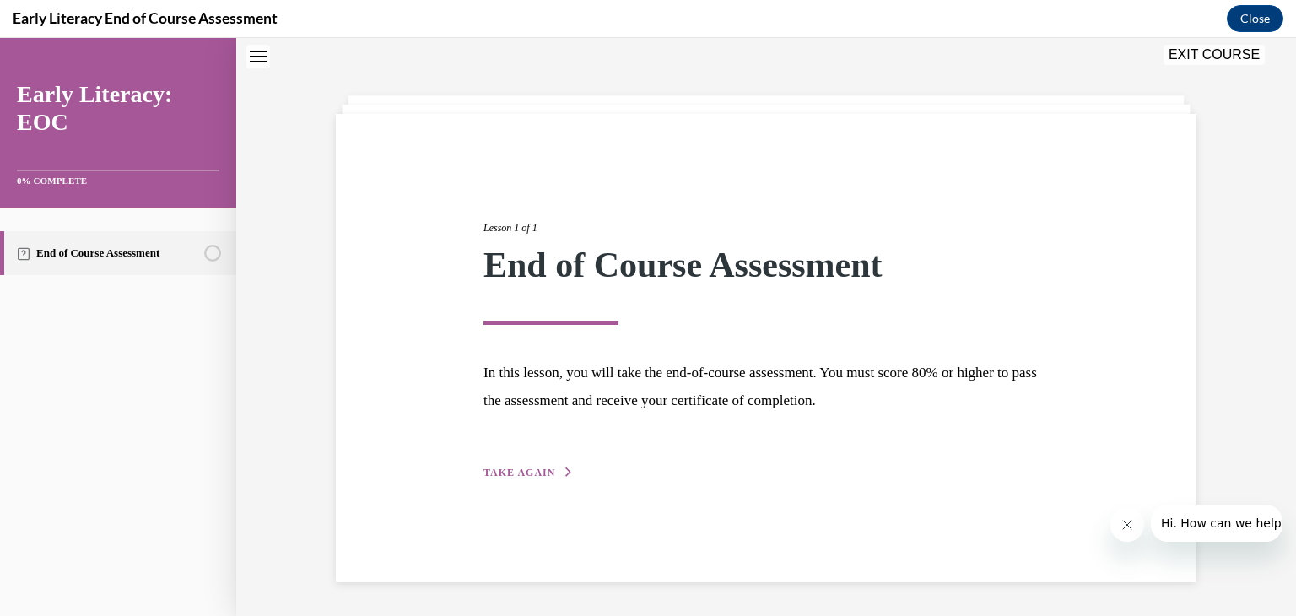
click at [564, 471] on icon "button" at bounding box center [569, 471] width 10 height 9
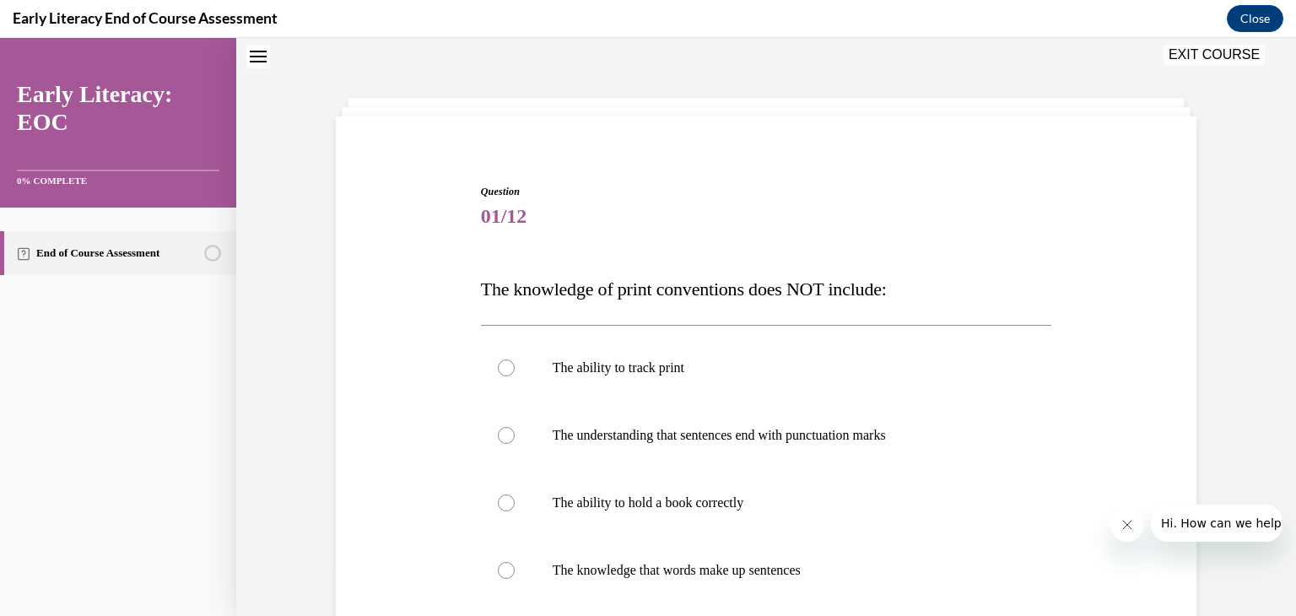
scroll to position [135, 0]
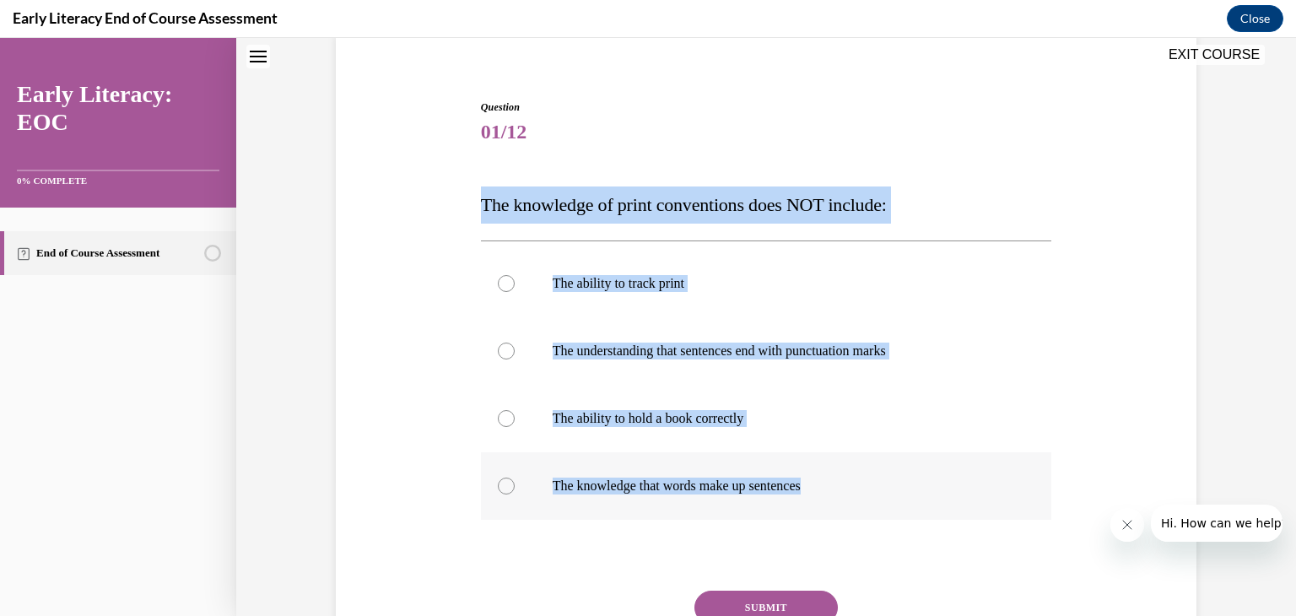
drag, startPoint x: 472, startPoint y: 206, endPoint x: 843, endPoint y: 485, distance: 463.8
click at [843, 485] on div "Question 01/12 The knowledge of print conventions does NOT include: The ability…" at bounding box center [767, 401] width 580 height 655
copy div "The knowledge of print conventions does NOT include: The ability to track print…"
click at [675, 277] on p "The ability to track print" at bounding box center [781, 283] width 457 height 17
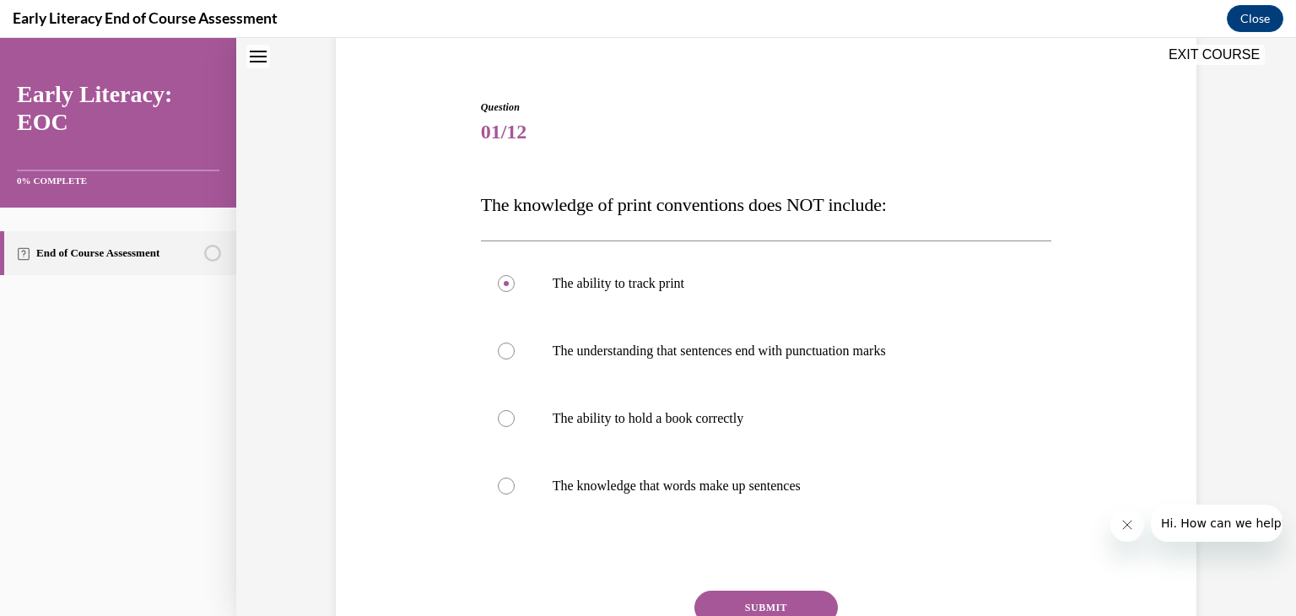
click at [704, 595] on button "SUBMIT" at bounding box center [765, 608] width 143 height 34
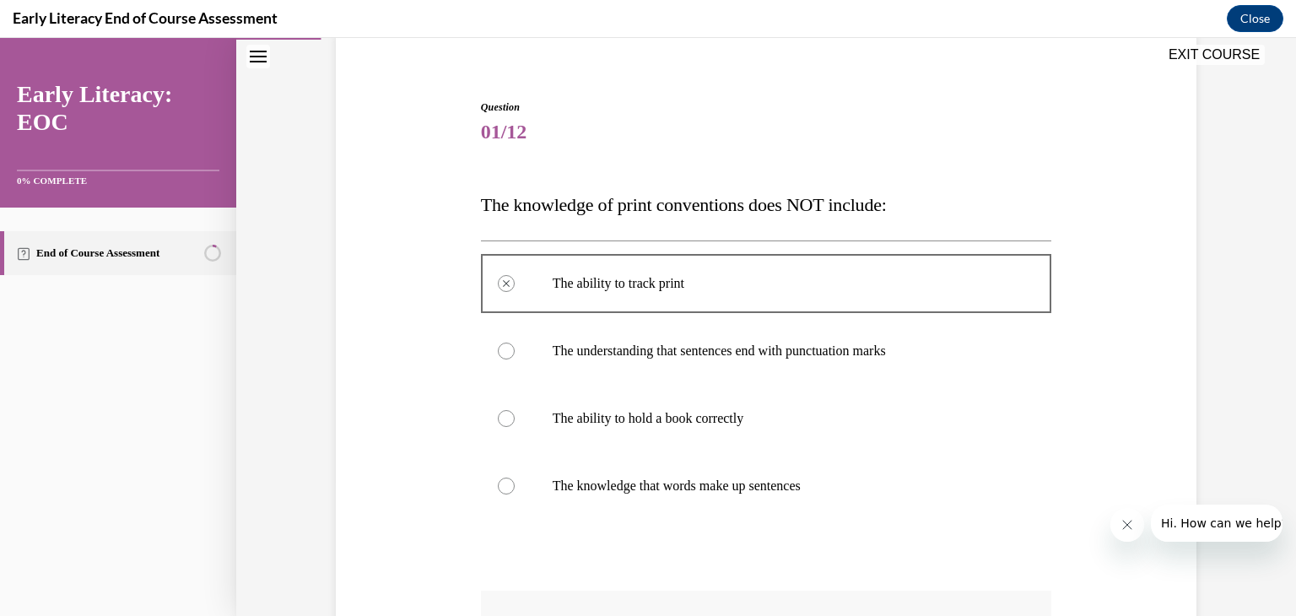
scroll to position [219, 0]
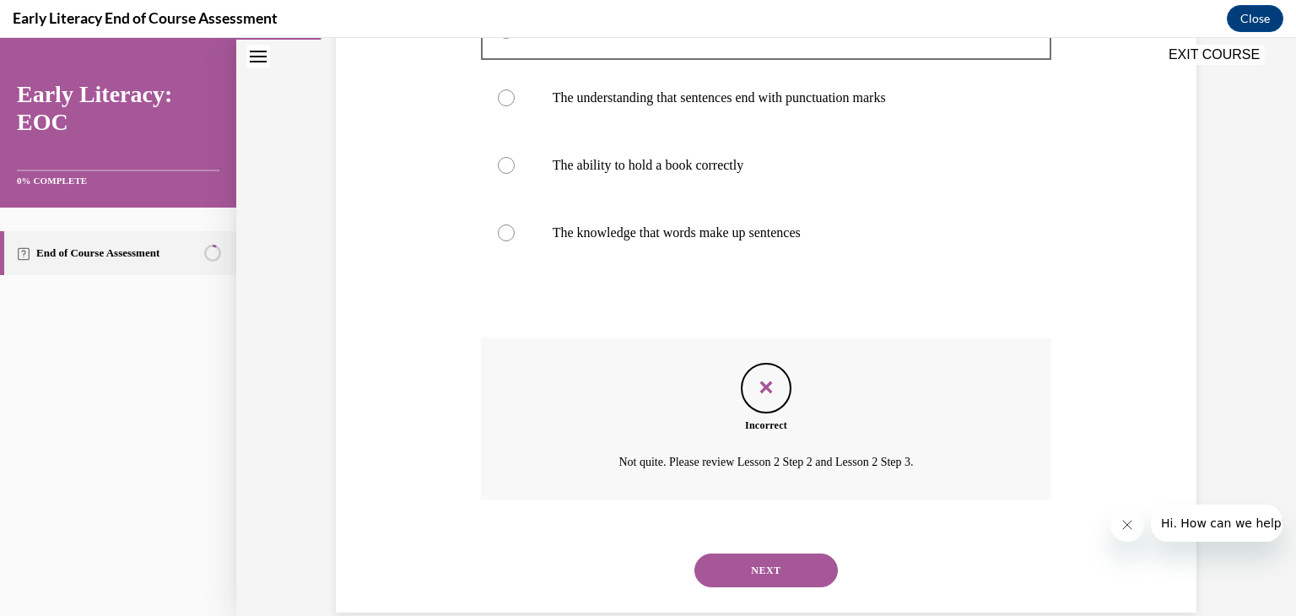
click at [803, 558] on button "NEXT" at bounding box center [765, 570] width 143 height 34
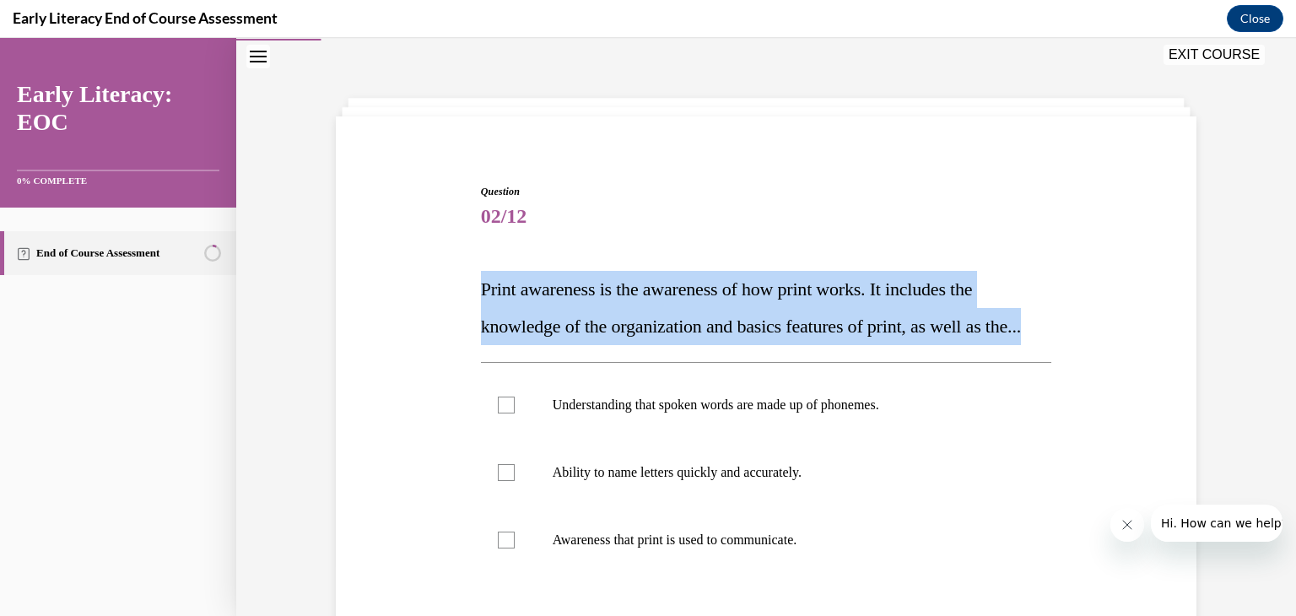
drag, startPoint x: 476, startPoint y: 284, endPoint x: 611, endPoint y: 375, distance: 162.8
click at [611, 345] on p "Print awareness is the awareness of how print works. It includes the knowledge …" at bounding box center [766, 308] width 571 height 74
copy span "Print awareness is the awareness of how print works. It includes the knowledge …"
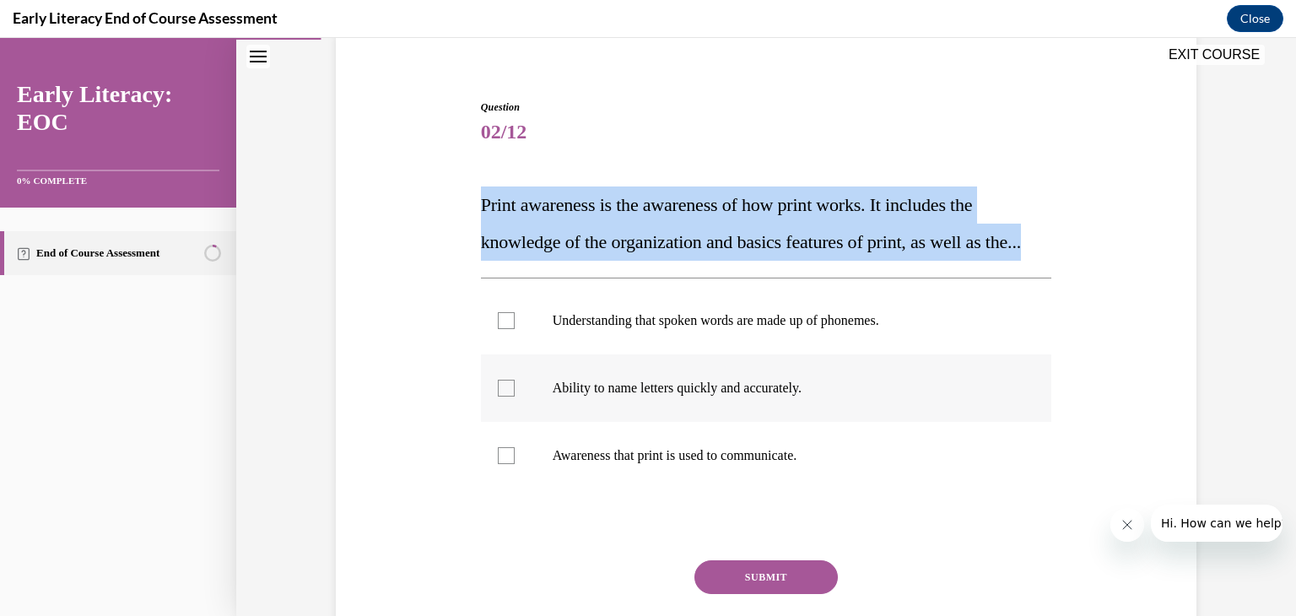
scroll to position [219, 0]
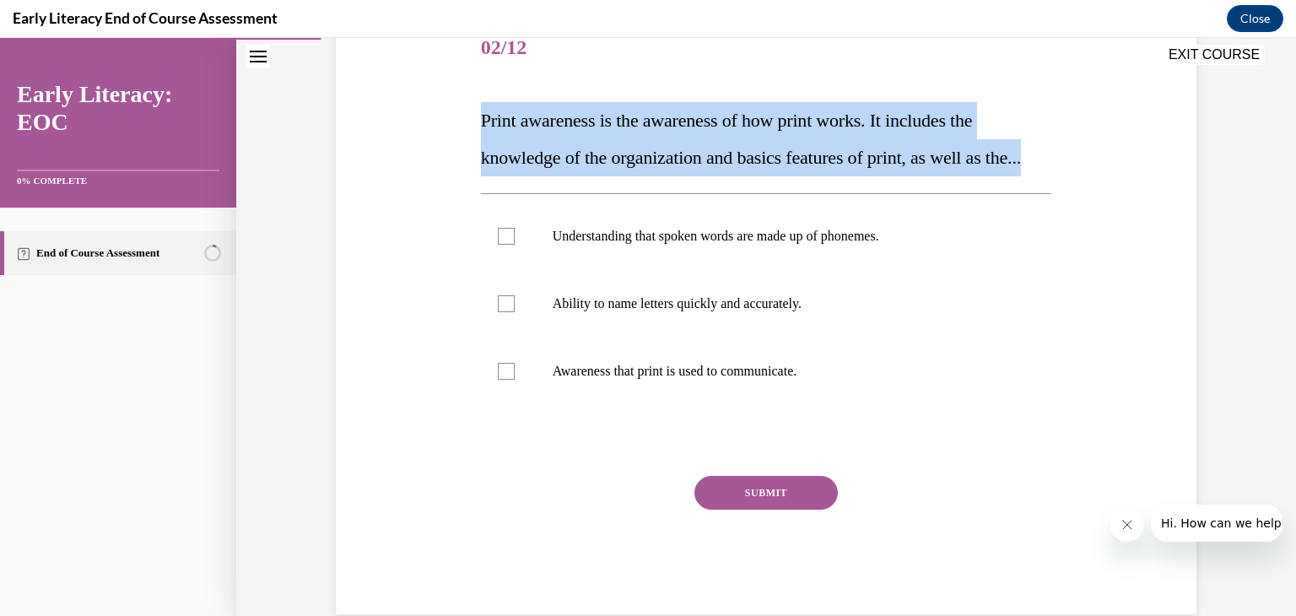
click at [492, 111] on span "Print awareness is the awareness of how print works. It includes the knowledge …" at bounding box center [751, 139] width 540 height 58
click at [464, 112] on div "Question 02/12 Print awareness is the awareness of how print works. It includes…" at bounding box center [766, 290] width 869 height 650
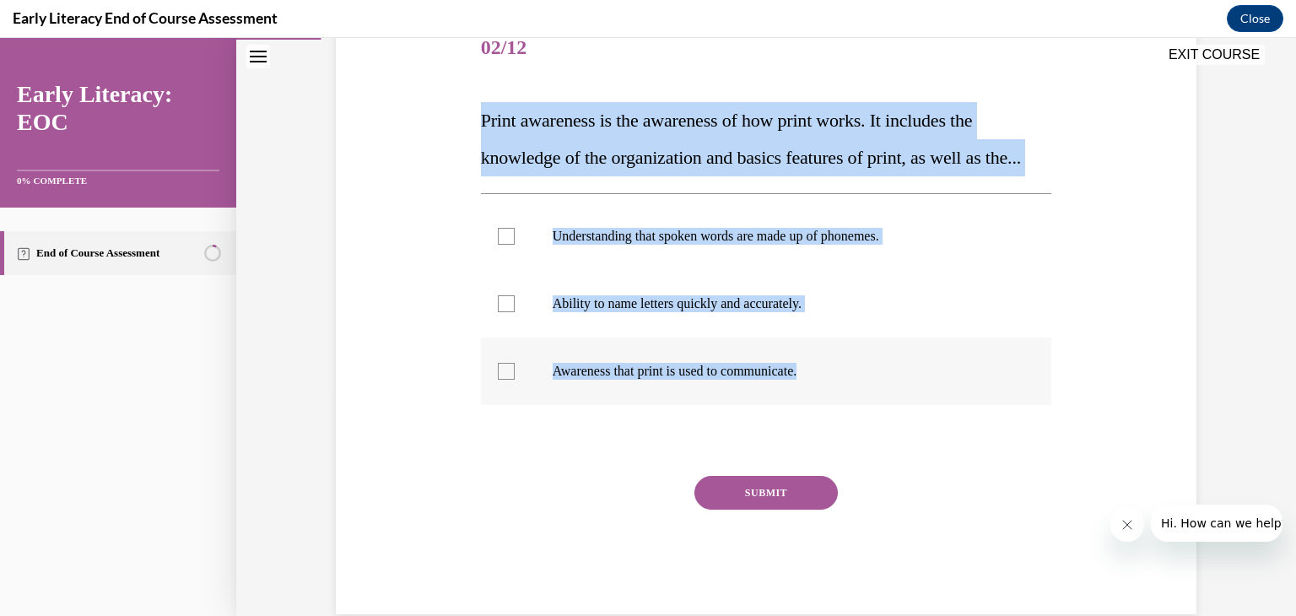
drag, startPoint x: 478, startPoint y: 114, endPoint x: 837, endPoint y: 405, distance: 461.8
click at [837, 405] on div "Question 02/12 Print awareness is the awareness of how print works. It includes…" at bounding box center [766, 314] width 571 height 599
copy div "Print awareness is the awareness of how print works. It includes the knowledge …"
click at [874, 213] on div "Question 02/12 Print awareness is the awareness of how print works. It includes…" at bounding box center [766, 314] width 571 height 599
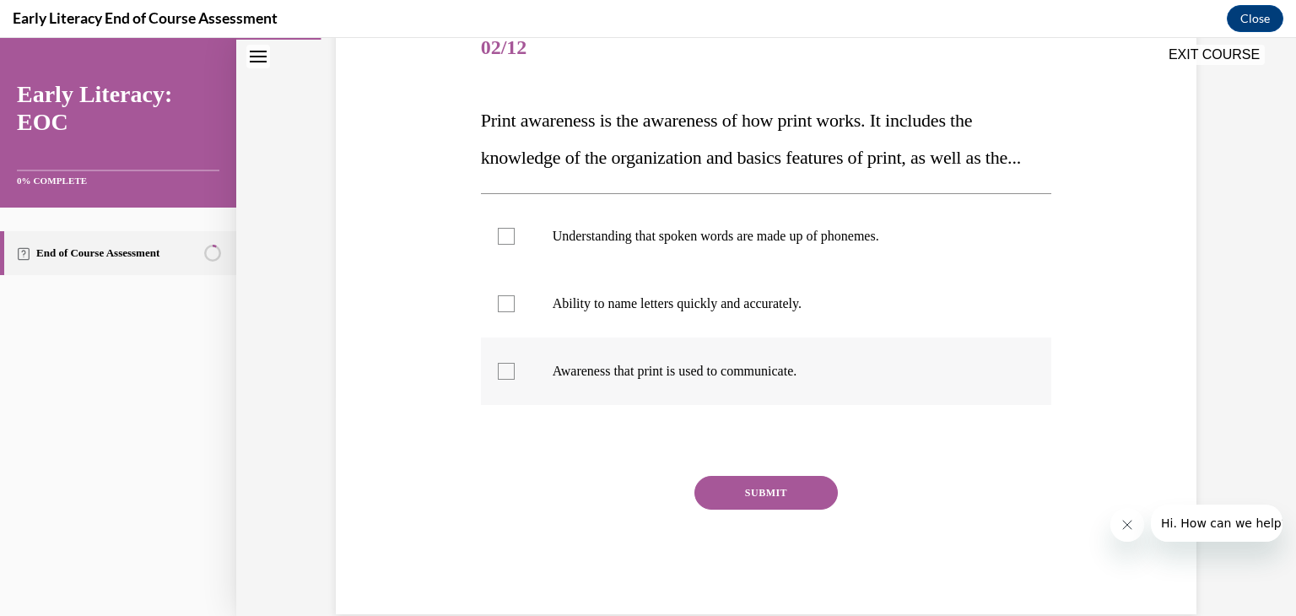
click at [752, 380] on p "Awareness that print is used to communicate." at bounding box center [781, 371] width 457 height 17
drag, startPoint x: 756, startPoint y: 497, endPoint x: 759, endPoint y: 524, distance: 27.2
click at [756, 500] on div "Question 02/12 Print awareness is the awareness of how print works. It includes…" at bounding box center [766, 314] width 571 height 599
click at [760, 510] on button "SUBMIT" at bounding box center [765, 493] width 143 height 34
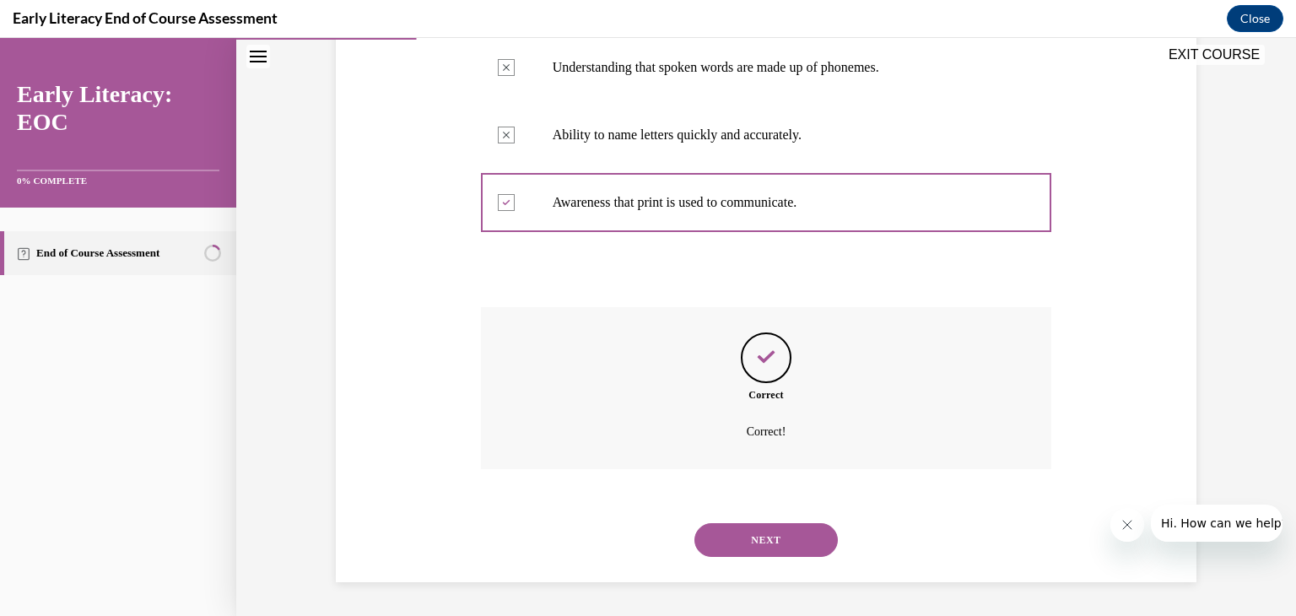
scroll to position [425, 0]
click at [754, 559] on div "NEXT" at bounding box center [766, 539] width 571 height 67
click at [790, 541] on button "NEXT" at bounding box center [765, 540] width 143 height 34
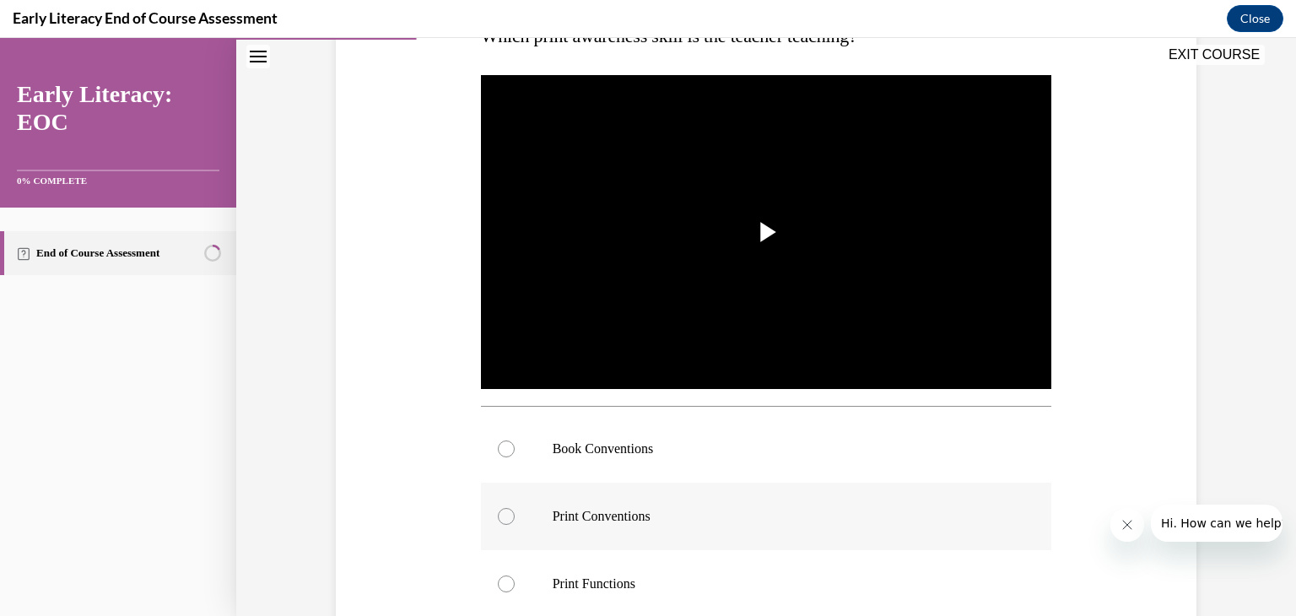
scroll to position [388, 0]
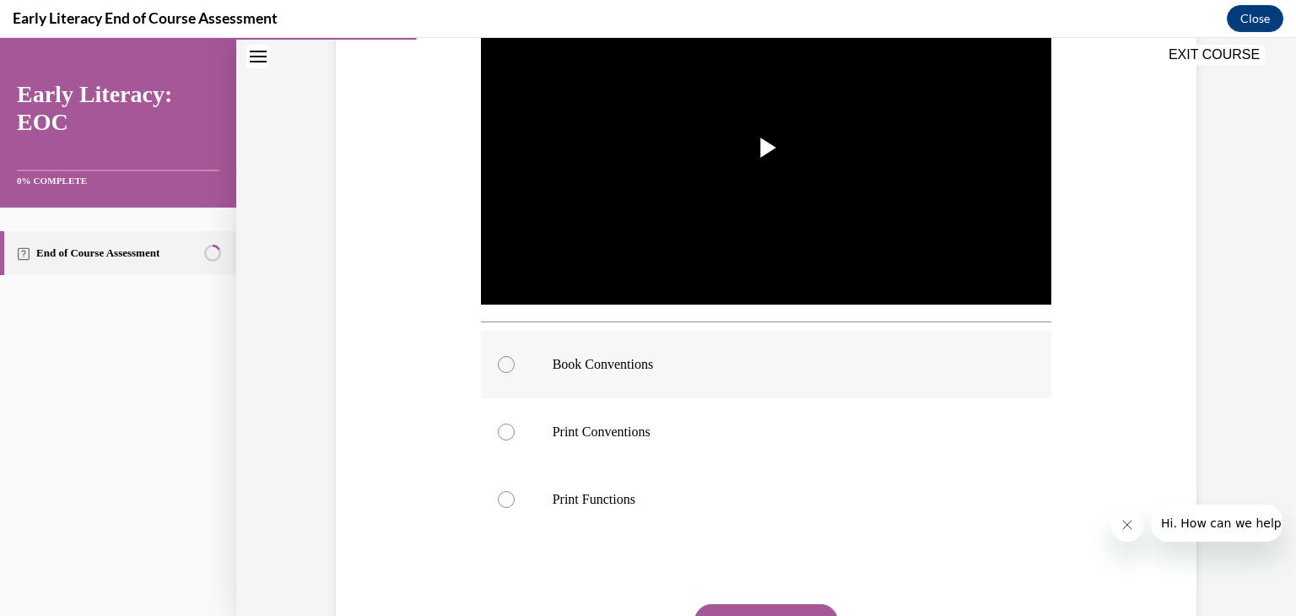
drag, startPoint x: 660, startPoint y: 369, endPoint x: 669, endPoint y: 385, distance: 18.5
click at [666, 382] on div "Book Conventions" at bounding box center [766, 364] width 571 height 67
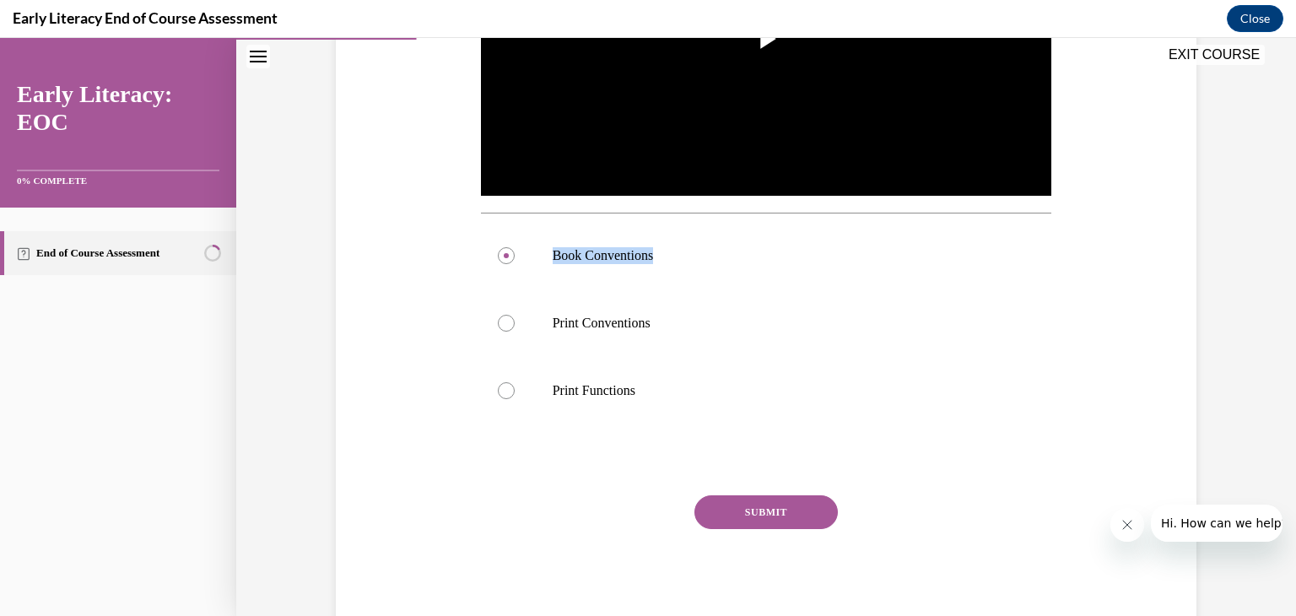
drag, startPoint x: 737, startPoint y: 502, endPoint x: 736, endPoint y: 511, distance: 9.3
click at [736, 511] on button "SUBMIT" at bounding box center [765, 512] width 143 height 34
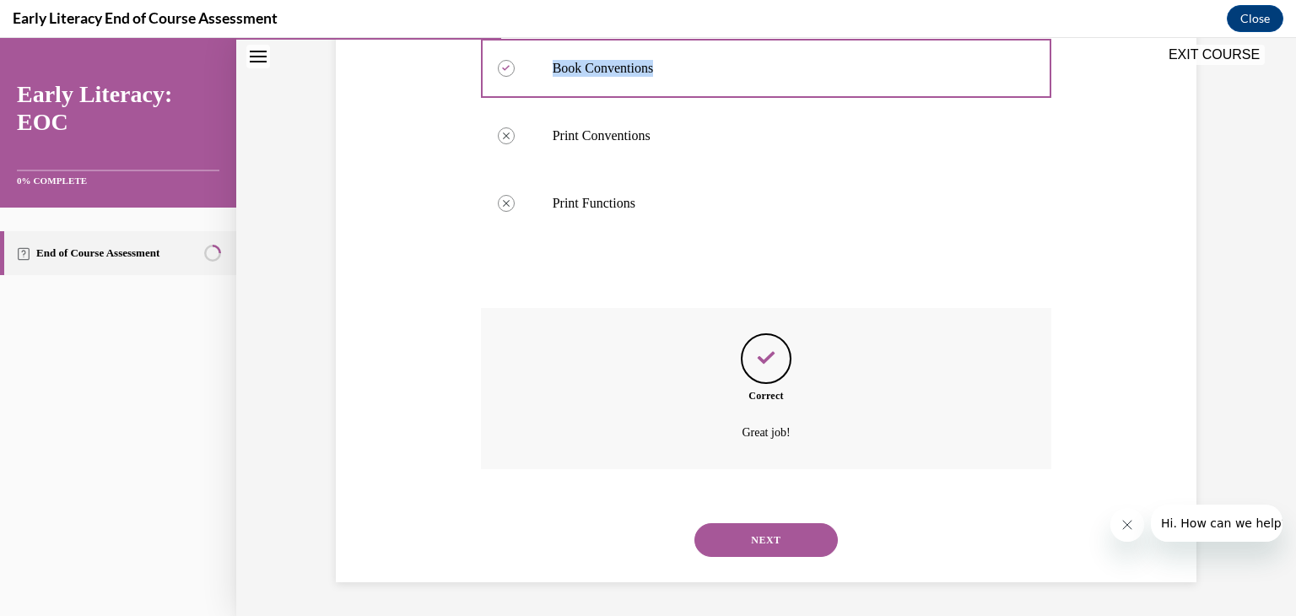
click at [763, 525] on button "NEXT" at bounding box center [765, 540] width 143 height 34
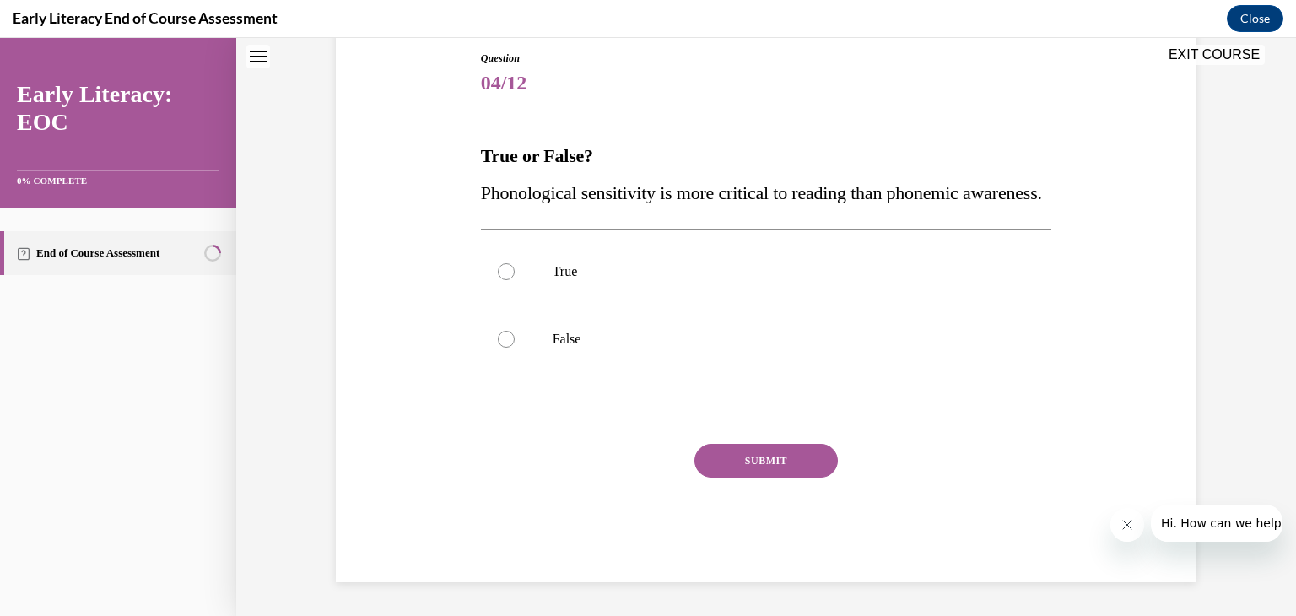
scroll to position [51, 0]
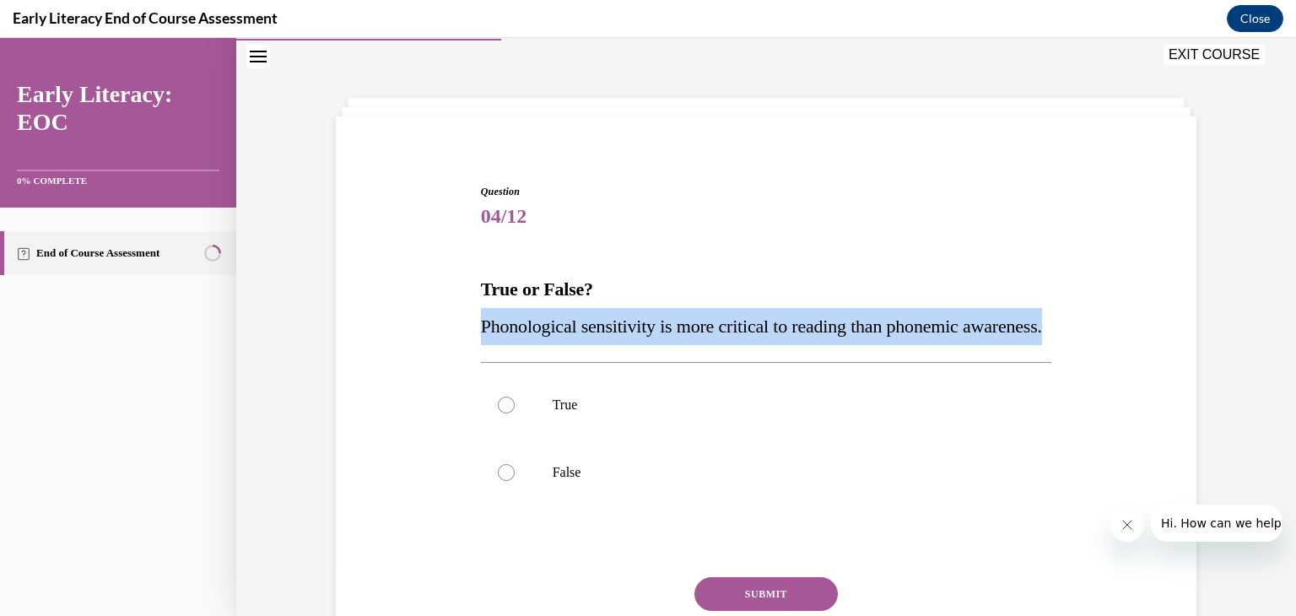
drag, startPoint x: 475, startPoint y: 318, endPoint x: 568, endPoint y: 368, distance: 105.3
click at [568, 345] on p "Phonological sensitivity is more critical to reading than phonemic awareness." at bounding box center [766, 326] width 571 height 37
copy span "Phonological sensitivity is more critical to reading than phonemic awareness."
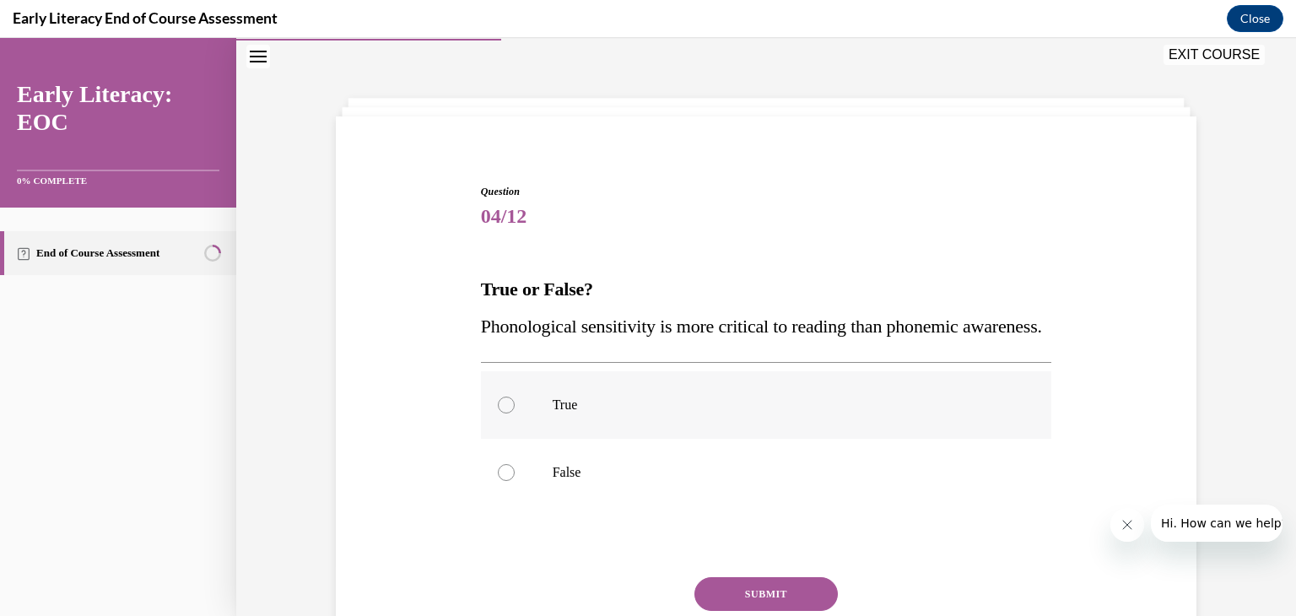
click at [587, 439] on div at bounding box center [766, 404] width 571 height 67
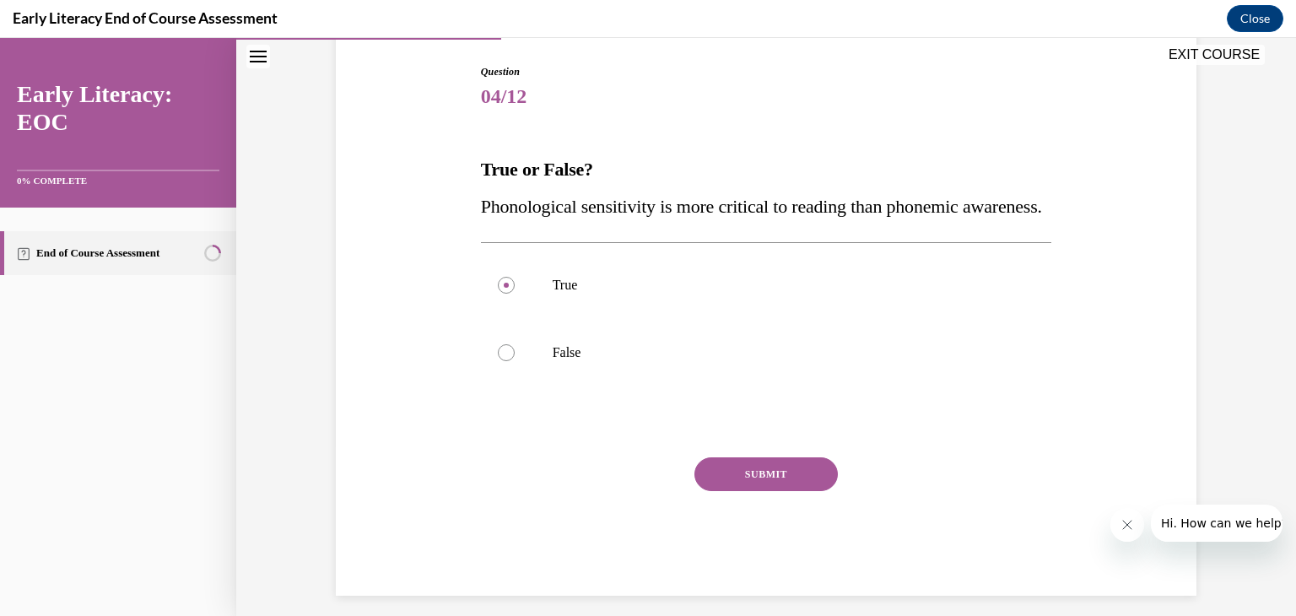
click at [797, 491] on button "SUBMIT" at bounding box center [765, 474] width 143 height 34
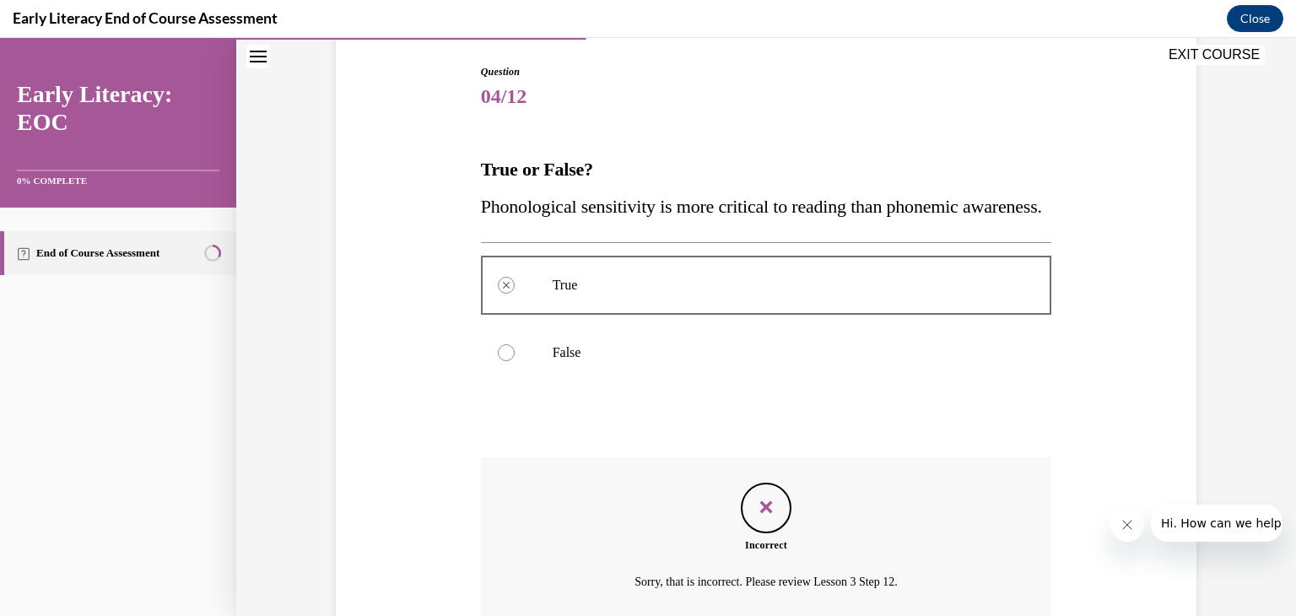
scroll to position [339, 0]
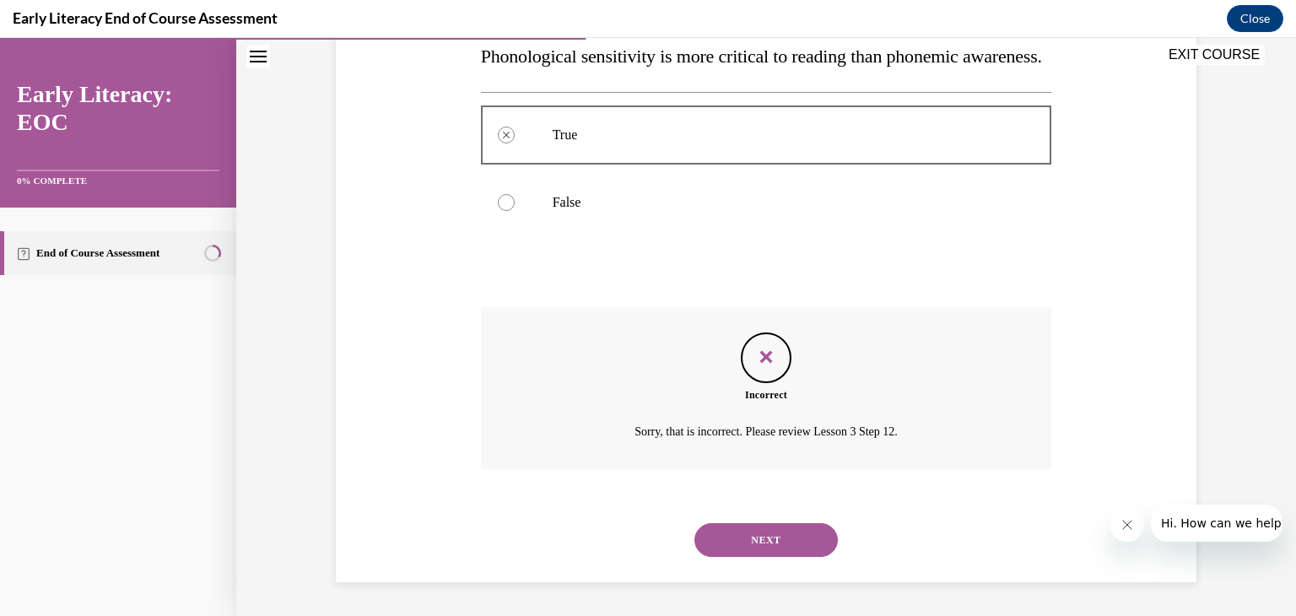
click at [749, 574] on div "NEXT" at bounding box center [766, 539] width 571 height 67
click at [753, 553] on button "NEXT" at bounding box center [765, 540] width 143 height 34
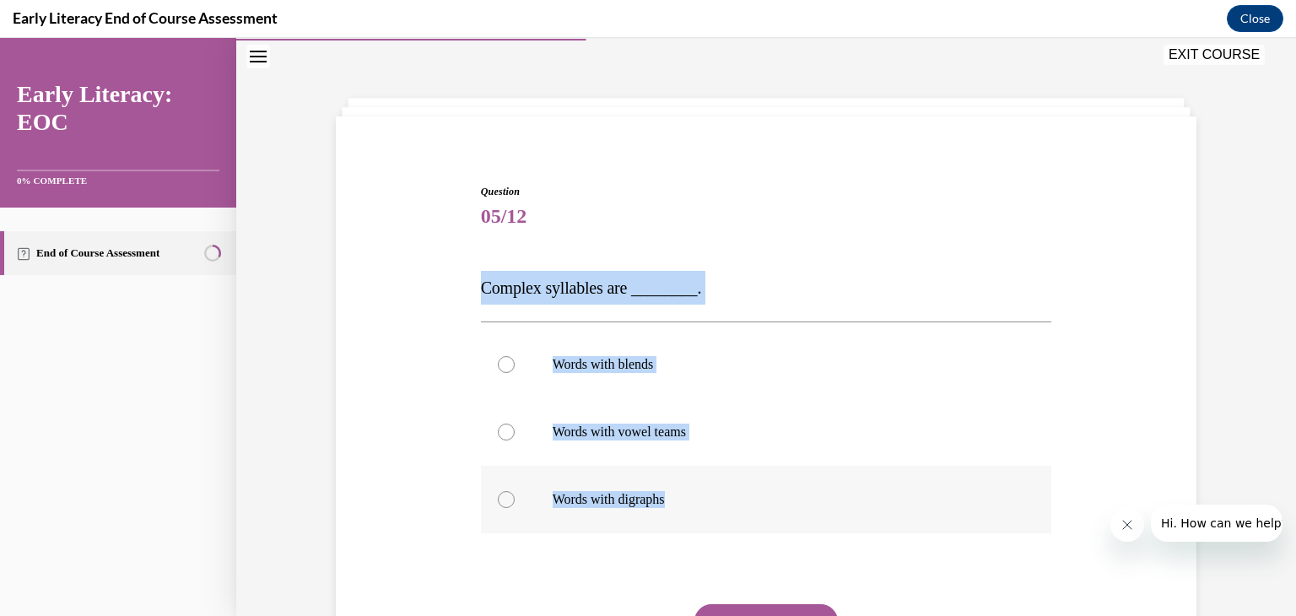
drag, startPoint x: 473, startPoint y: 284, endPoint x: 705, endPoint y: 504, distance: 319.8
click at [705, 504] on div "Question 05/12 Complex syllables are ________. Words with blends Words with vow…" at bounding box center [766, 463] width 571 height 558
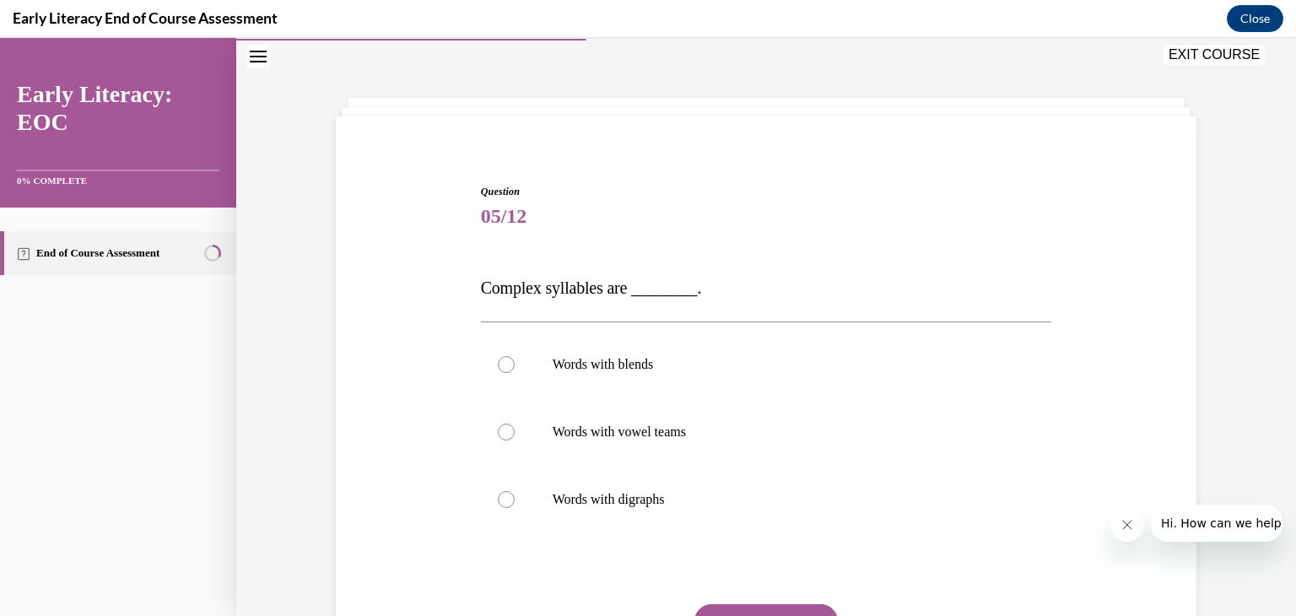
click at [839, 217] on span "05/12" at bounding box center [766, 216] width 571 height 34
click at [637, 356] on p "Words with blends" at bounding box center [781, 364] width 457 height 17
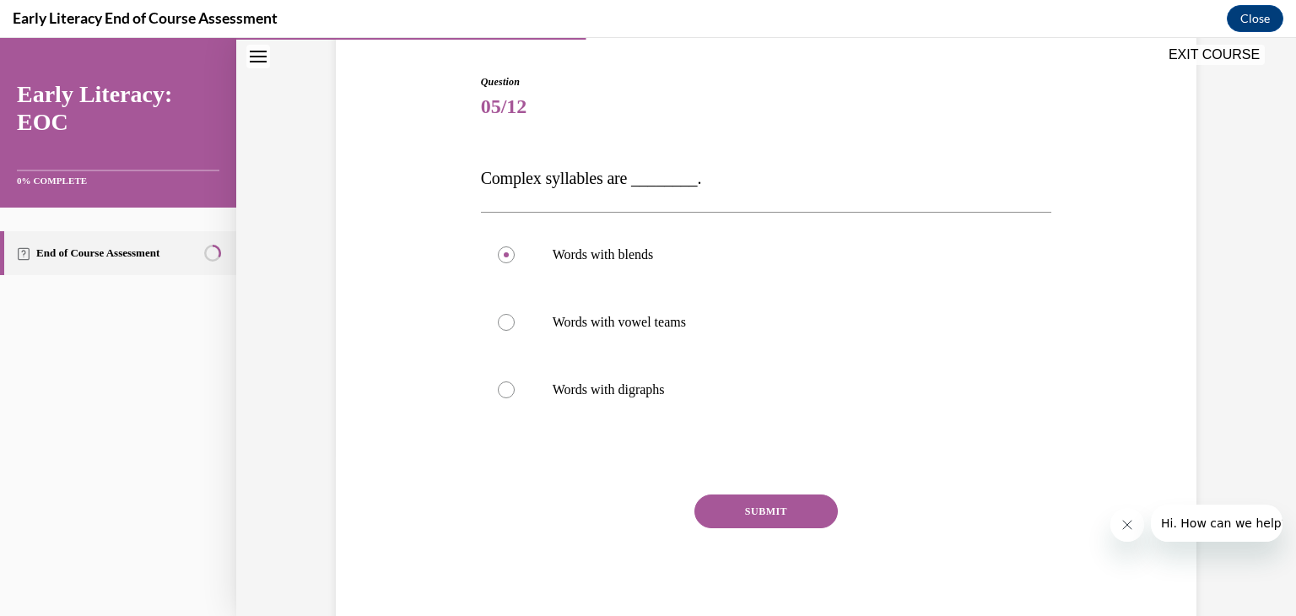
click at [809, 501] on button "SUBMIT" at bounding box center [765, 511] width 143 height 34
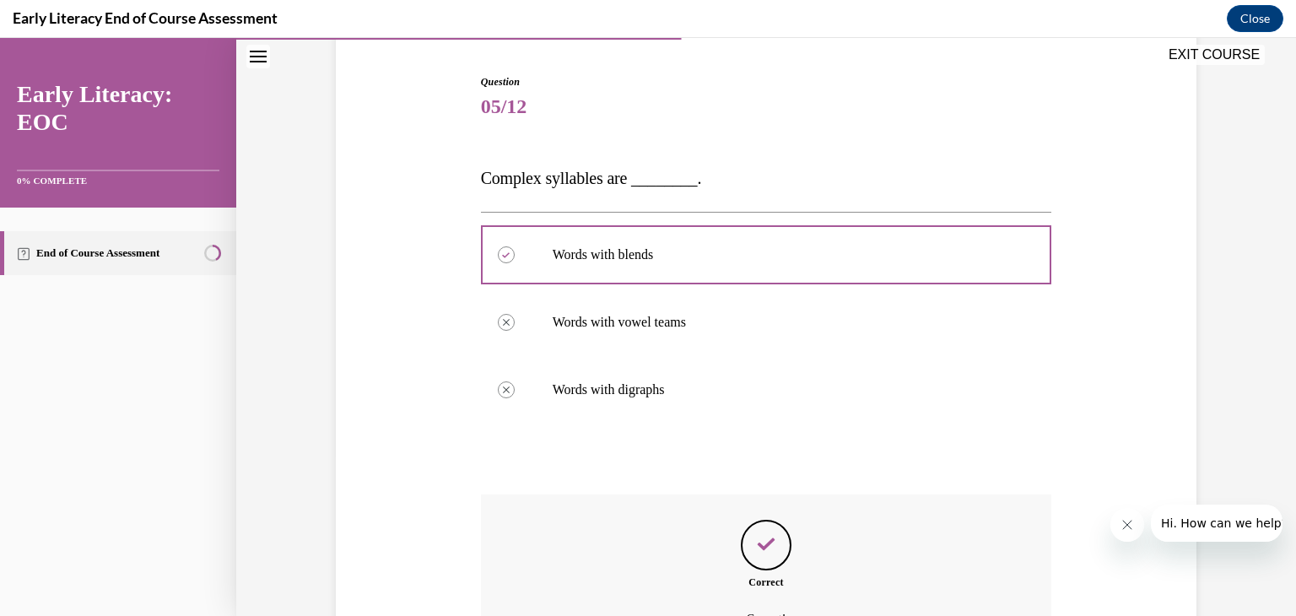
scroll to position [348, 0]
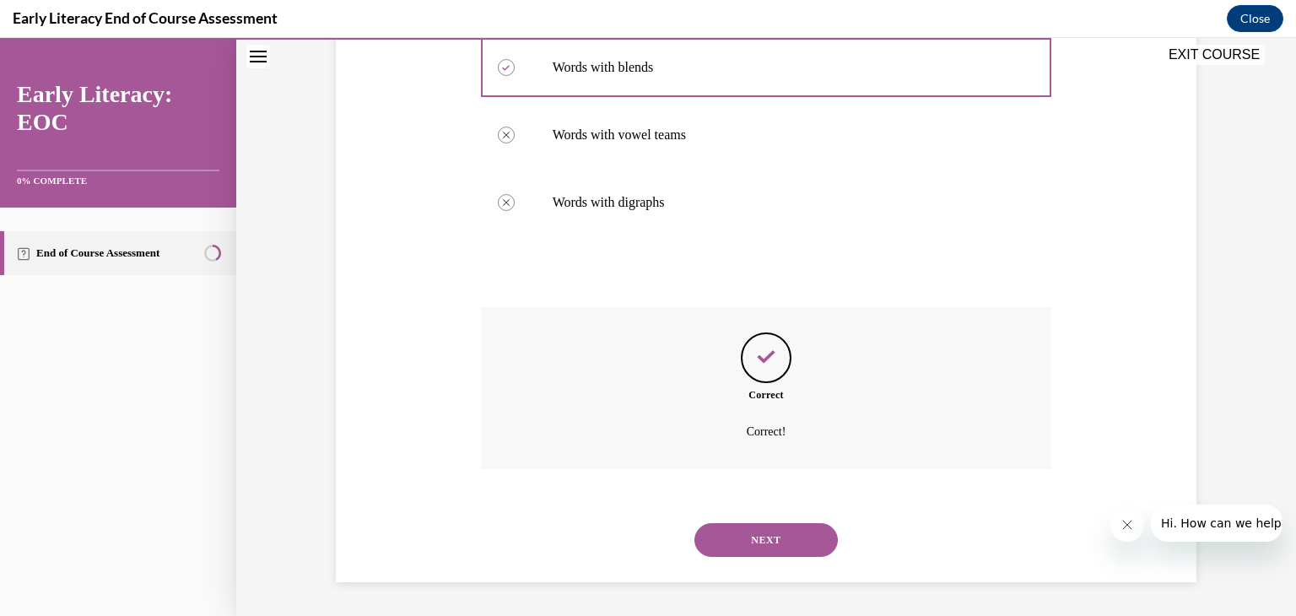
click at [776, 520] on div "NEXT" at bounding box center [766, 539] width 571 height 67
click at [772, 533] on button "NEXT" at bounding box center [765, 540] width 143 height 34
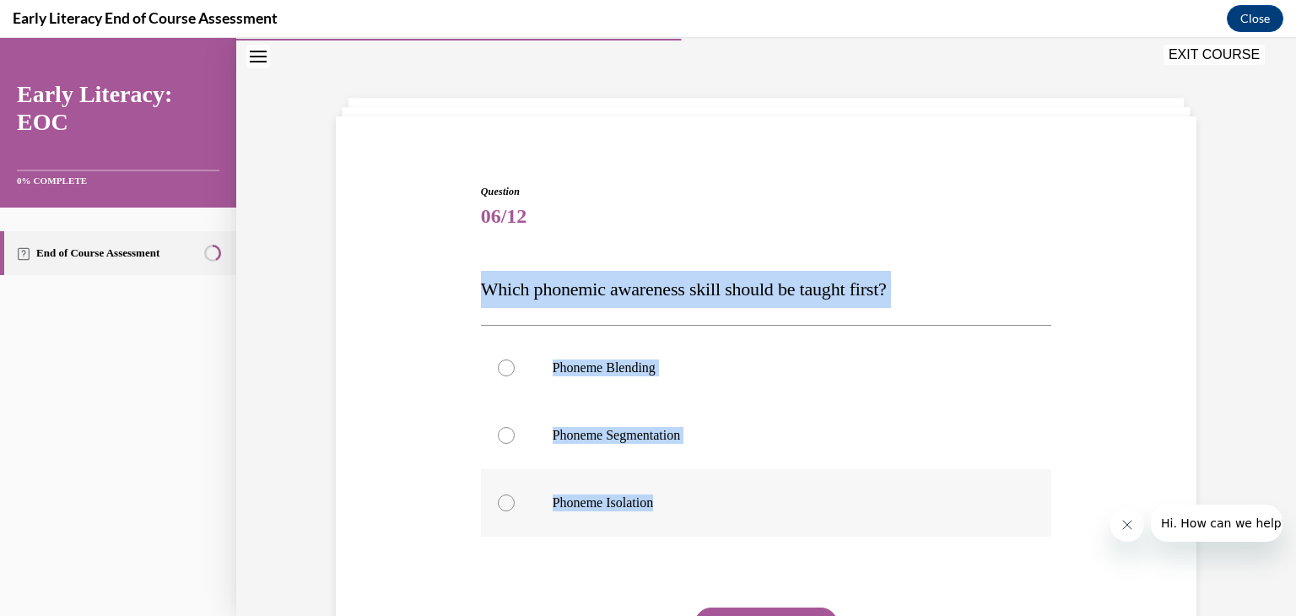
drag, startPoint x: 475, startPoint y: 288, endPoint x: 663, endPoint y: 506, distance: 288.3
click at [663, 507] on div "Question 06/12 Which phonemic awareness skill should be taught first? Phoneme B…" at bounding box center [766, 465] width 571 height 562
click at [637, 494] on p "Phoneme Isolation" at bounding box center [781, 502] width 457 height 17
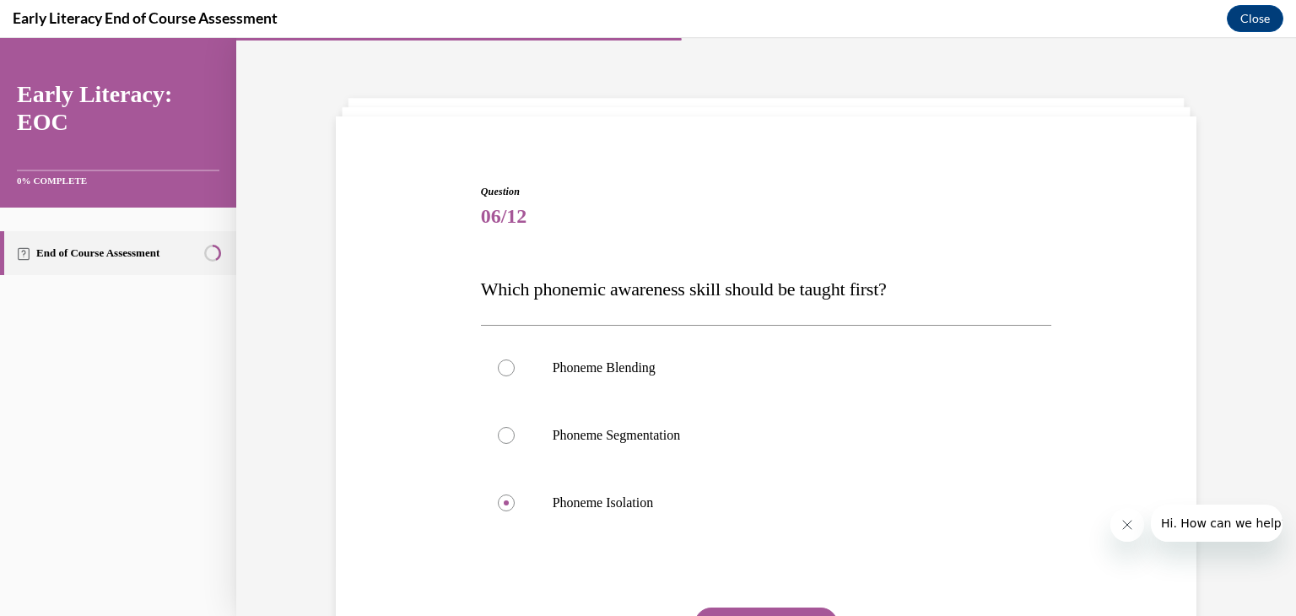
scroll to position [164, 0]
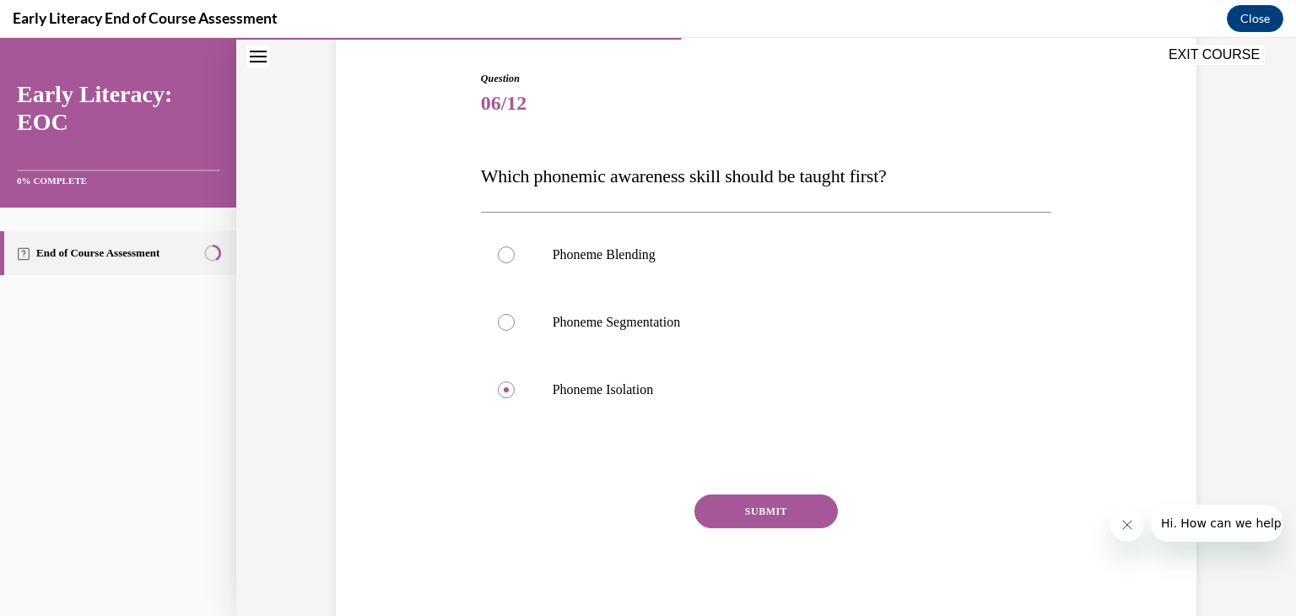
click at [798, 523] on button "SUBMIT" at bounding box center [765, 511] width 143 height 34
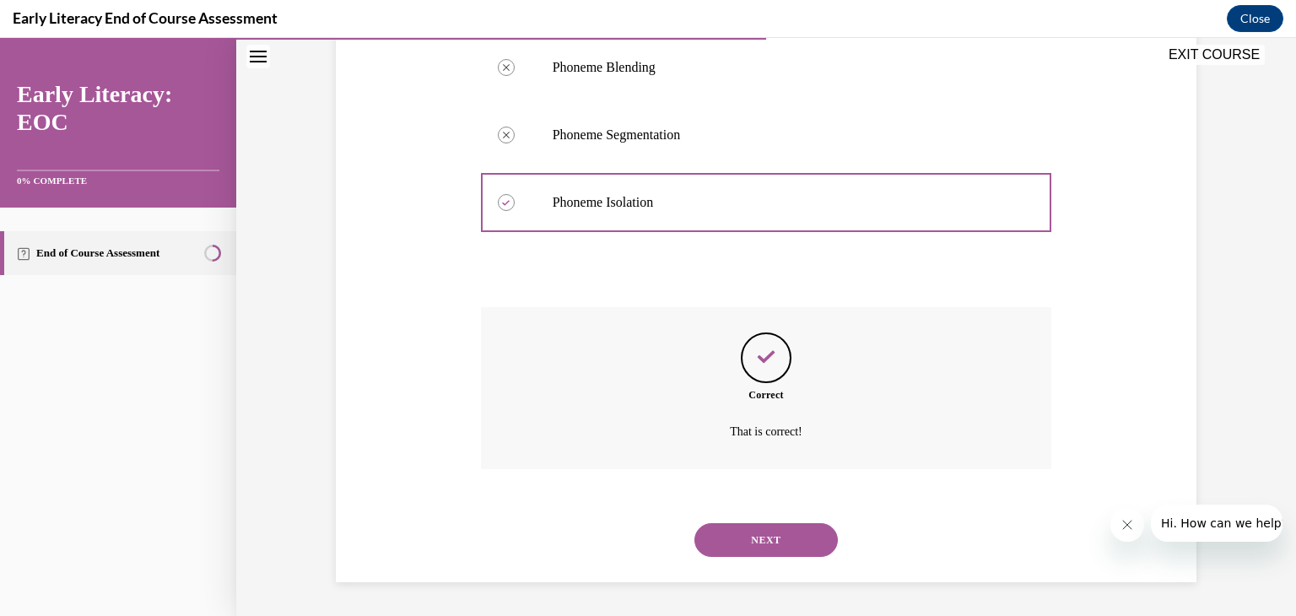
click at [816, 538] on button "NEXT" at bounding box center [765, 540] width 143 height 34
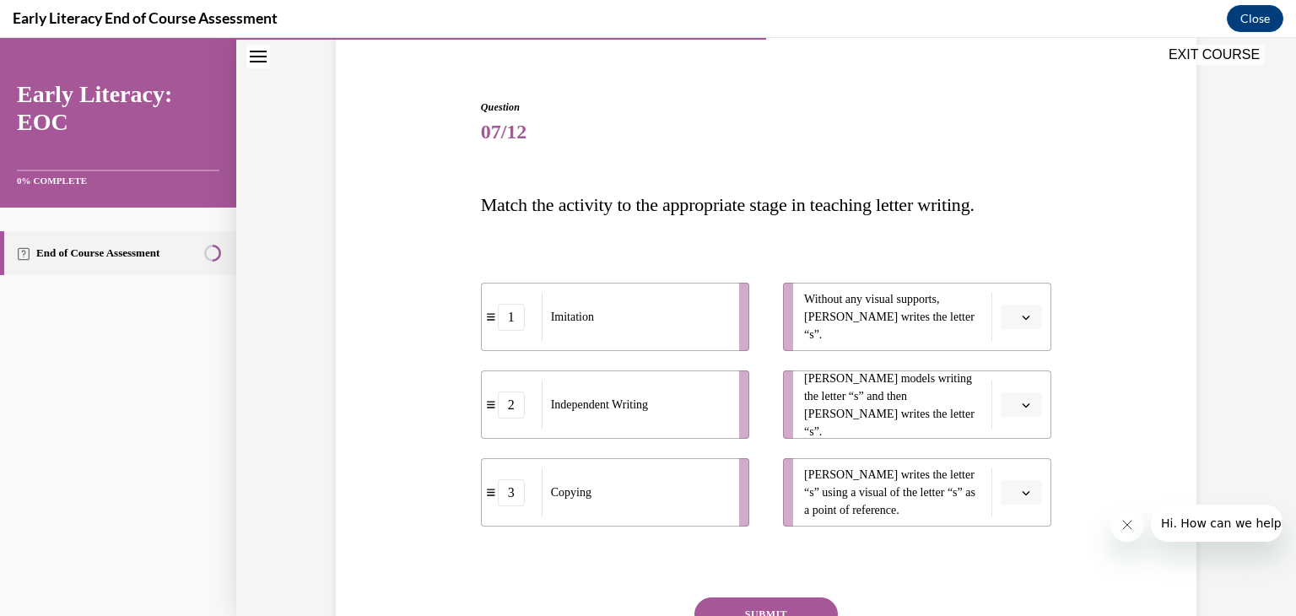
scroll to position [219, 0]
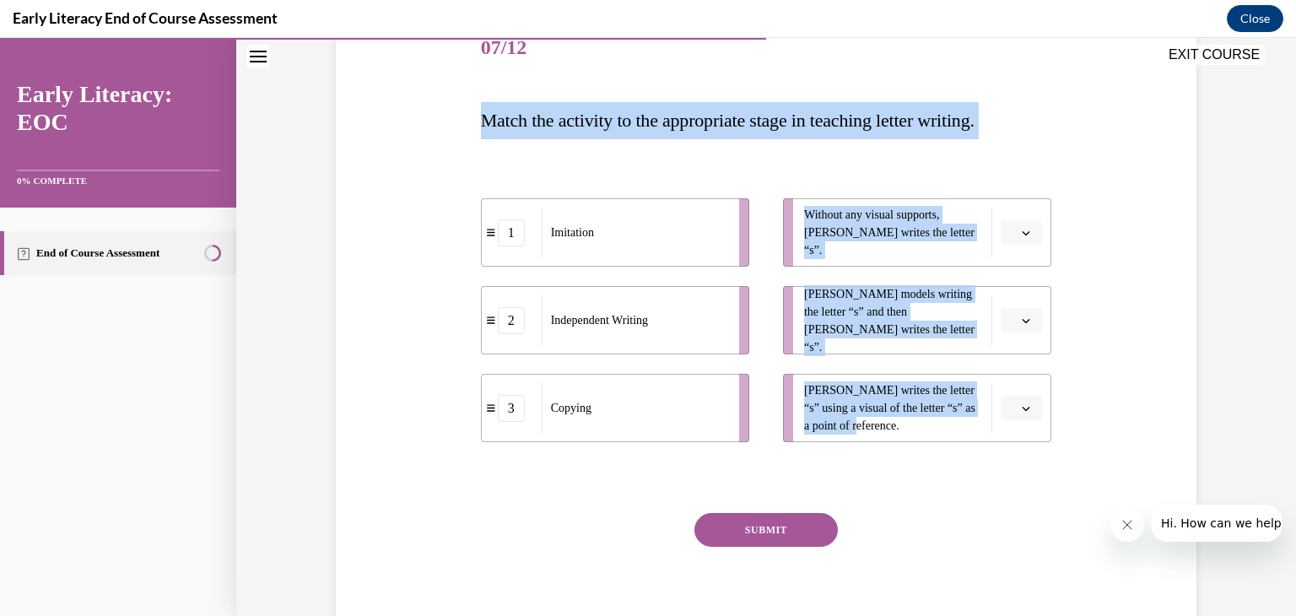
drag, startPoint x: 474, startPoint y: 119, endPoint x: 989, endPoint y: 421, distance: 596.7
click at [989, 421] on div "Question 07/12 Match the activity to the appropriate stage in teaching letter w…" at bounding box center [766, 333] width 571 height 636
click at [396, 166] on div "Question 07/12 Match the activity to the appropriate stage in teaching letter w…" at bounding box center [766, 308] width 869 height 687
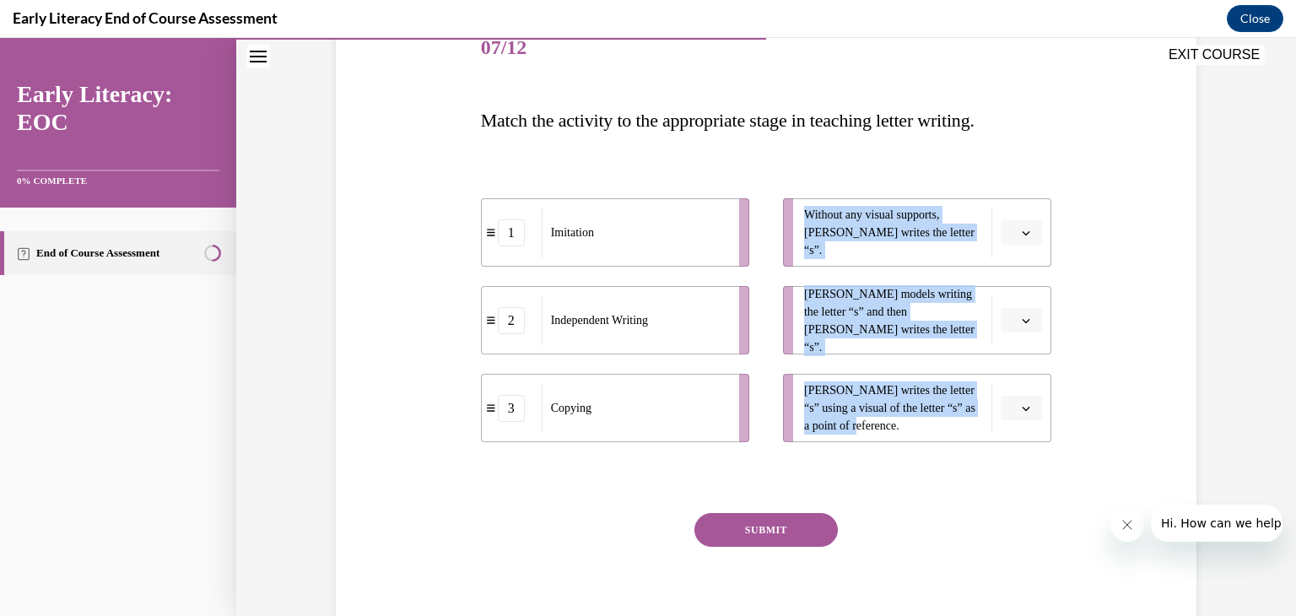
drag, startPoint x: 879, startPoint y: 418, endPoint x: 508, endPoint y: 407, distance: 371.3
click at [508, 407] on div "1 Imitation 2 Independent Writing 3 Copying Without any visual supports, [PERSO…" at bounding box center [766, 303] width 571 height 278
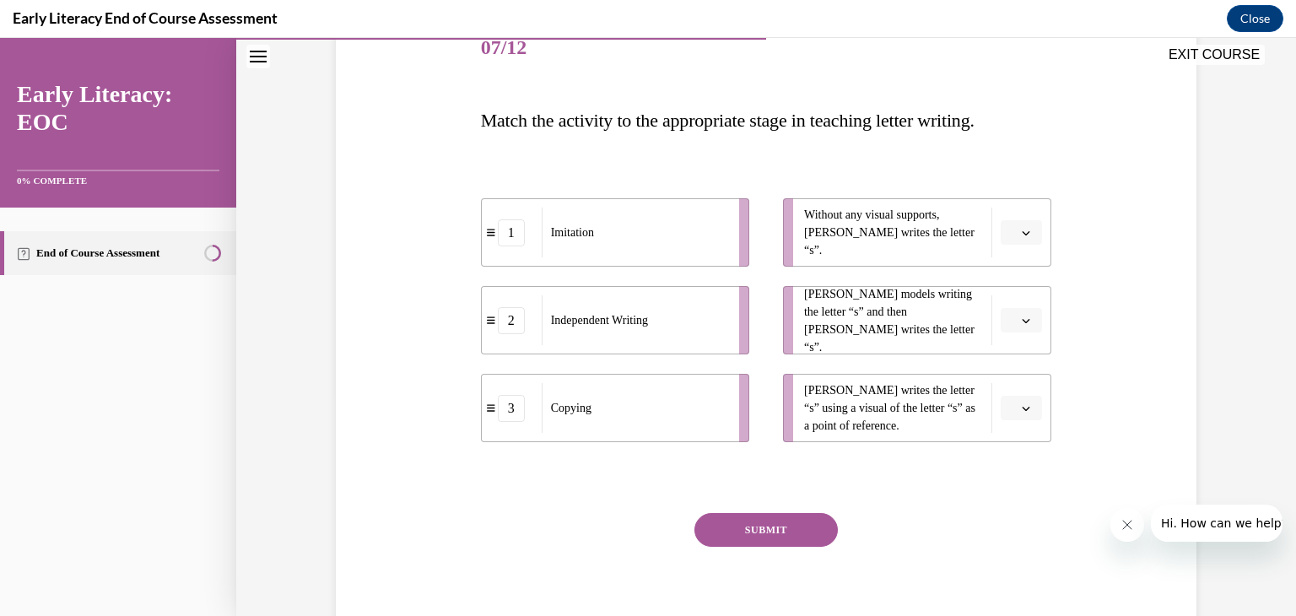
click at [466, 129] on div "Question 07/12 Match the activity to the appropriate stage in teaching letter w…" at bounding box center [766, 308] width 869 height 687
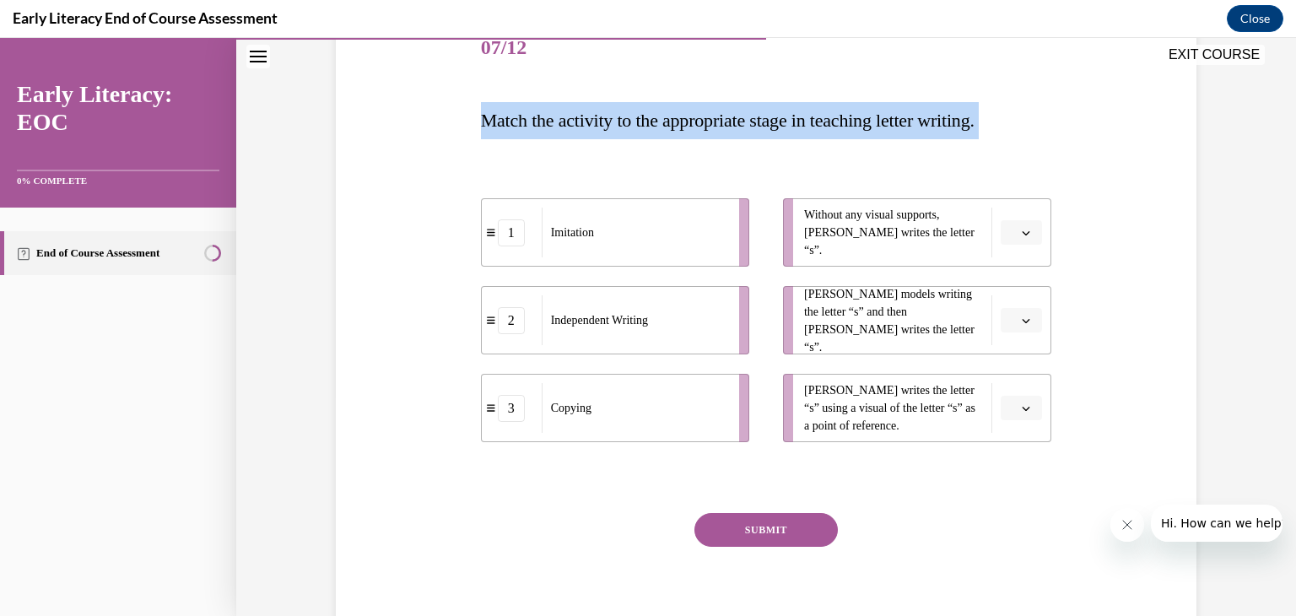
drag, startPoint x: 474, startPoint y: 115, endPoint x: 599, endPoint y: 244, distance: 179.6
click at [599, 244] on div "Question 07/12 Match the activity to the appropriate stage in teaching letter w…" at bounding box center [766, 333] width 571 height 636
click at [622, 174] on div "1 Imitation 2 Independent Writing 3 Copying Without any visual supports, [PERSO…" at bounding box center [766, 303] width 571 height 278
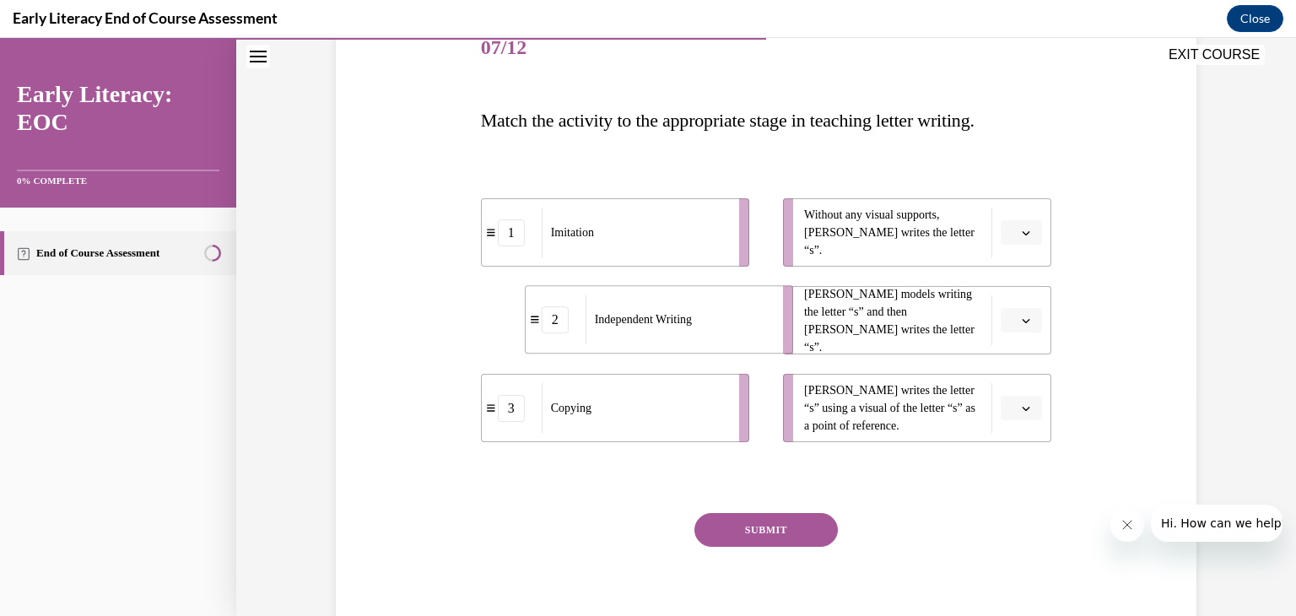
drag, startPoint x: 677, startPoint y: 325, endPoint x: 720, endPoint y: 324, distance: 43.9
click at [720, 324] on div "Independent Writing" at bounding box center [678, 319] width 186 height 50
drag, startPoint x: 700, startPoint y: 336, endPoint x: 679, endPoint y: 321, distance: 25.5
click at [679, 296] on div "Independent Writing" at bounding box center [662, 271] width 186 height 50
drag, startPoint x: 689, startPoint y: 313, endPoint x: 734, endPoint y: 224, distance: 100.0
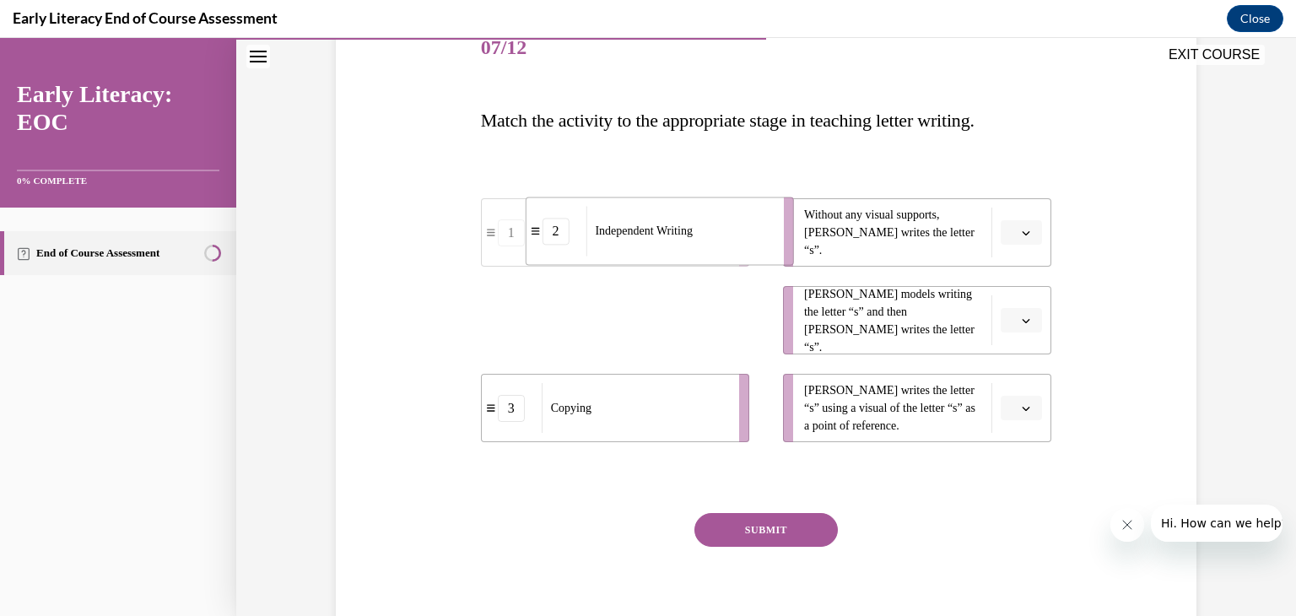
click at [734, 224] on div "Independent Writing" at bounding box center [678, 231] width 186 height 50
drag, startPoint x: 668, startPoint y: 416, endPoint x: 711, endPoint y: 326, distance: 99.2
click at [711, 326] on div "Copying" at bounding box center [678, 319] width 186 height 50
drag, startPoint x: 602, startPoint y: 420, endPoint x: 648, endPoint y: 419, distance: 45.6
click at [648, 419] on div "Imitation" at bounding box center [682, 407] width 186 height 50
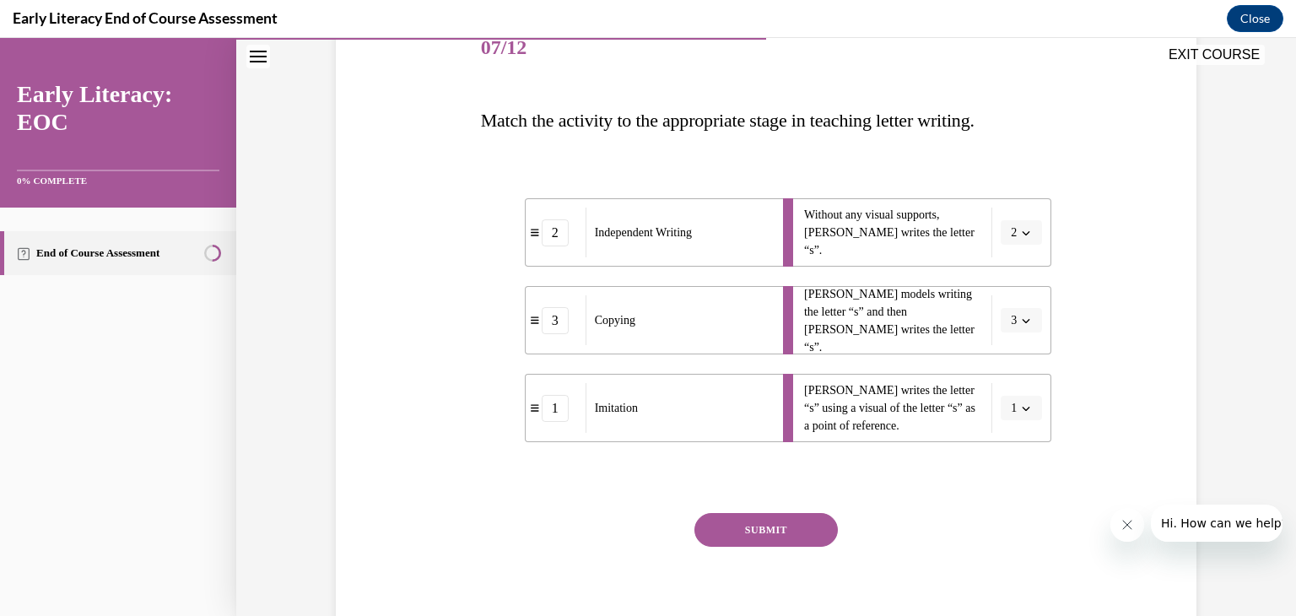
click at [708, 517] on button "SUBMIT" at bounding box center [765, 530] width 143 height 34
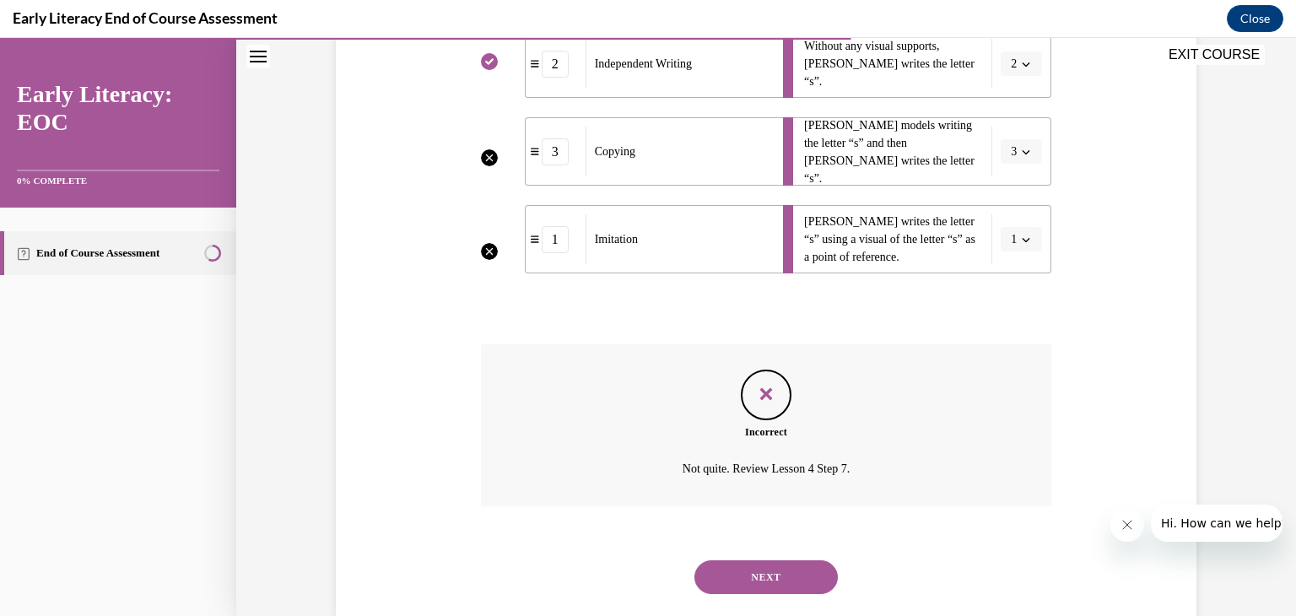
click at [801, 568] on button "NEXT" at bounding box center [765, 577] width 143 height 34
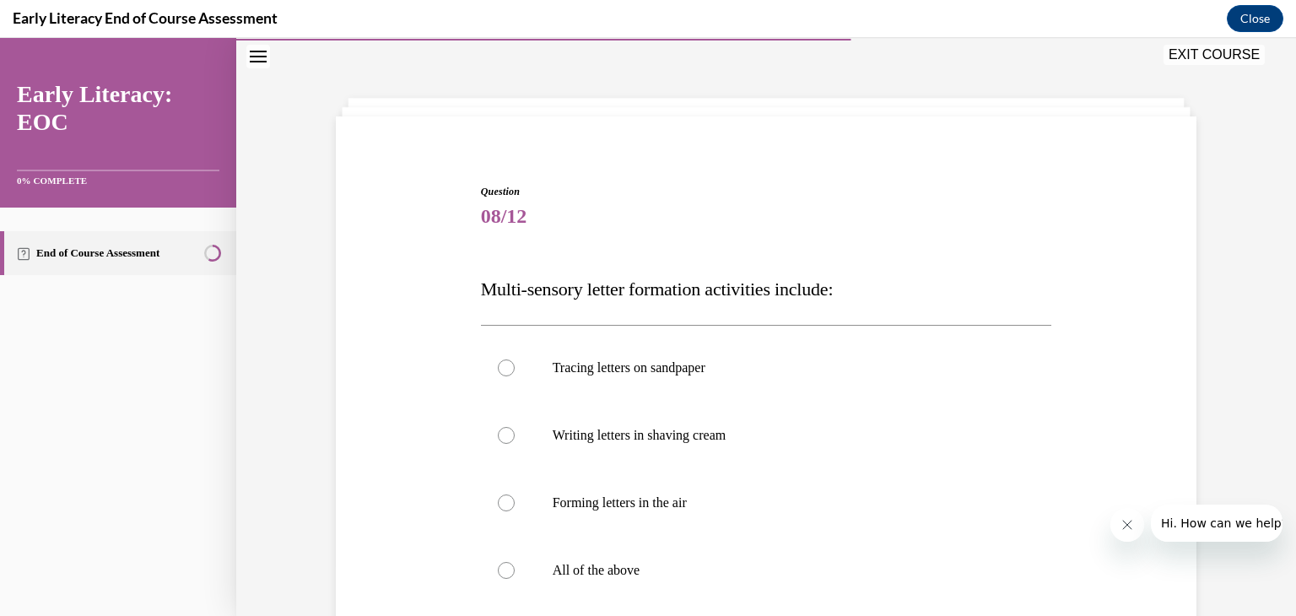
scroll to position [135, 0]
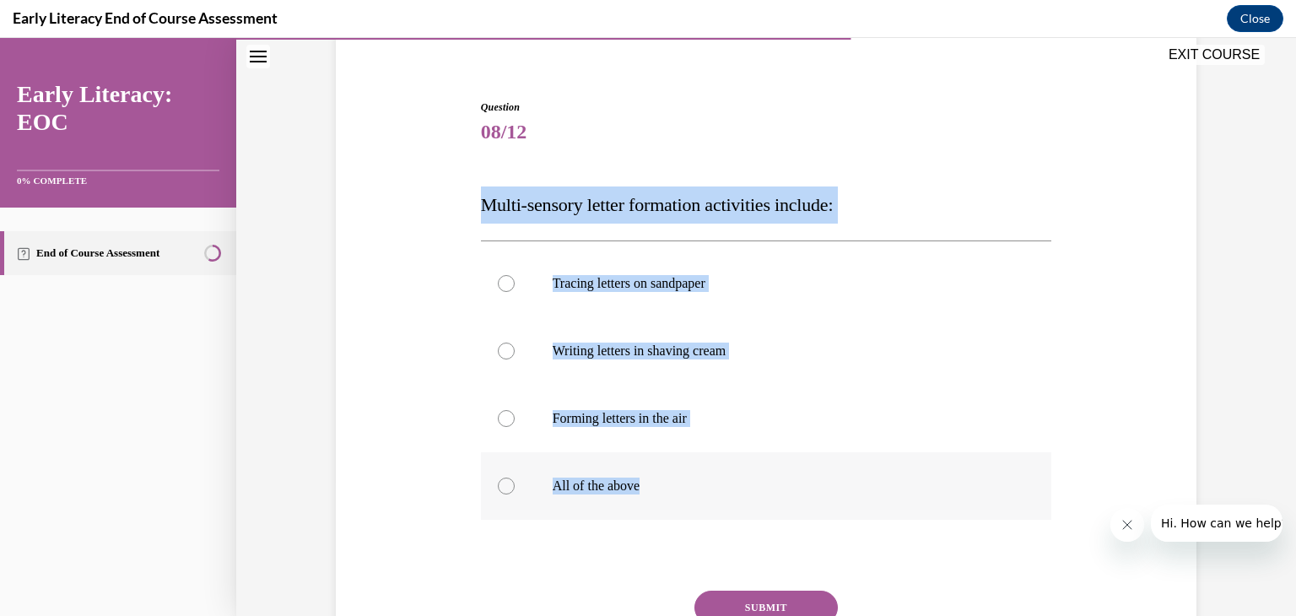
drag, startPoint x: 469, startPoint y: 195, endPoint x: 639, endPoint y: 488, distance: 339.4
click at [639, 488] on div "Question 08/12 Multi-sensory letter formation activities include: Tracing lette…" at bounding box center [766, 389] width 869 height 680
click at [716, 466] on div at bounding box center [766, 485] width 571 height 67
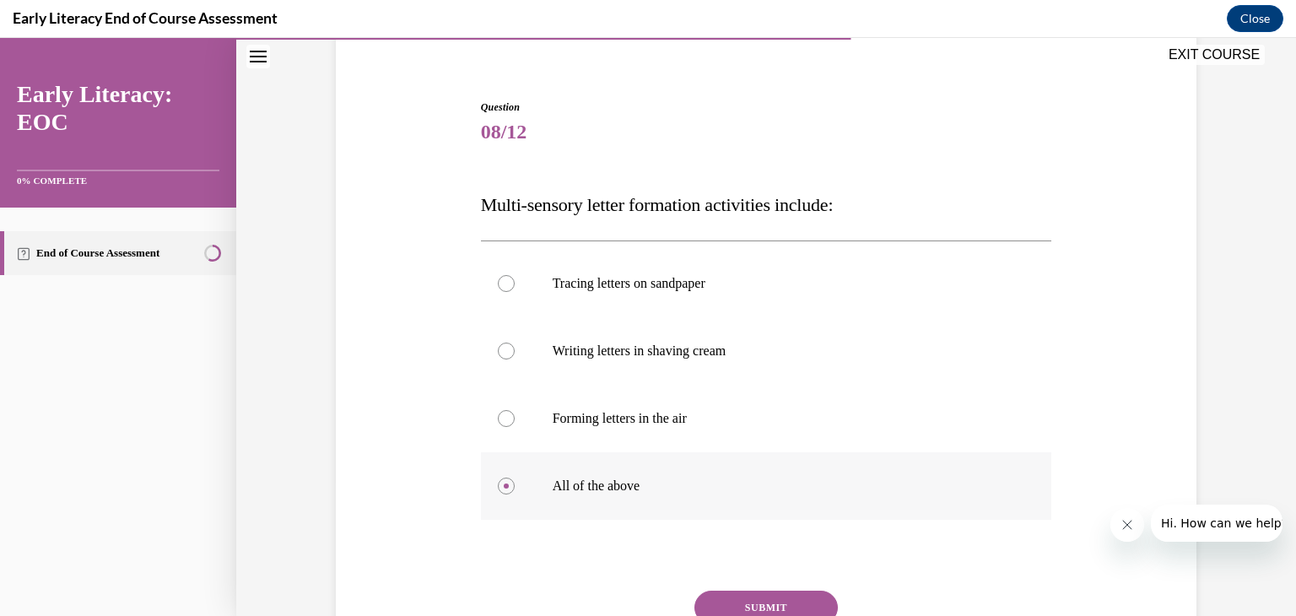
scroll to position [219, 0]
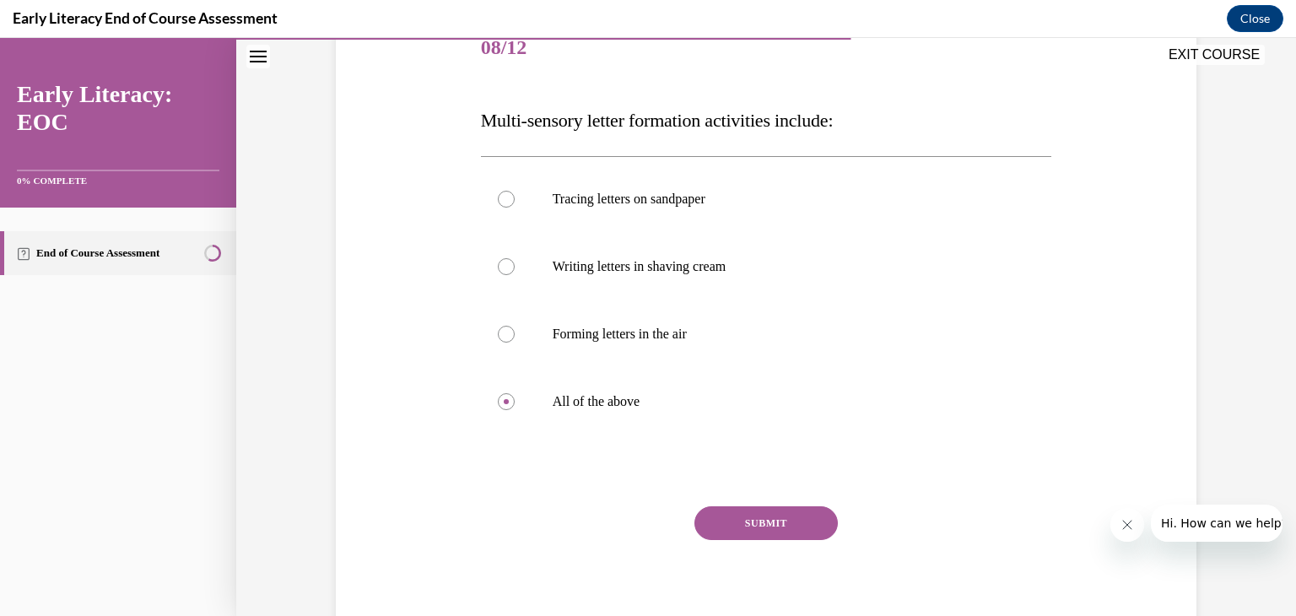
click at [728, 526] on button "SUBMIT" at bounding box center [765, 523] width 143 height 34
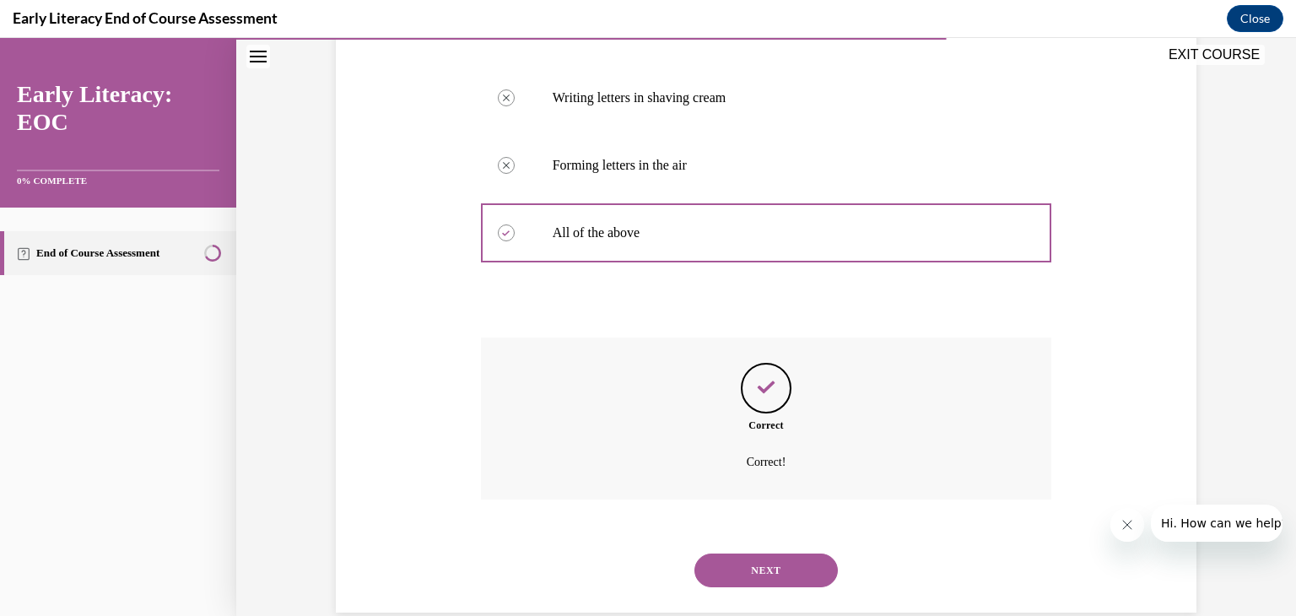
click at [749, 560] on button "NEXT" at bounding box center [765, 570] width 143 height 34
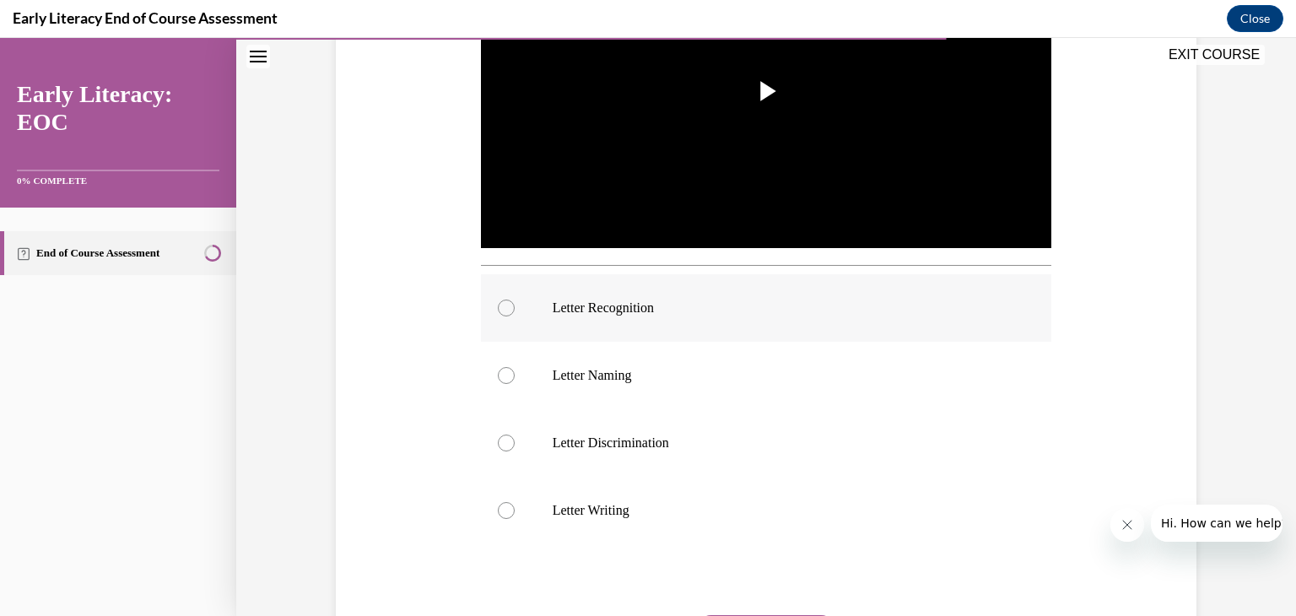
scroll to position [276, 0]
